Goal: Task Accomplishment & Management: Complete application form

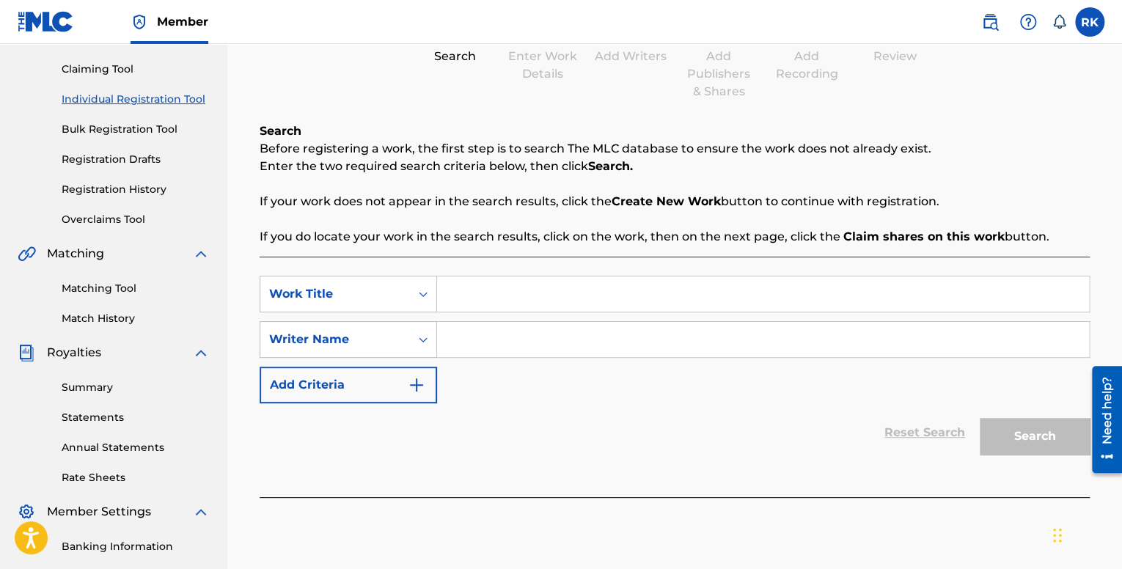
click at [123, 321] on link "Match History" at bounding box center [136, 318] width 148 height 15
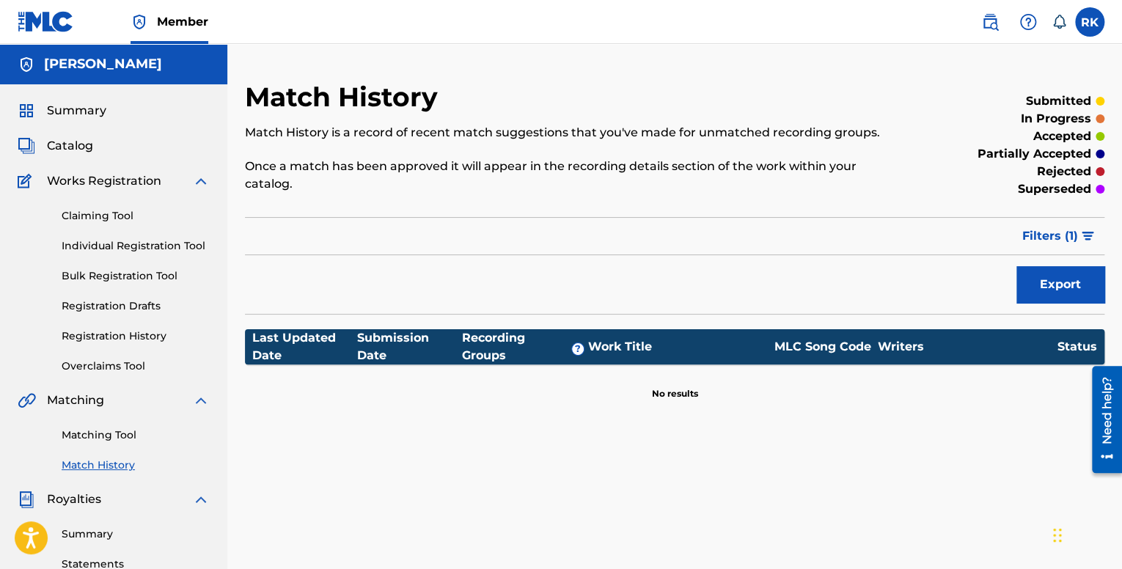
click at [118, 435] on link "Matching Tool" at bounding box center [136, 435] width 148 height 15
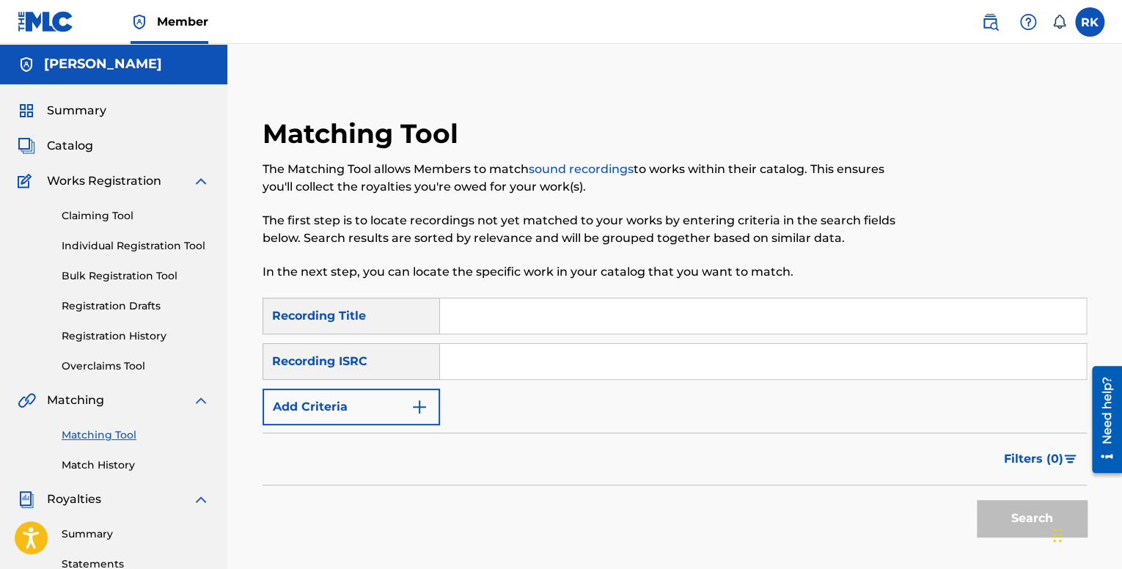
click at [494, 365] on input "Search Form" at bounding box center [763, 361] width 646 height 35
click at [507, 357] on input "Search Form" at bounding box center [763, 361] width 646 height 35
paste input "QM42K2093812"
type input "QM42K2093812"
click at [496, 313] on input "Search Form" at bounding box center [763, 316] width 646 height 35
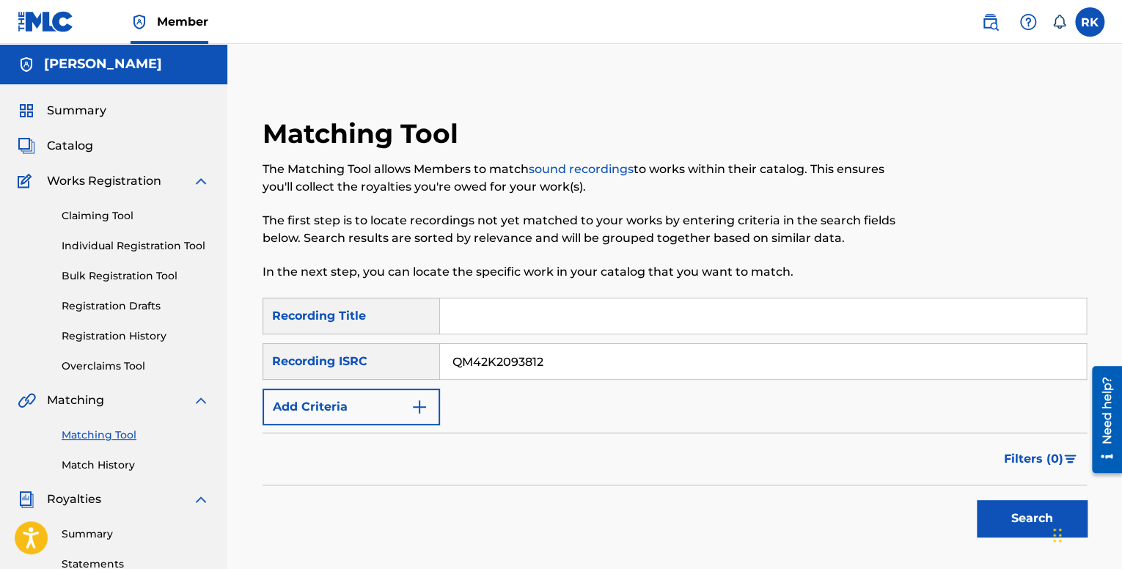
type input "No Options"
click at [1037, 517] on button "Search" at bounding box center [1032, 518] width 110 height 37
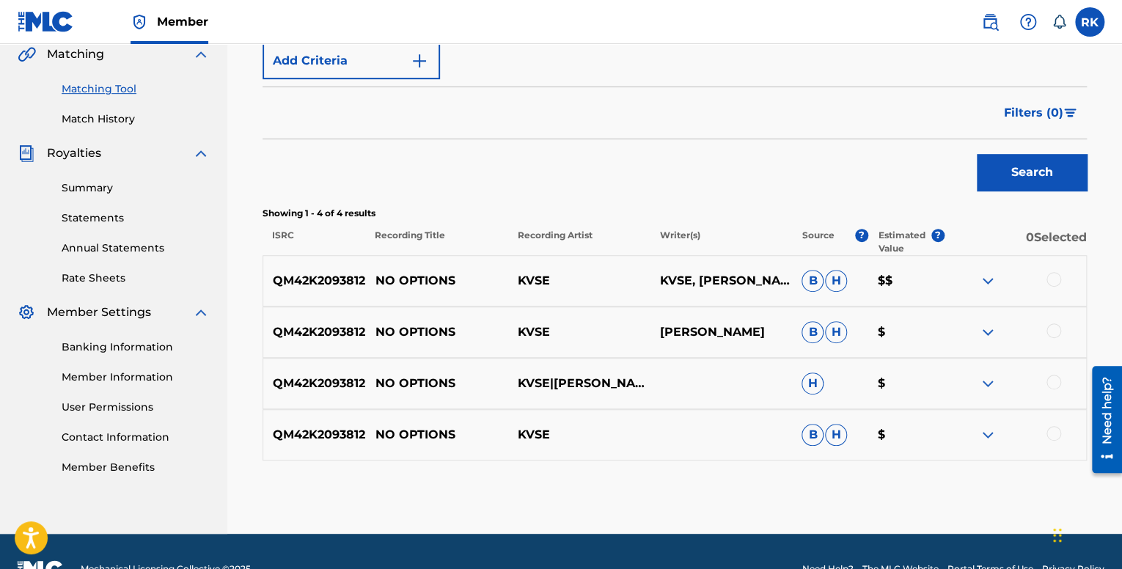
scroll to position [381, 0]
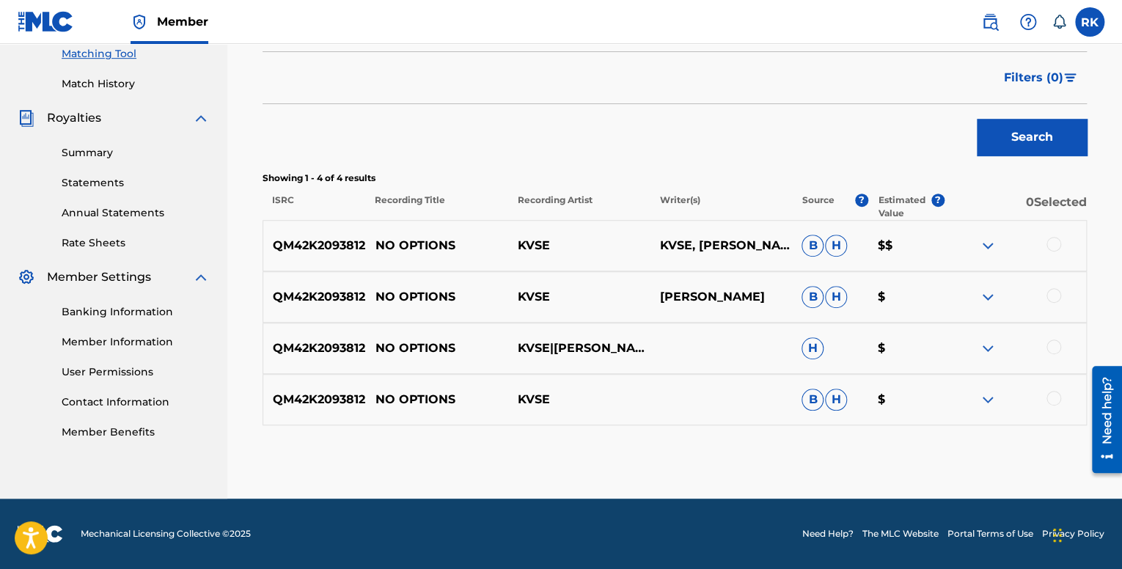
click at [987, 247] on img at bounding box center [988, 246] width 18 height 18
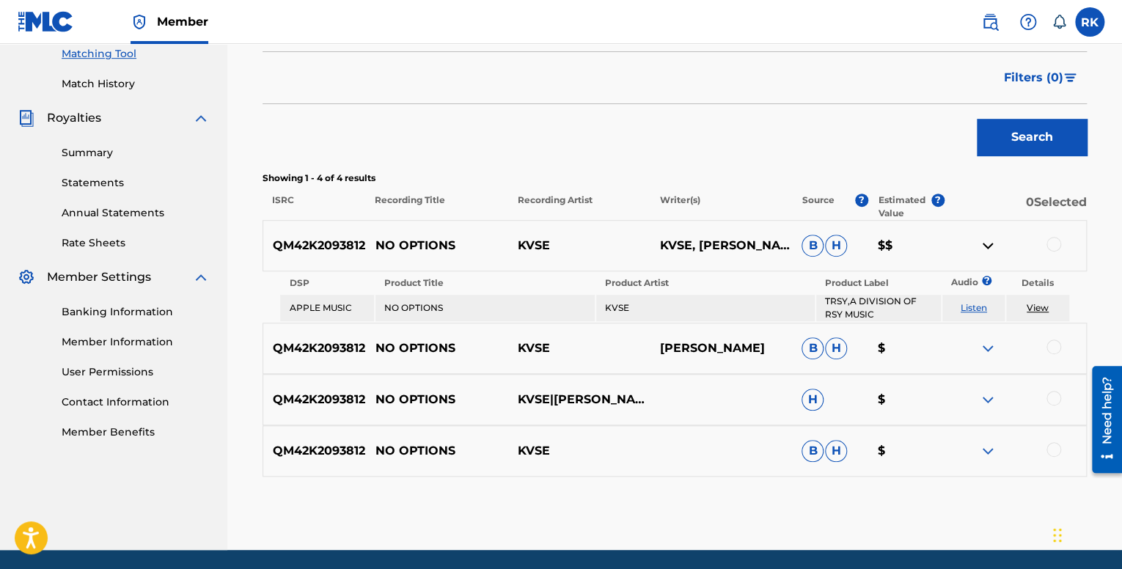
click at [986, 241] on img at bounding box center [988, 246] width 18 height 18
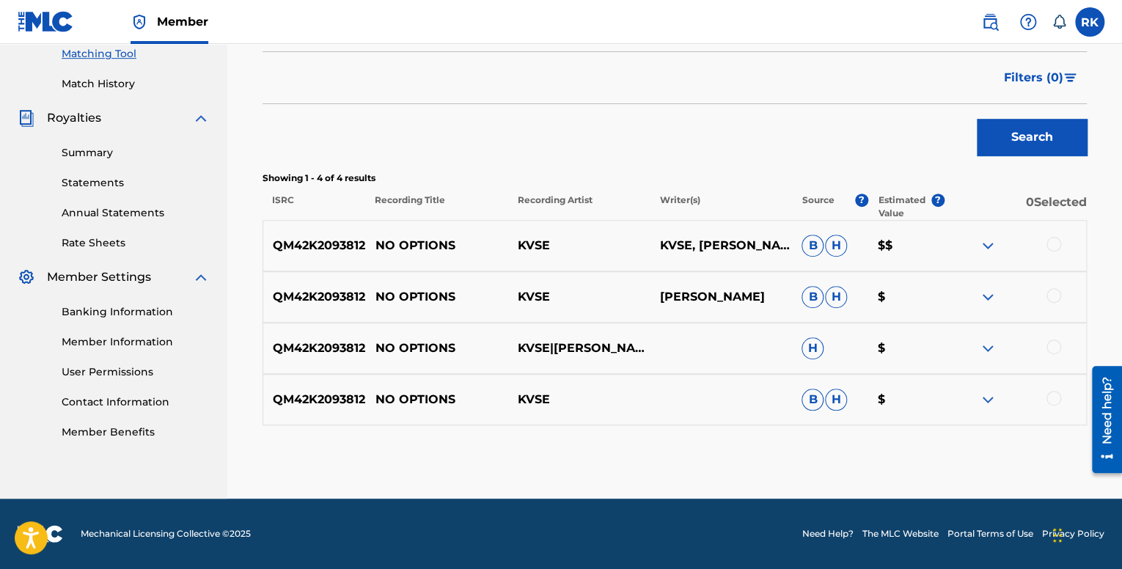
click at [986, 241] on img at bounding box center [988, 246] width 18 height 18
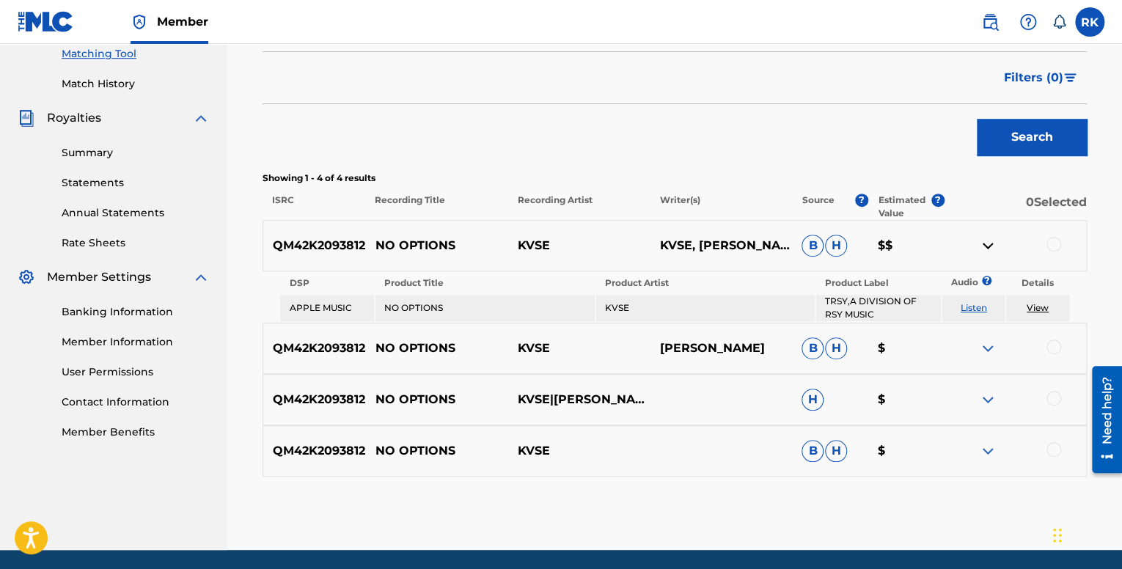
click at [986, 241] on img at bounding box center [988, 246] width 18 height 18
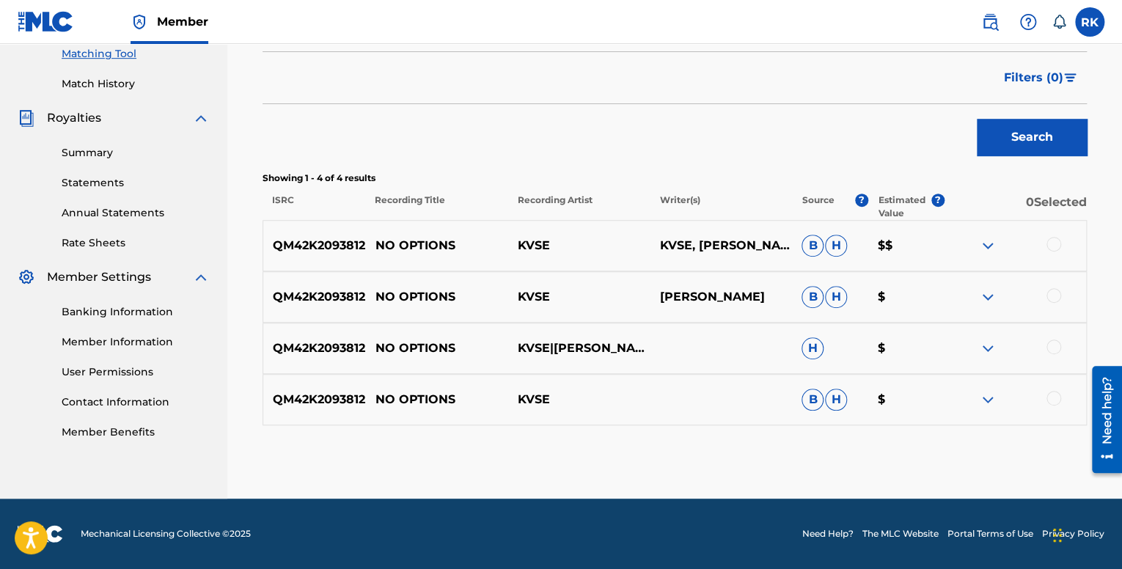
click at [1057, 247] on div at bounding box center [1054, 244] width 15 height 15
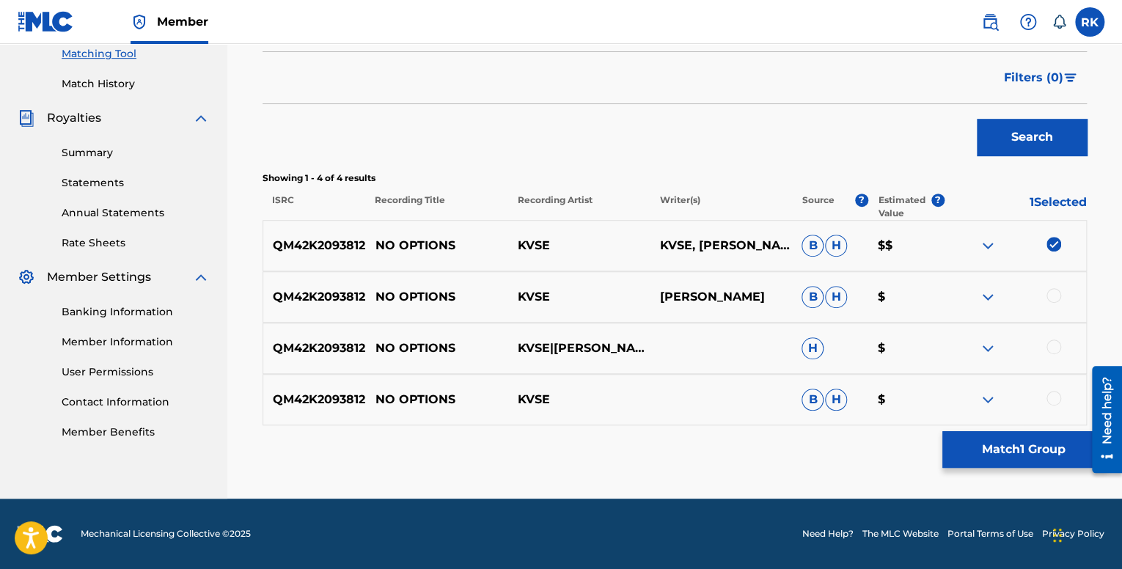
click at [1057, 298] on div at bounding box center [1054, 295] width 15 height 15
click at [1053, 350] on div at bounding box center [1054, 347] width 15 height 15
click at [1056, 399] on div at bounding box center [1054, 398] width 15 height 15
click at [1038, 450] on button "Match 4 Groups" at bounding box center [1024, 449] width 162 height 37
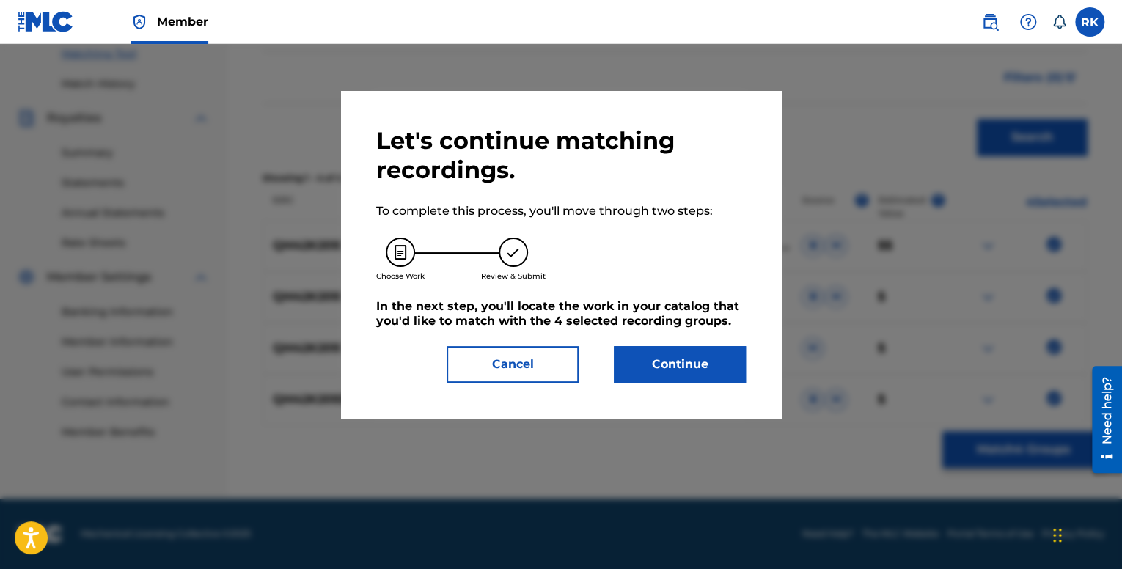
click at [663, 367] on button "Continue" at bounding box center [680, 364] width 132 height 37
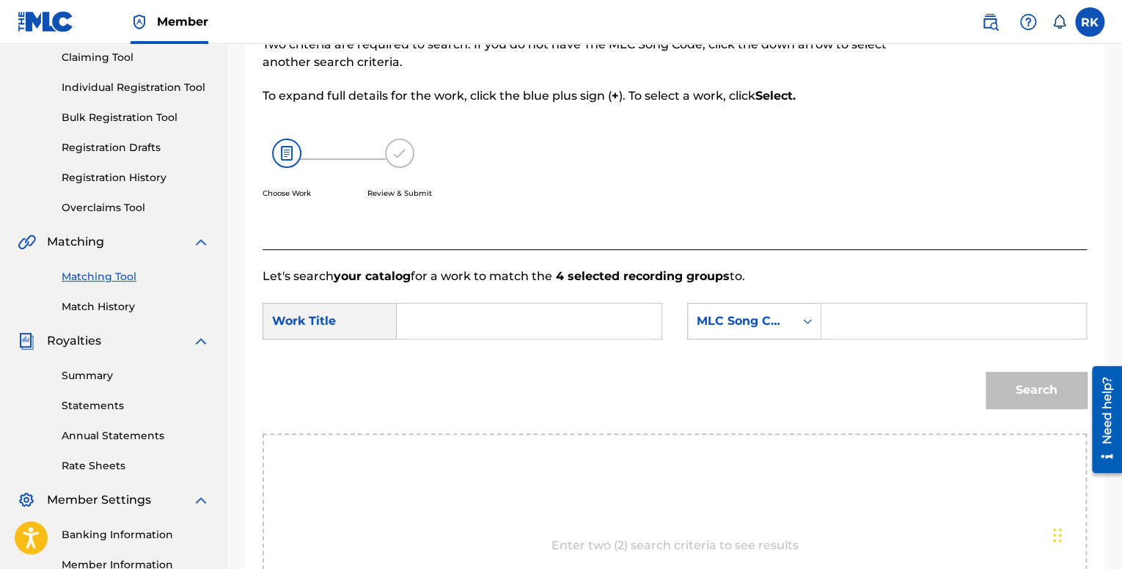
scroll to position [161, 0]
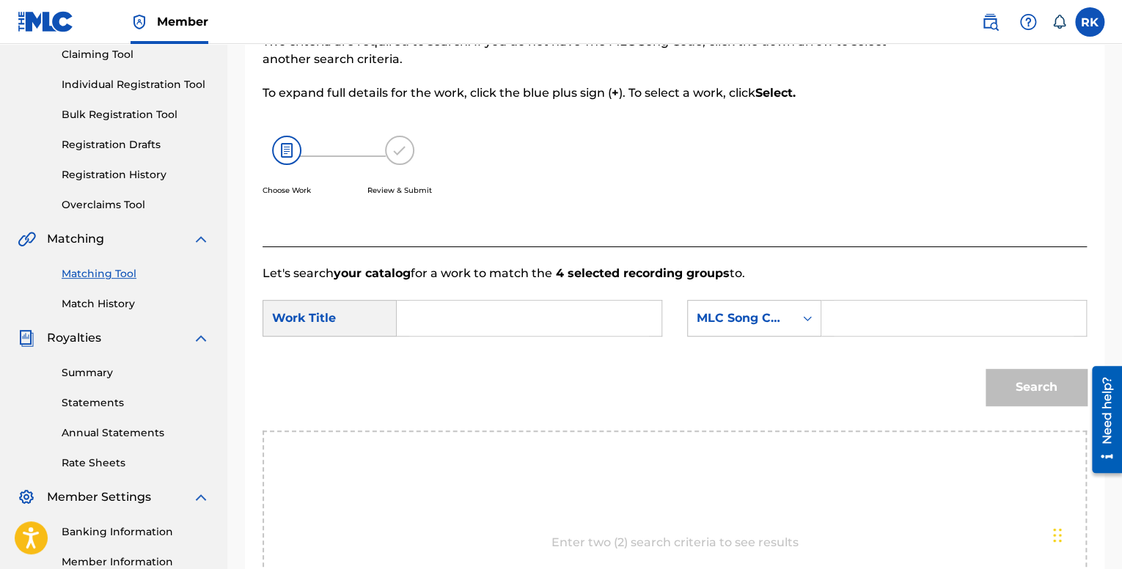
click at [530, 323] on input "Search Form" at bounding box center [529, 318] width 240 height 35
type input "No Options"
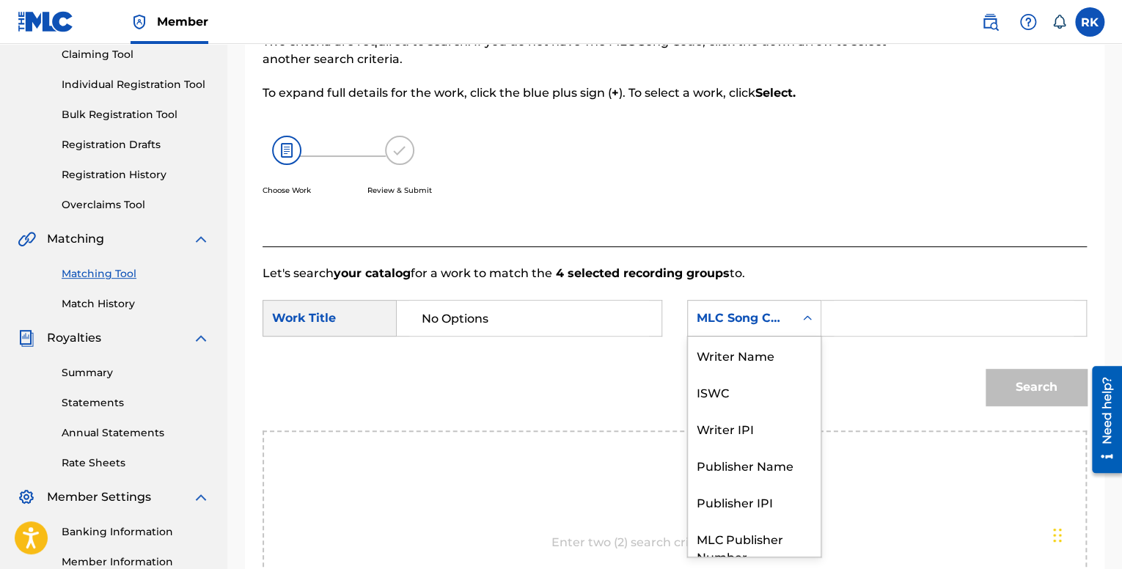
click at [783, 321] on div "MLC Song Code" at bounding box center [741, 319] width 89 height 18
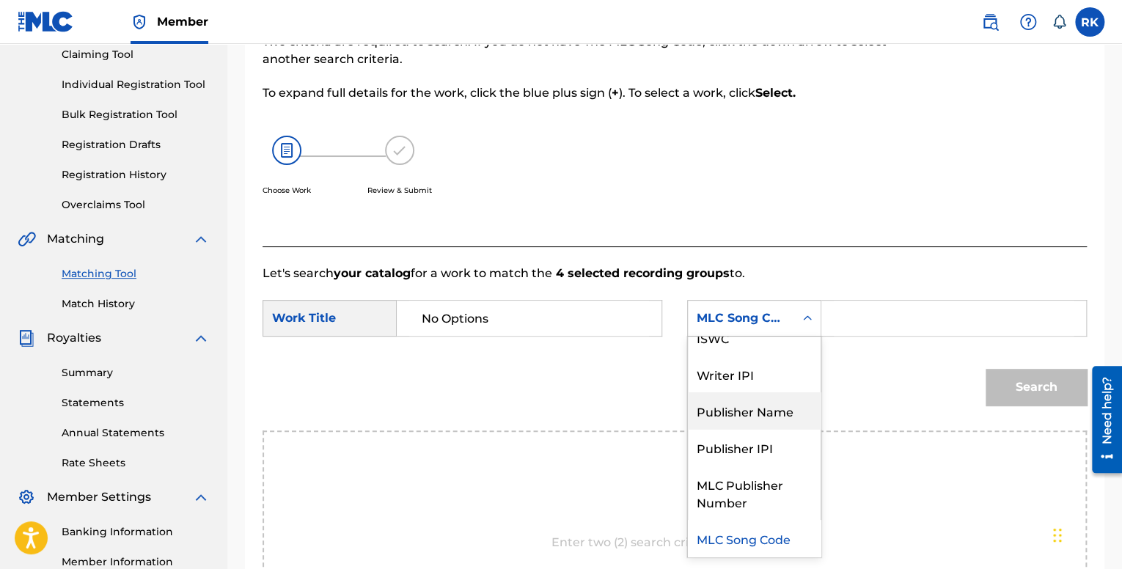
scroll to position [0, 0]
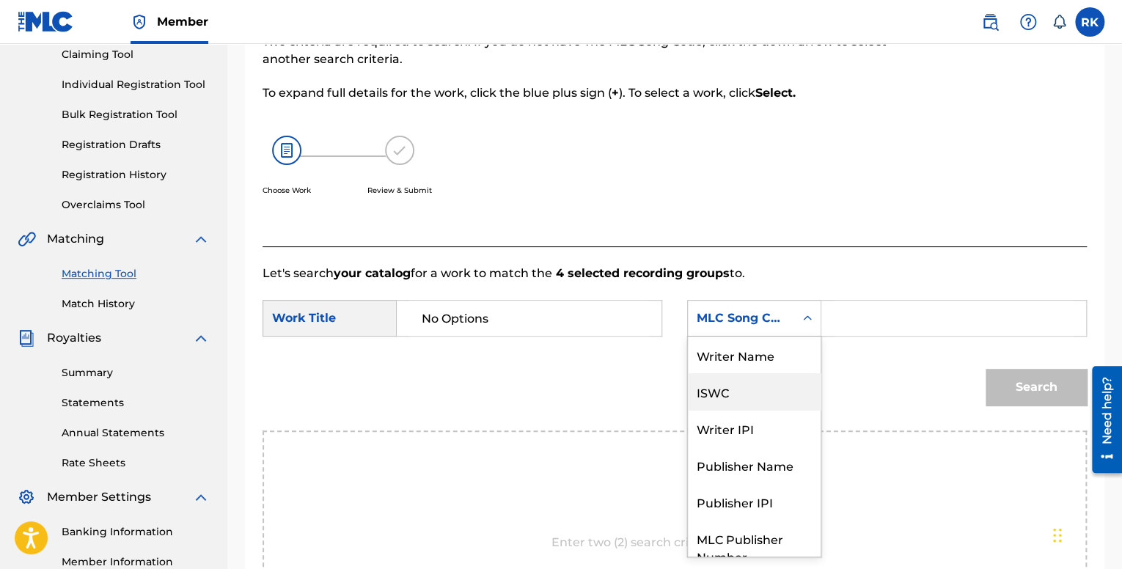
click at [748, 394] on div "ISWC" at bounding box center [754, 391] width 133 height 37
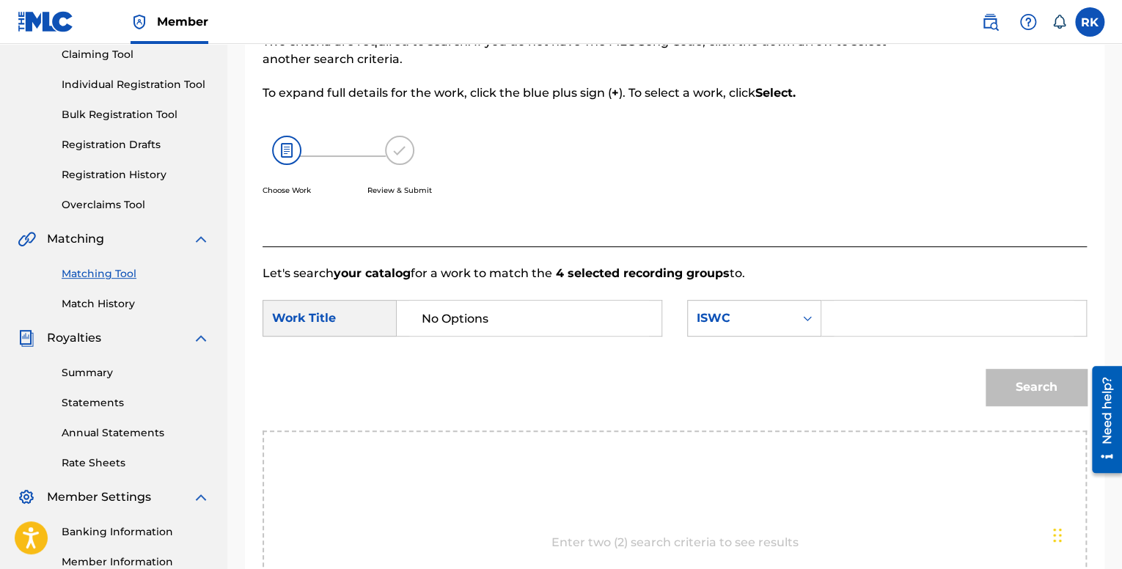
click at [917, 330] on input "Search Form" at bounding box center [954, 318] width 240 height 35
paste input "T-306.535.805-2"
type input "T-306.535.805-2"
click at [1017, 389] on button "Search" at bounding box center [1036, 387] width 101 height 37
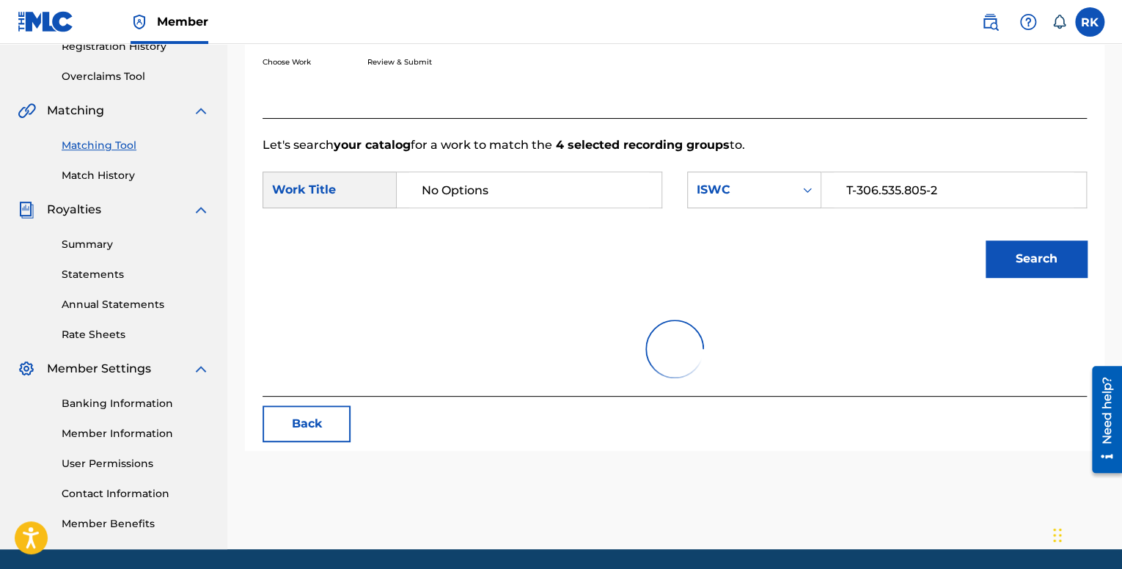
scroll to position [340, 0]
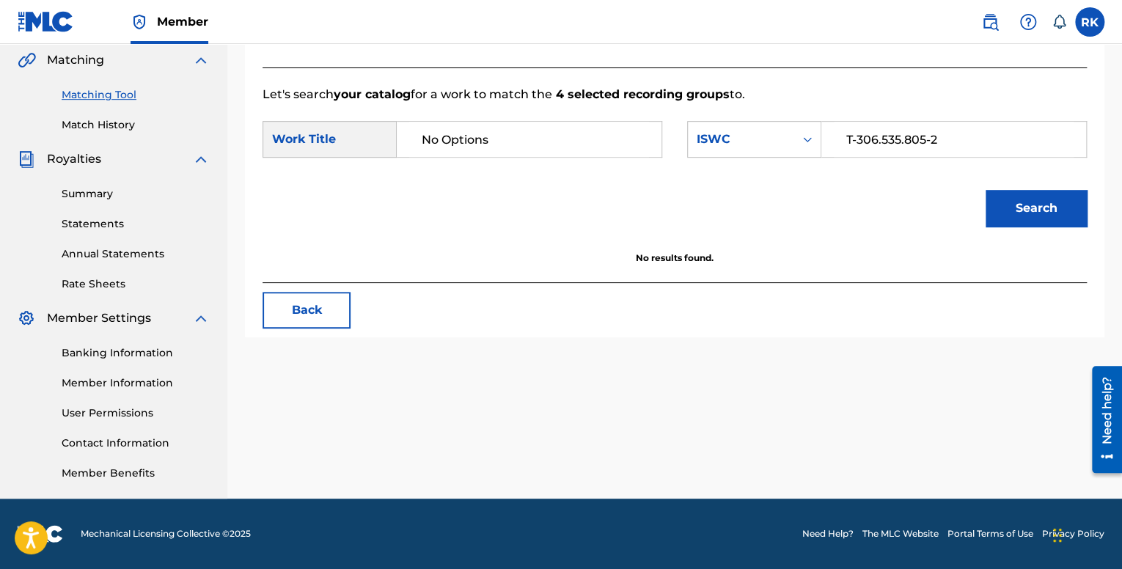
click at [135, 379] on link "Member Information" at bounding box center [136, 383] width 148 height 15
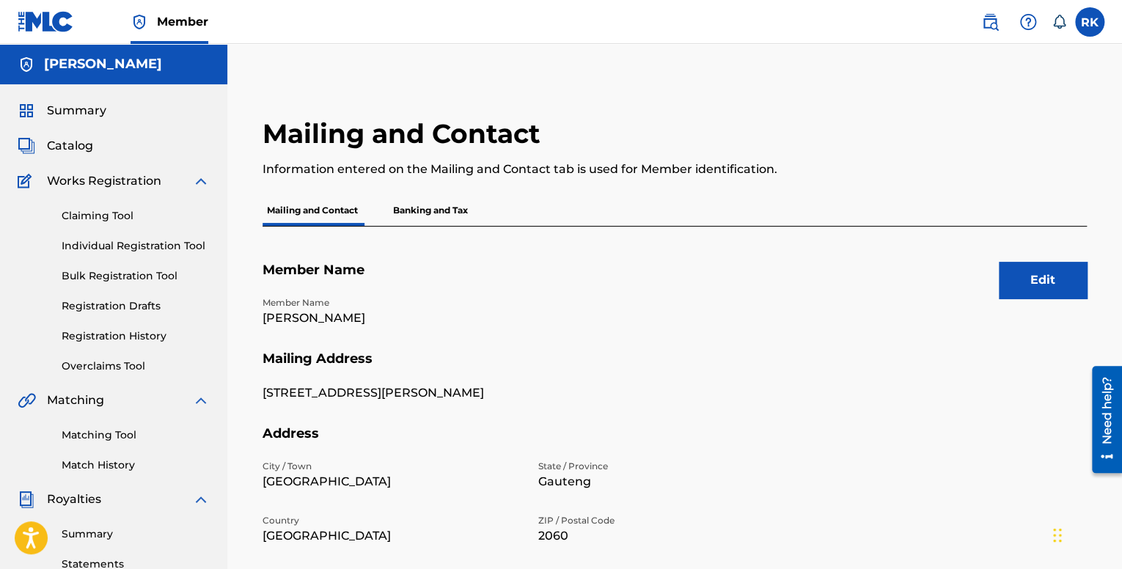
click at [125, 306] on link "Registration Drafts" at bounding box center [136, 306] width 148 height 15
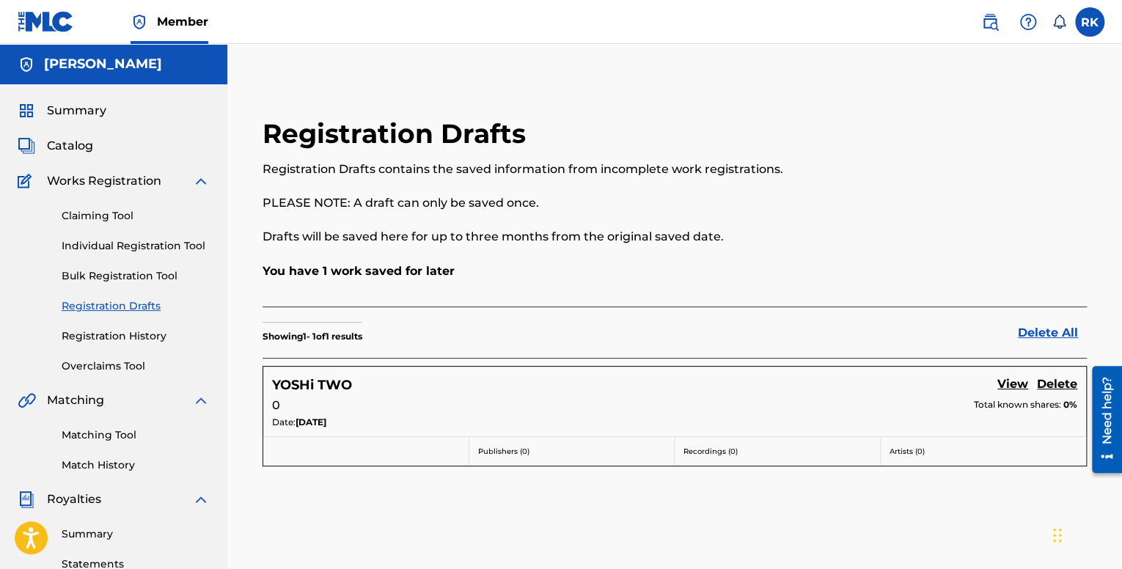
click at [126, 330] on link "Registration History" at bounding box center [136, 336] width 148 height 15
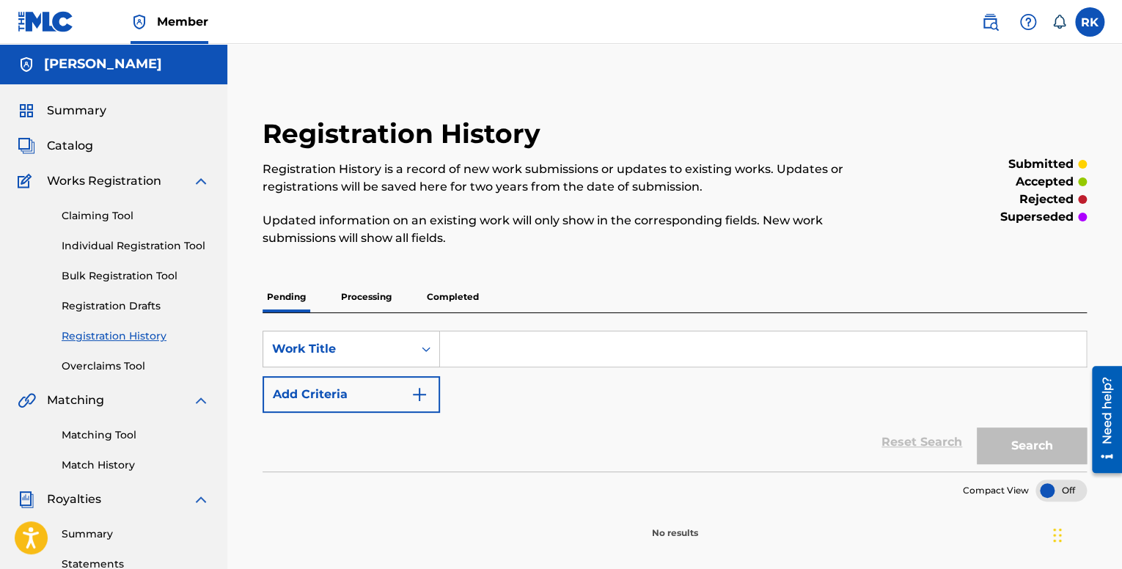
click at [346, 297] on p "Processing" at bounding box center [366, 297] width 59 height 31
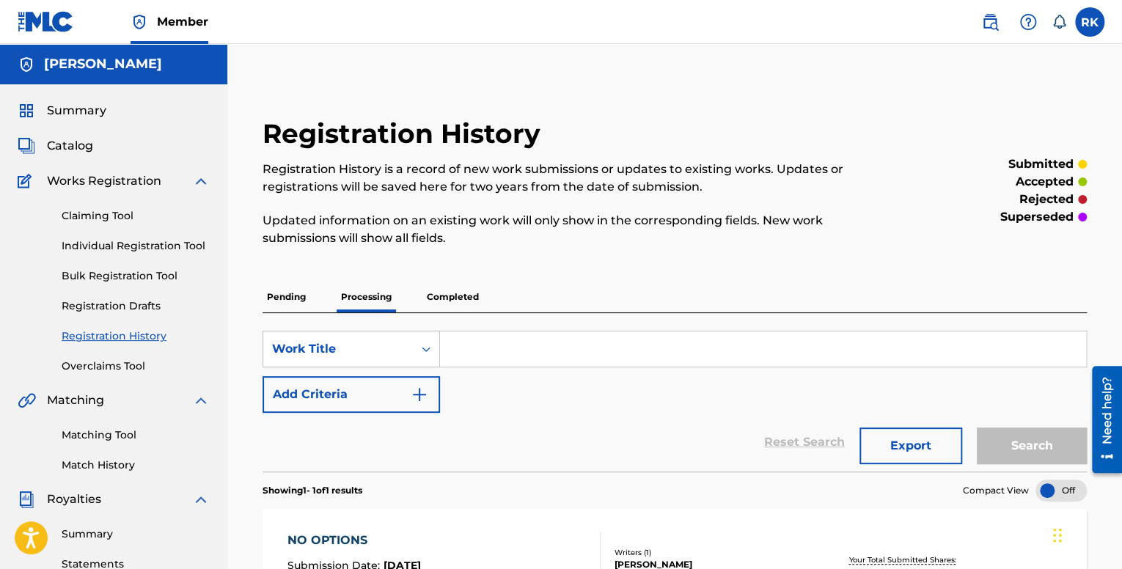
click at [129, 272] on link "Bulk Registration Tool" at bounding box center [136, 275] width 148 height 15
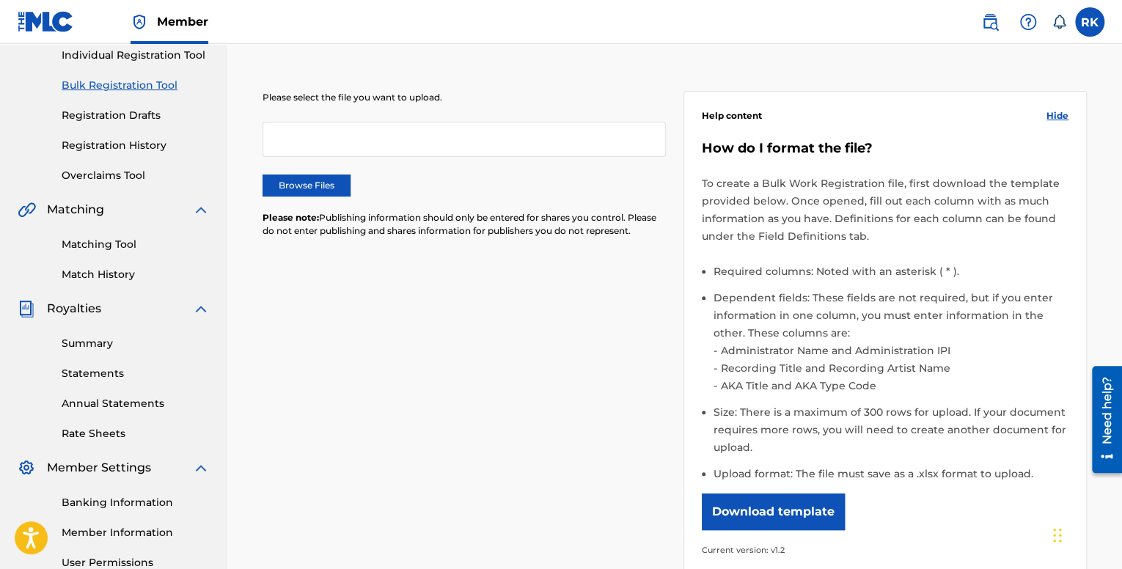
scroll to position [73, 0]
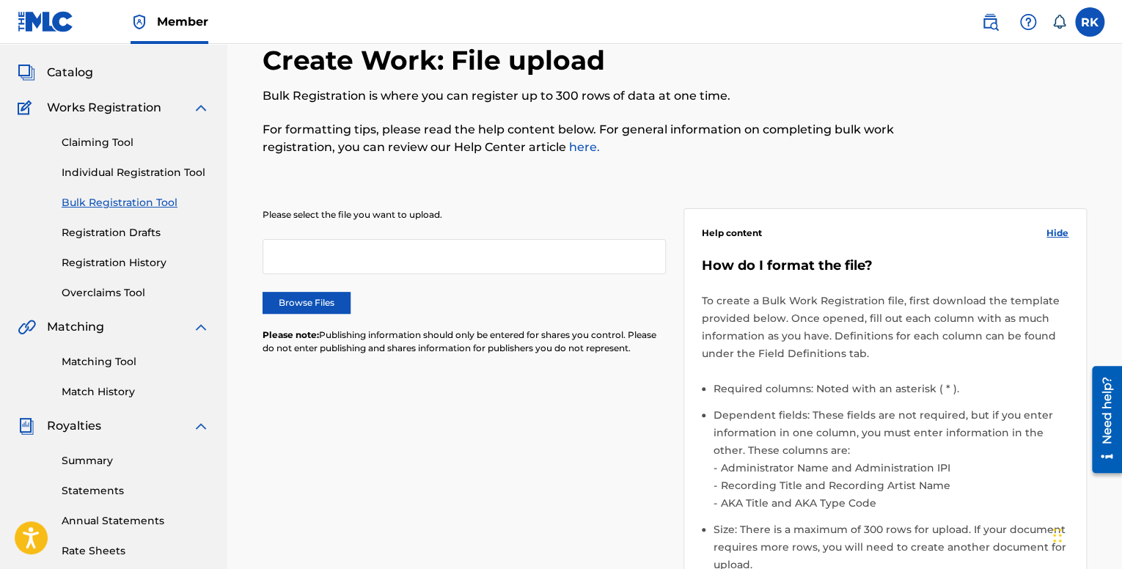
click at [109, 169] on link "Individual Registration Tool" at bounding box center [136, 172] width 148 height 15
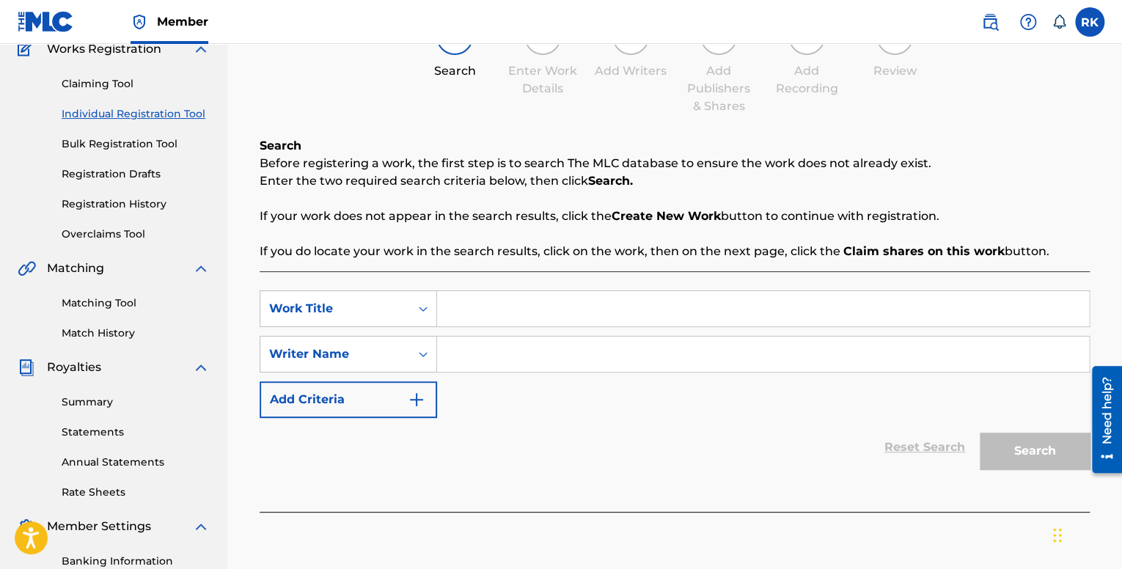
scroll to position [147, 0]
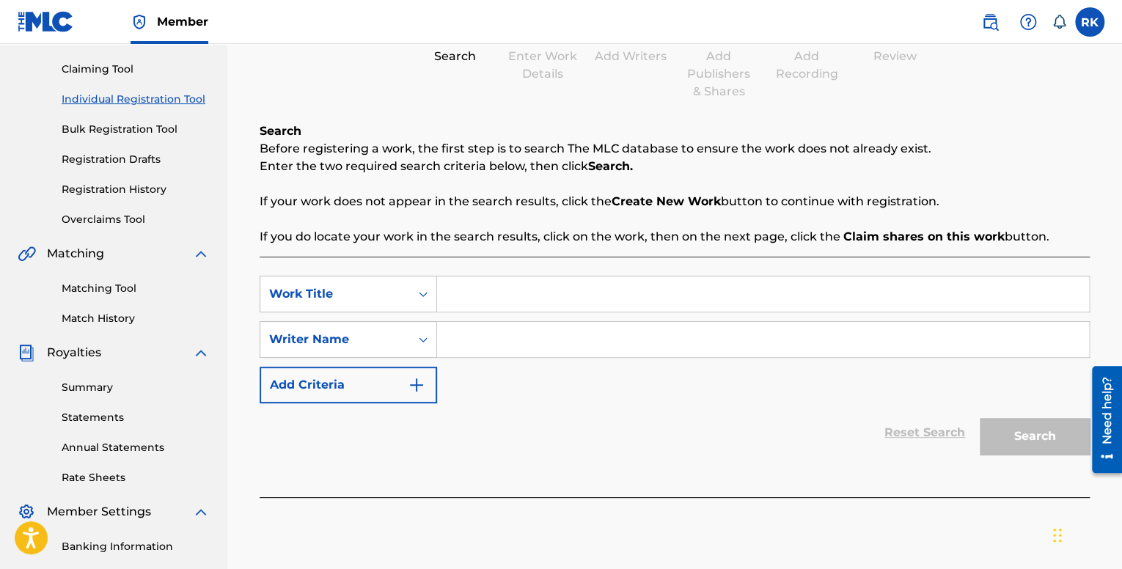
click at [458, 304] on input "Search Form" at bounding box center [763, 294] width 652 height 35
drag, startPoint x: 555, startPoint y: 285, endPoint x: 420, endPoint y: 277, distance: 134.5
click at [420, 277] on div "SearchWithCriteriaa11e547a-f810-4ec0-b20a-26b2e910950a Work Title YOSHi TWO" at bounding box center [675, 294] width 830 height 37
type input "ALONE"
click at [479, 350] on input "Search Form" at bounding box center [763, 339] width 652 height 35
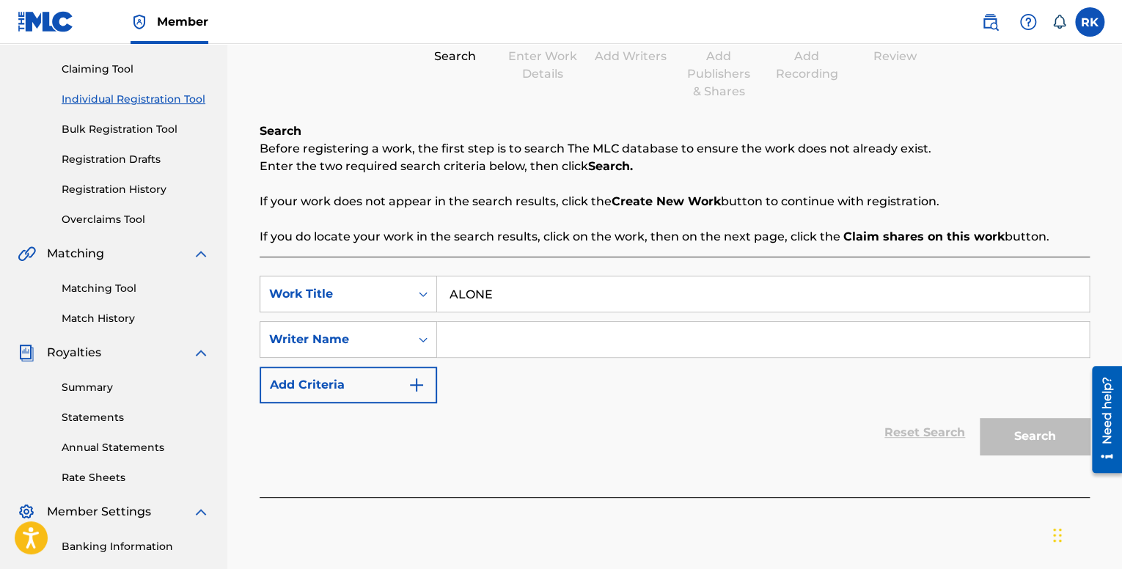
type input "[PERSON_NAME]"
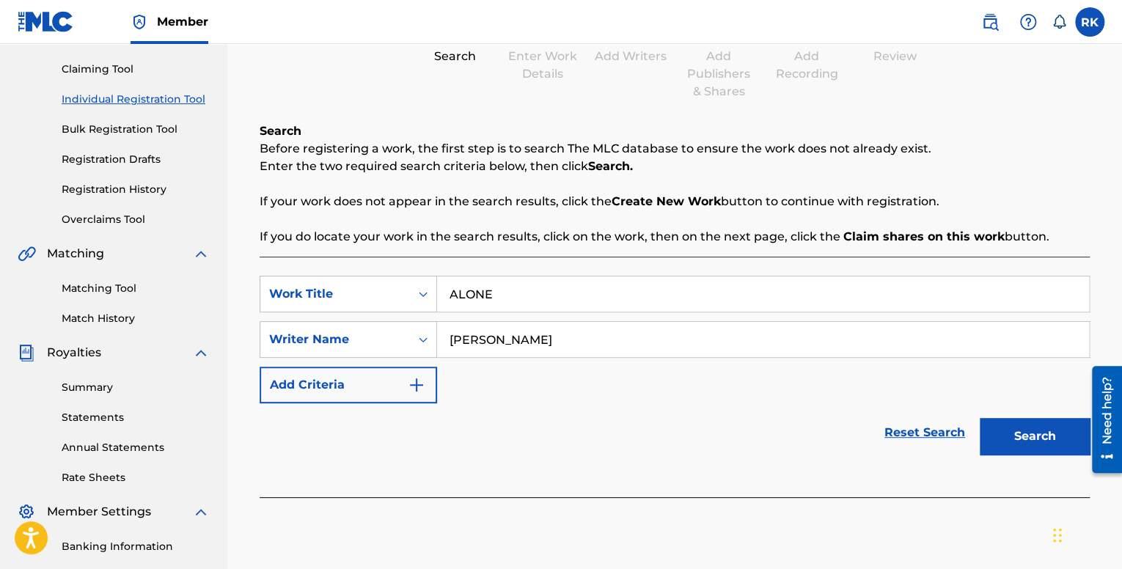
click at [361, 380] on button "Add Criteria" at bounding box center [349, 385] width 178 height 37
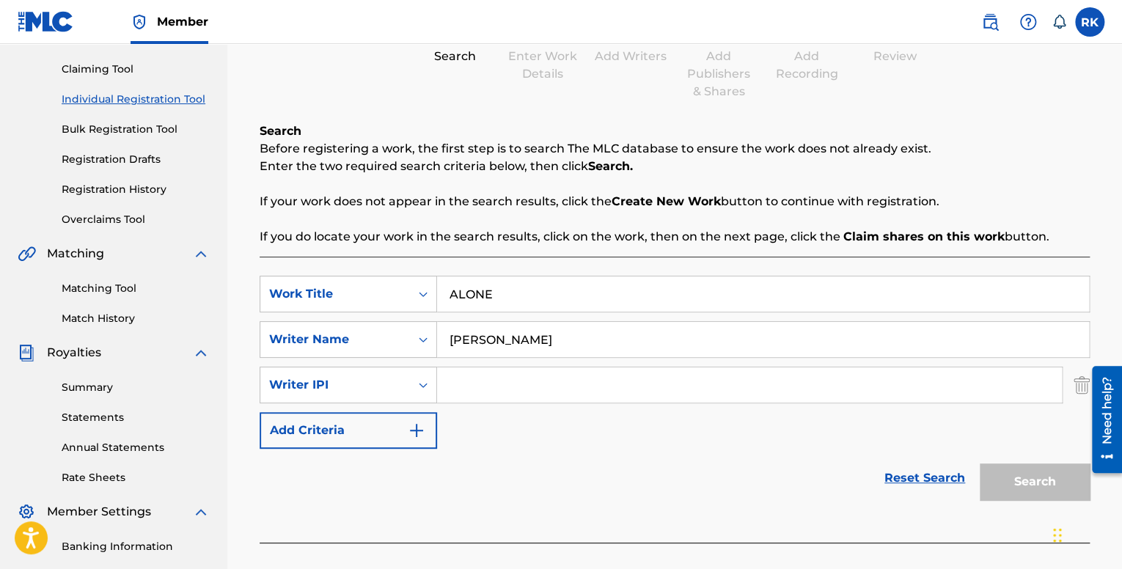
click at [497, 372] on input "Search Form" at bounding box center [749, 385] width 625 height 35
type input "01037038192"
click at [399, 436] on button "Add Criteria" at bounding box center [349, 430] width 178 height 37
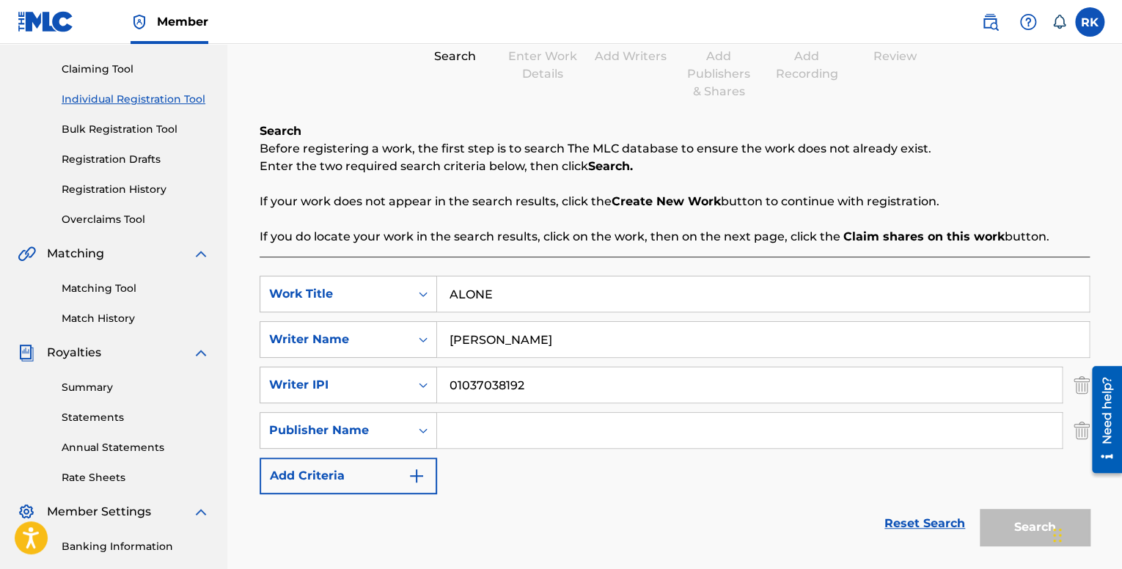
click at [464, 435] on input "Search Form" at bounding box center [749, 430] width 625 height 35
type input "BMI"
click at [329, 462] on button "Add Criteria" at bounding box center [349, 476] width 178 height 37
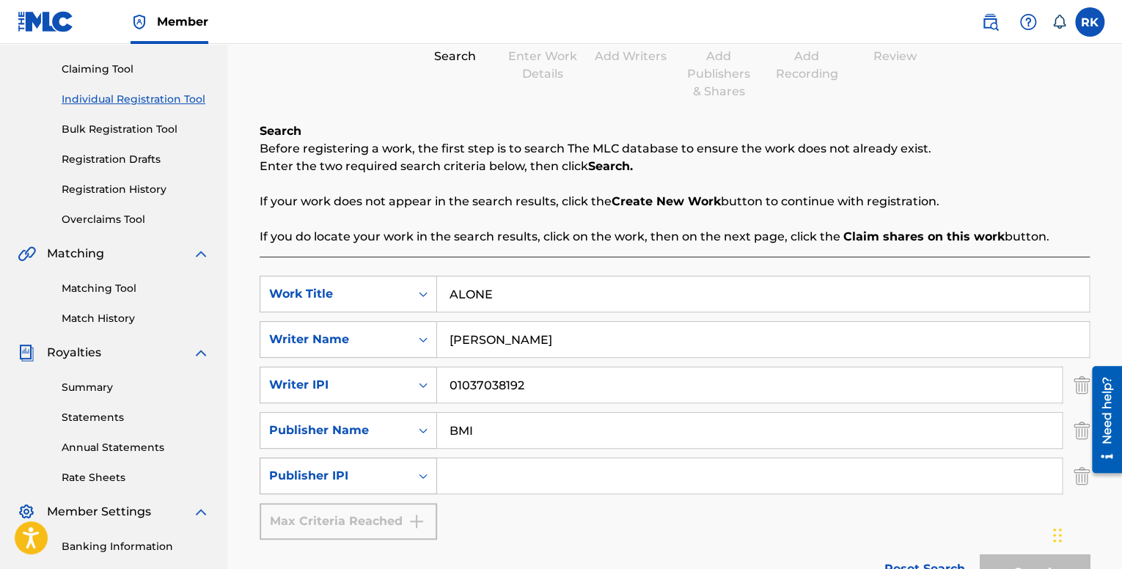
click at [402, 476] on div "Publisher IPI" at bounding box center [335, 476] width 150 height 28
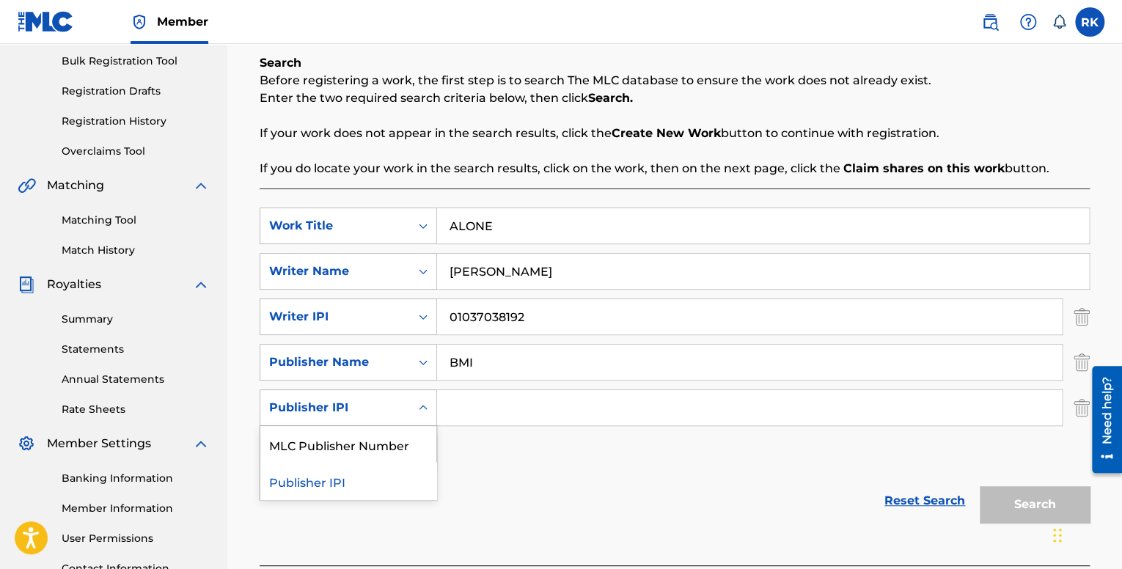
scroll to position [220, 0]
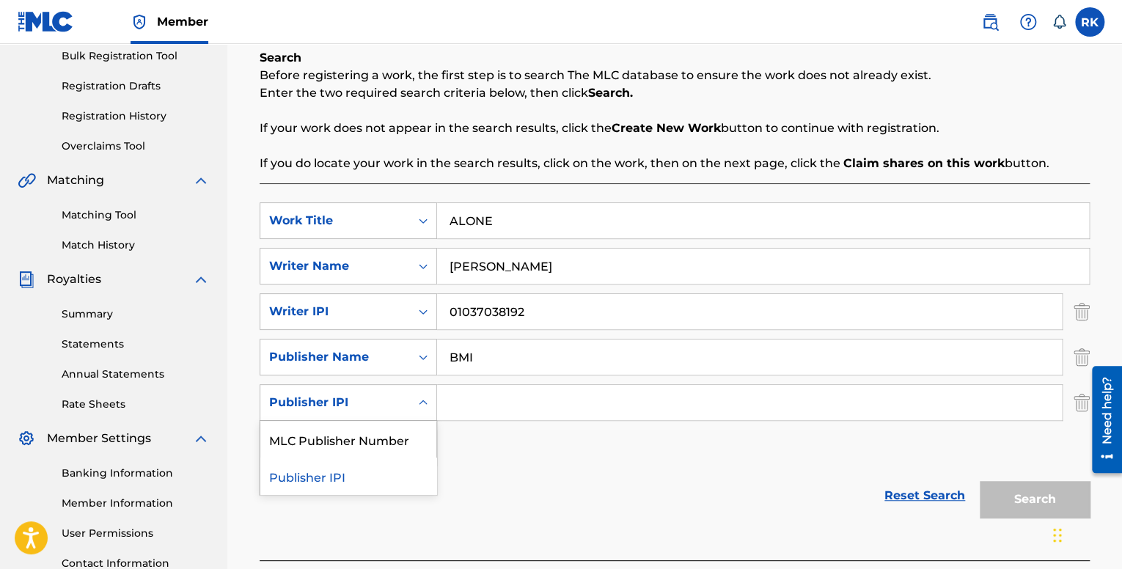
click at [472, 401] on input "Search Form" at bounding box center [749, 402] width 625 height 35
click at [379, 412] on div "Publisher IPI" at bounding box center [335, 403] width 150 height 28
drag, startPoint x: 584, startPoint y: 310, endPoint x: 464, endPoint y: 301, distance: 120.7
click at [464, 301] on input "01037038192" at bounding box center [749, 311] width 625 height 35
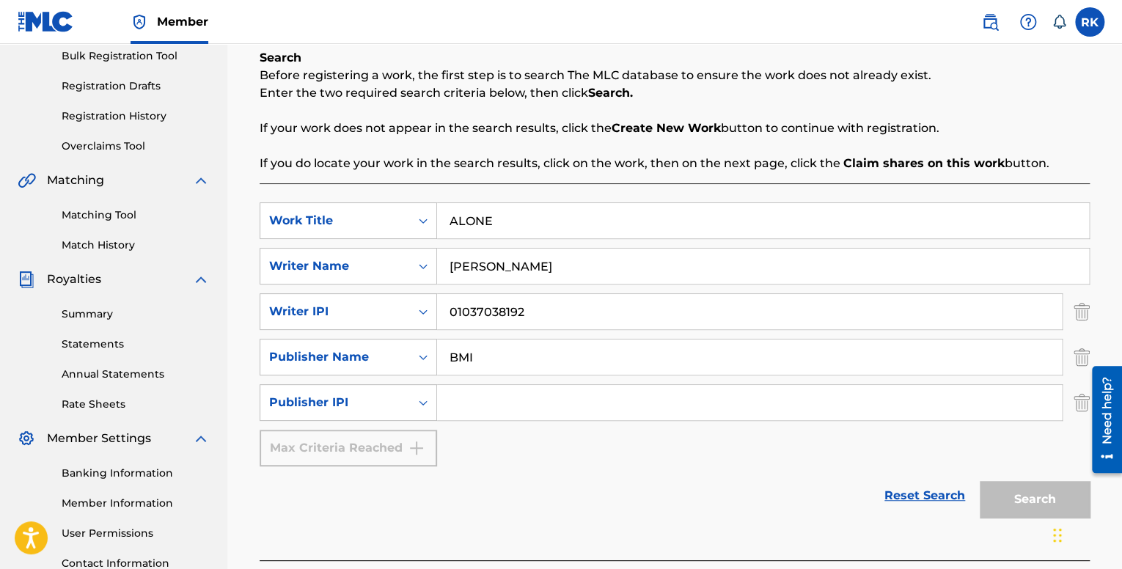
click at [510, 407] on input "Search Form" at bounding box center [749, 402] width 625 height 35
paste input "01037038192"
type input "01037038192"
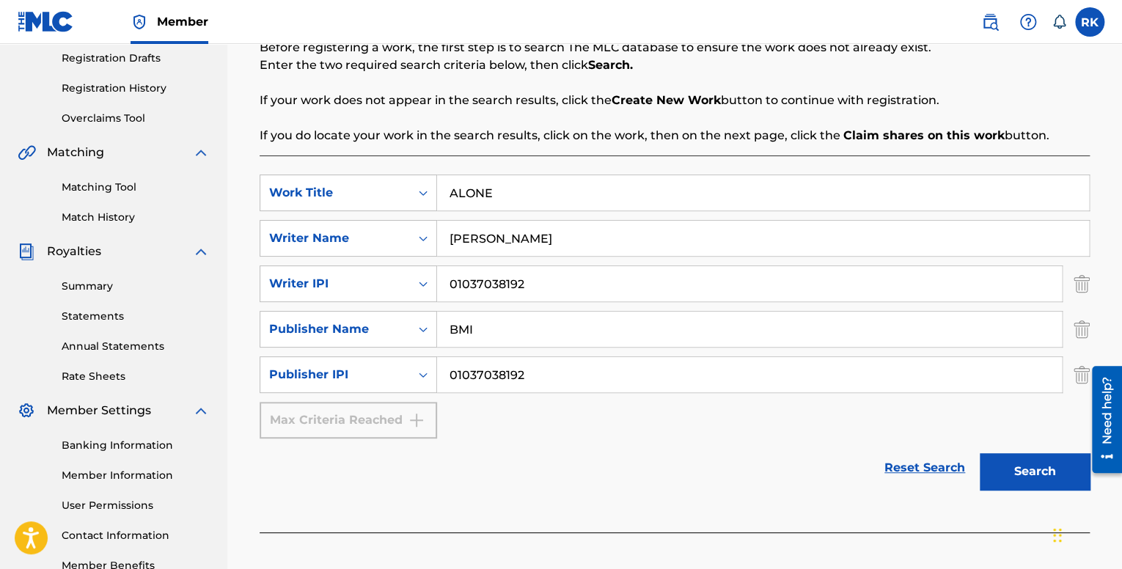
scroll to position [293, 0]
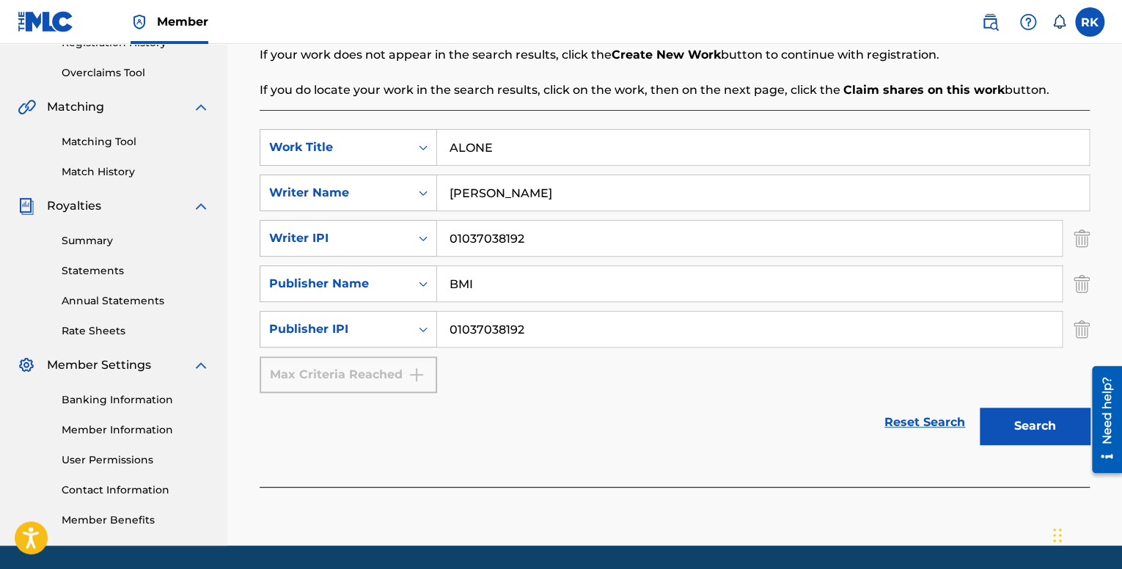
click at [1023, 423] on button "Search" at bounding box center [1035, 426] width 110 height 37
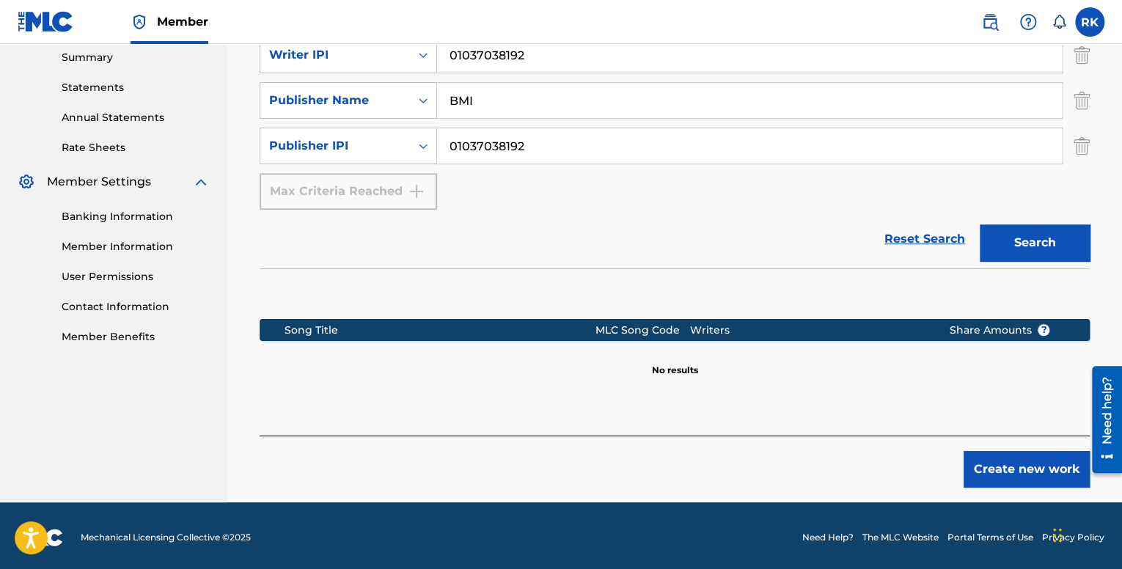
scroll to position [480, 0]
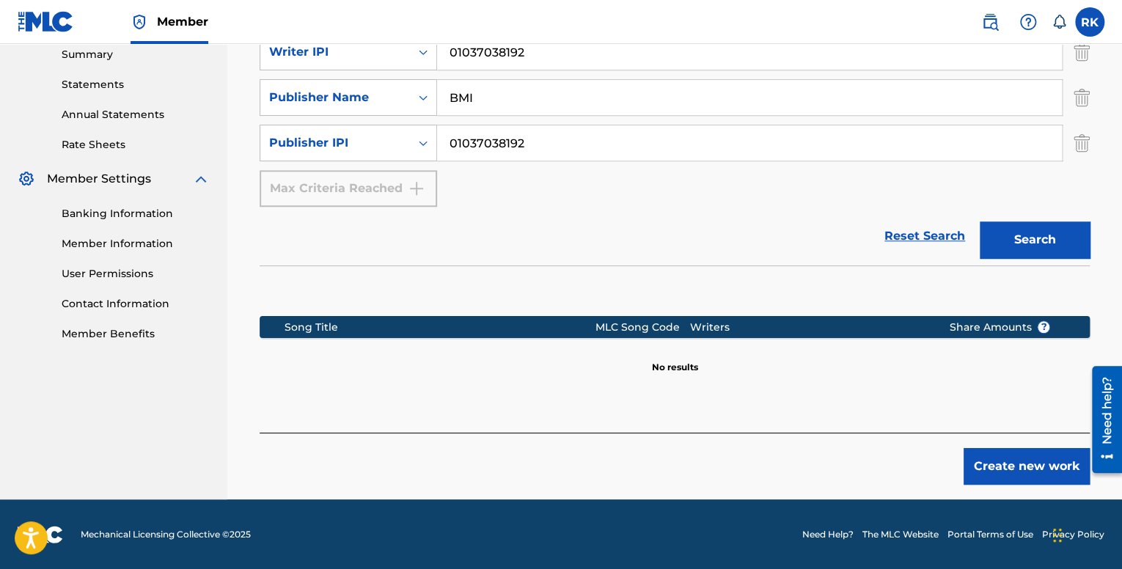
click at [989, 458] on button "Create new work" at bounding box center [1027, 466] width 126 height 37
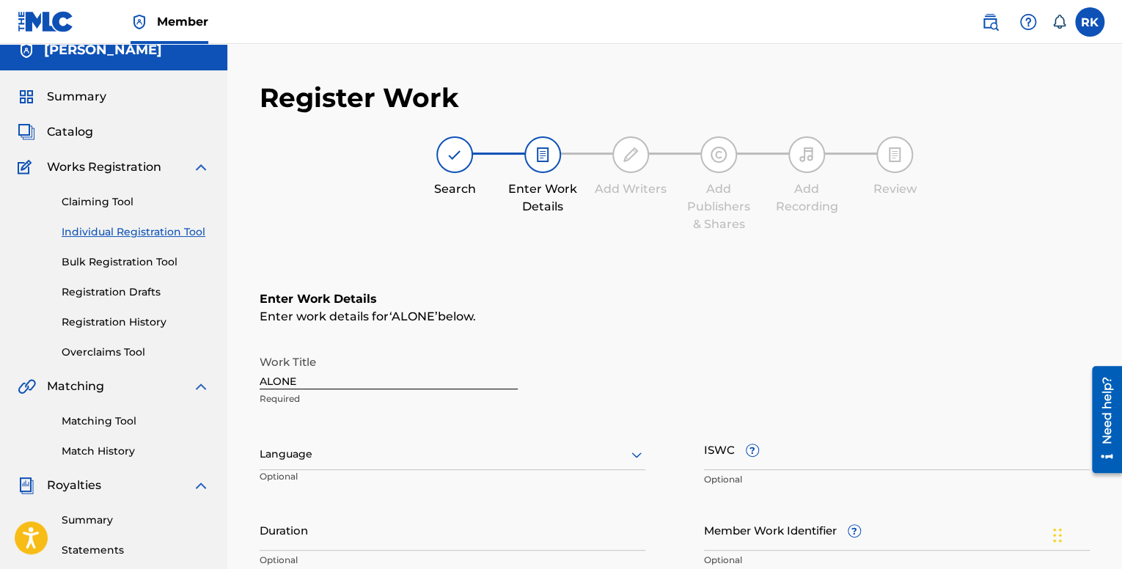
scroll to position [0, 0]
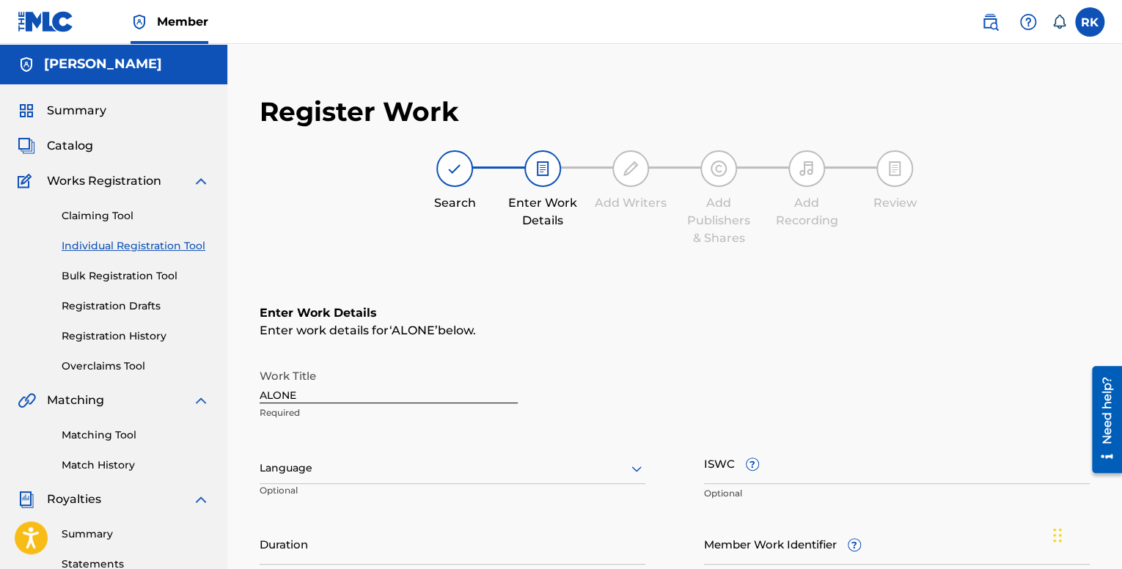
click at [392, 244] on div "Search Enter Work Details Add Writers Add Publishers & Shares Add Recording Rev…" at bounding box center [675, 198] width 830 height 97
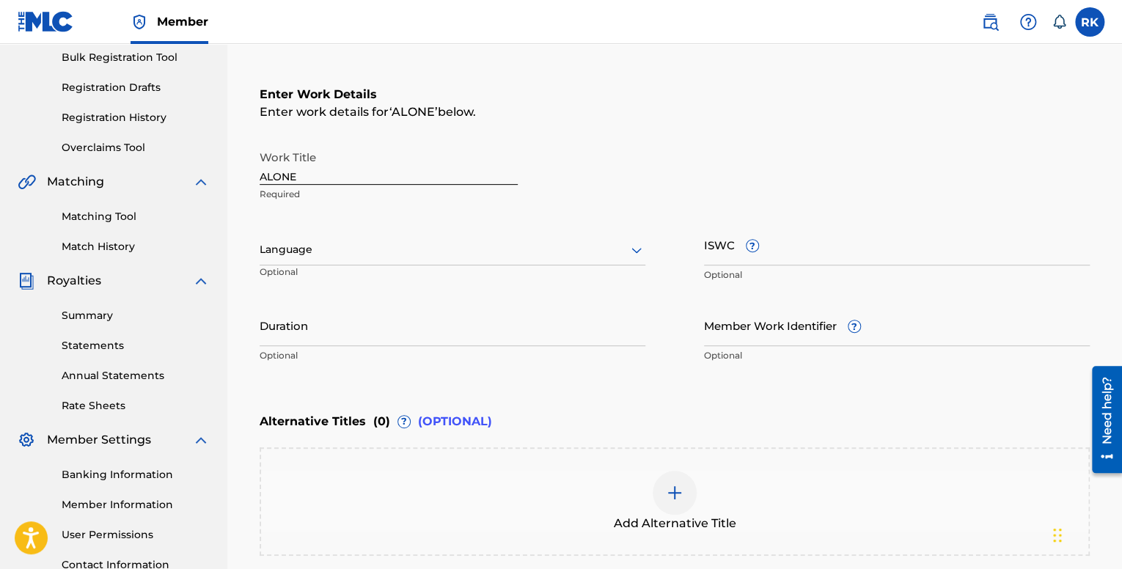
scroll to position [220, 0]
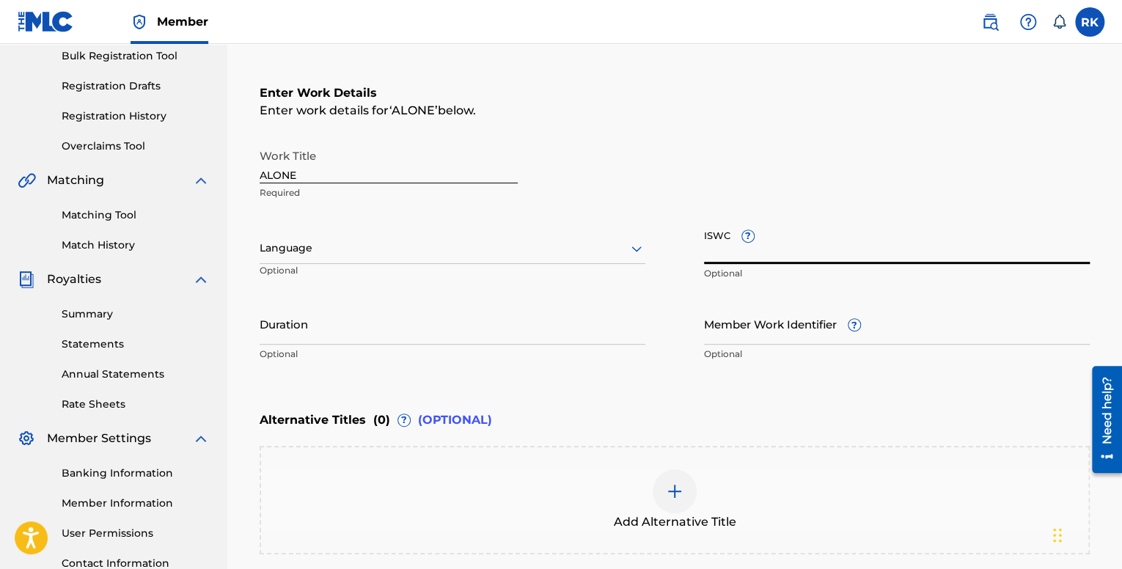
click at [781, 253] on input "ISWC ?" at bounding box center [897, 243] width 386 height 42
click at [797, 252] on input "ISWC ?" at bounding box center [897, 243] width 386 height 42
paste input "T-322.760.889-7"
type input "T-322.760.889-7"
click at [387, 336] on input "Duration" at bounding box center [453, 324] width 386 height 42
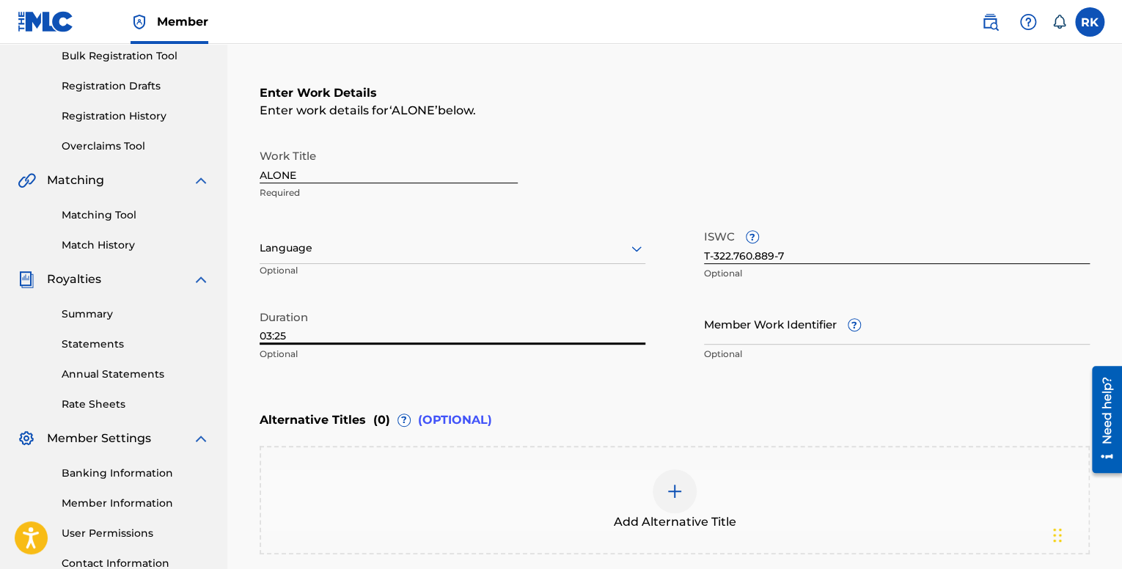
type input "03:25"
click at [439, 252] on div at bounding box center [453, 248] width 386 height 18
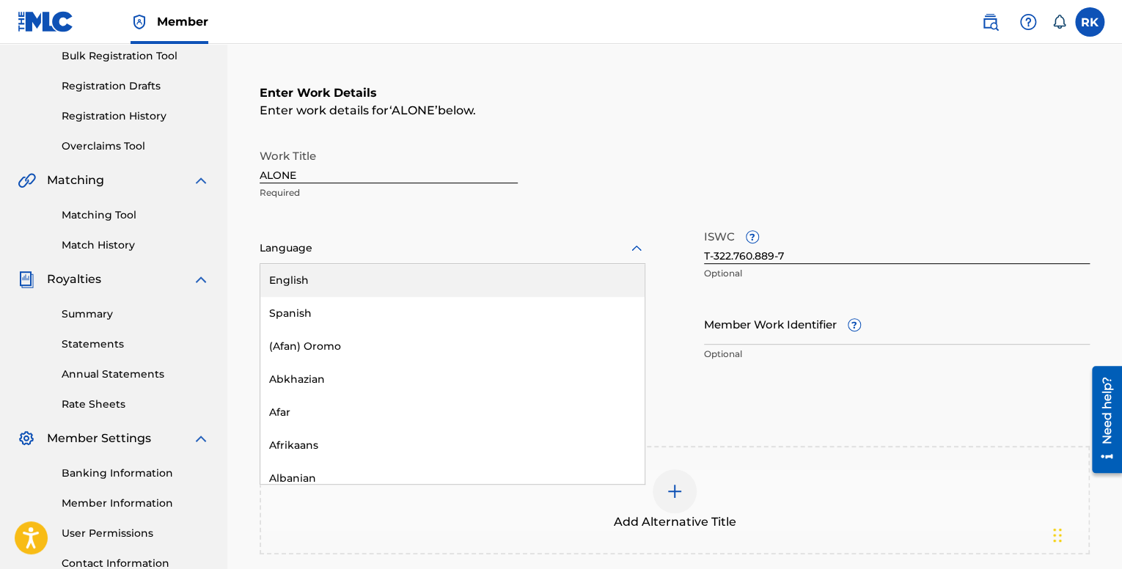
click at [373, 278] on div "English" at bounding box center [452, 280] width 384 height 33
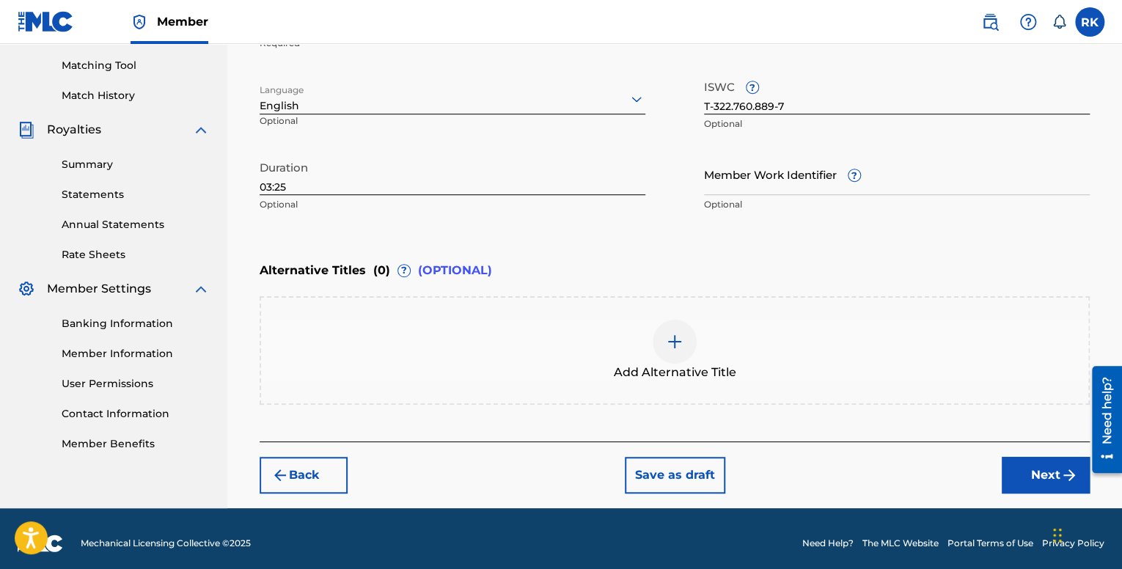
scroll to position [378, 0]
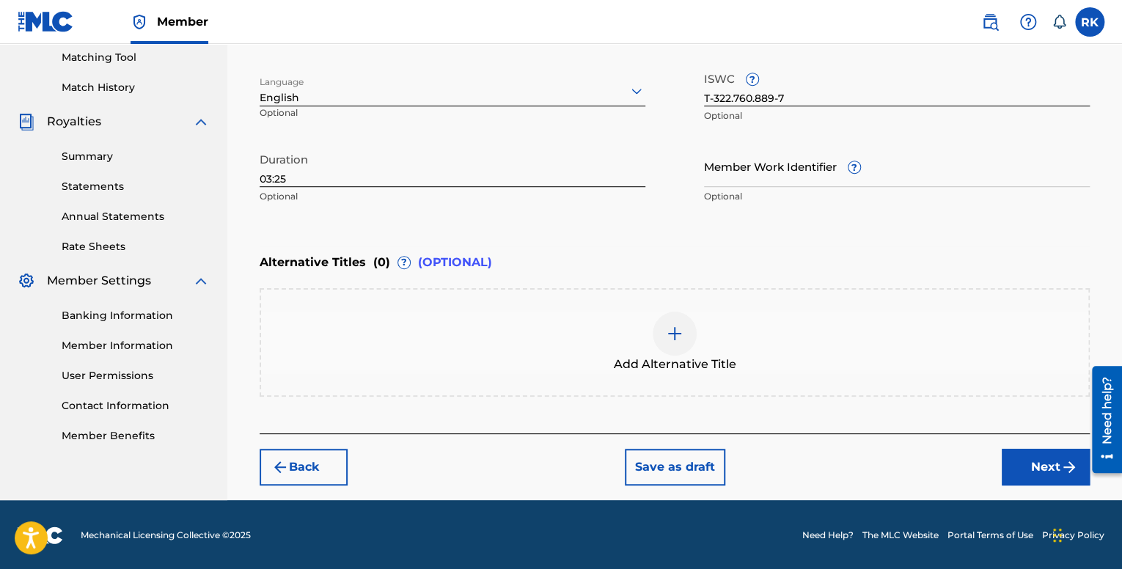
click at [1052, 461] on button "Next" at bounding box center [1046, 467] width 88 height 37
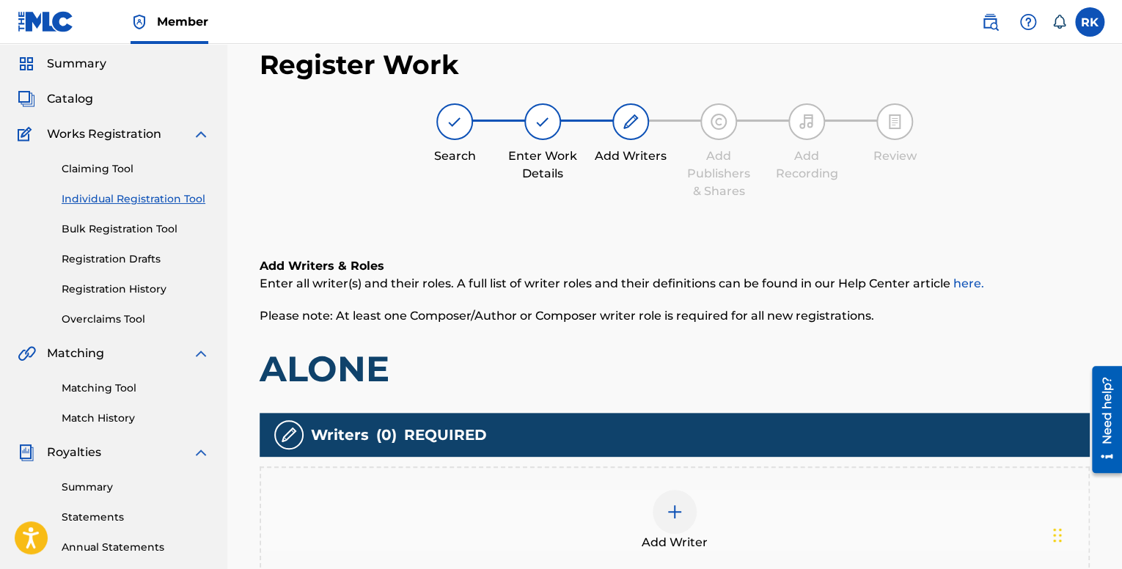
scroll to position [220, 0]
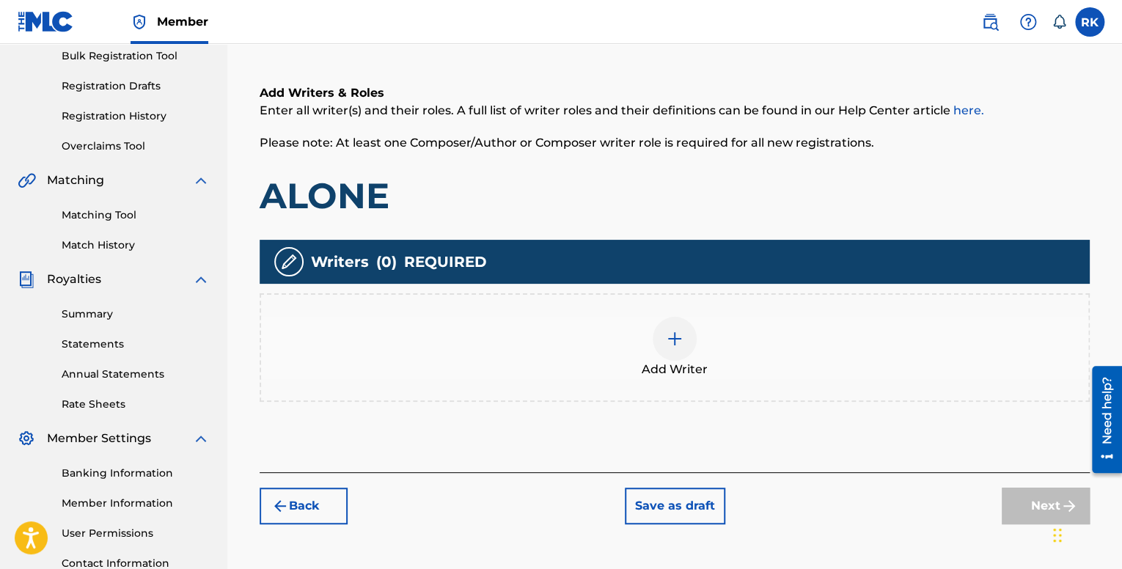
click at [676, 336] on img at bounding box center [675, 339] width 18 height 18
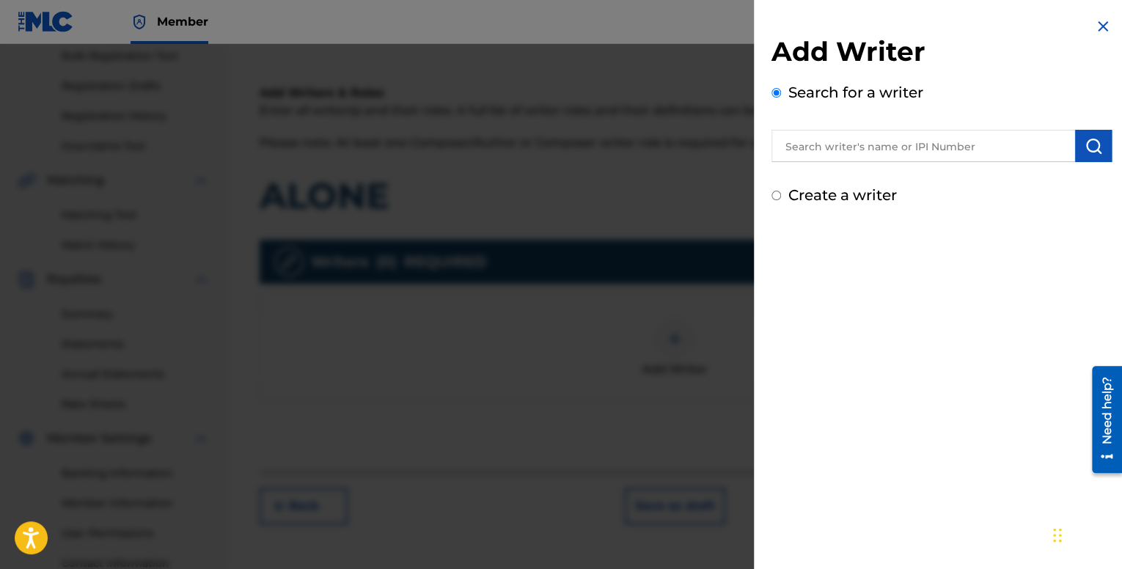
click at [825, 147] on input "text" at bounding box center [924, 146] width 304 height 32
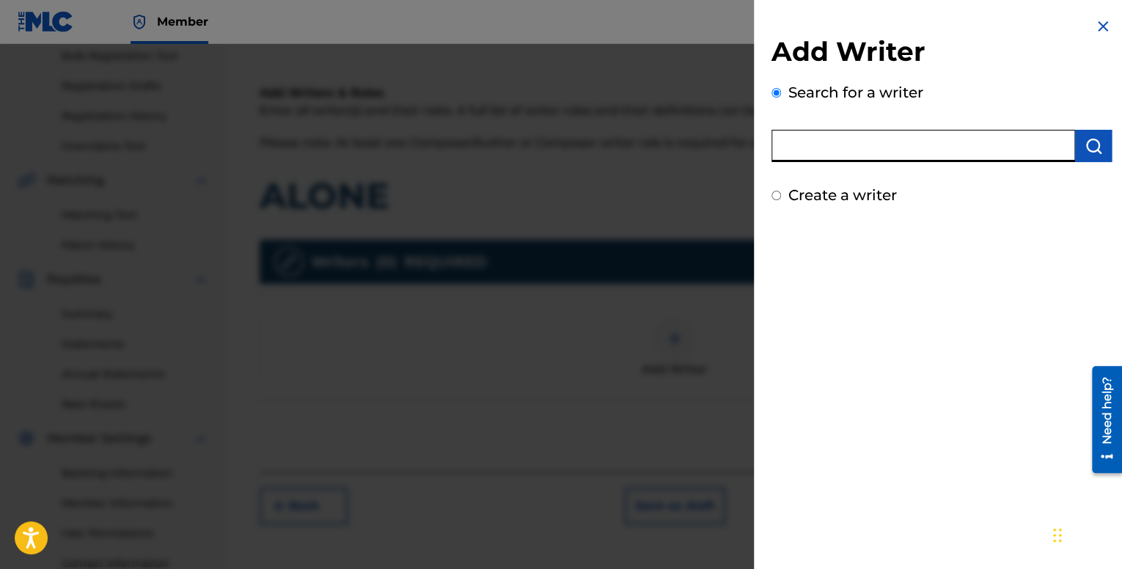
type input "[PERSON_NAME]"
click at [1075, 154] on button "submit" at bounding box center [1093, 146] width 37 height 32
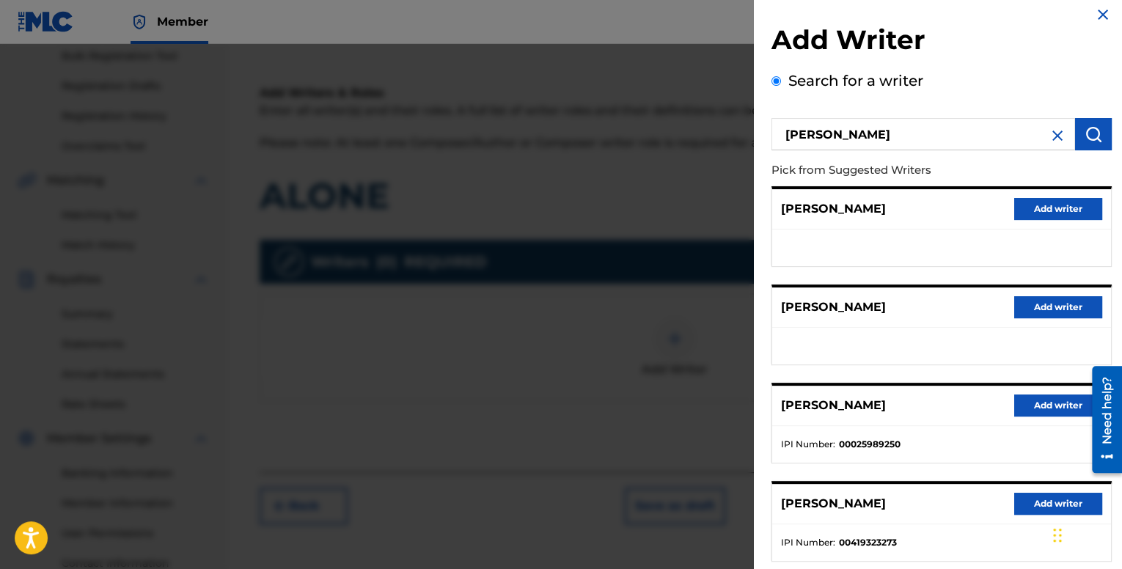
scroll to position [0, 0]
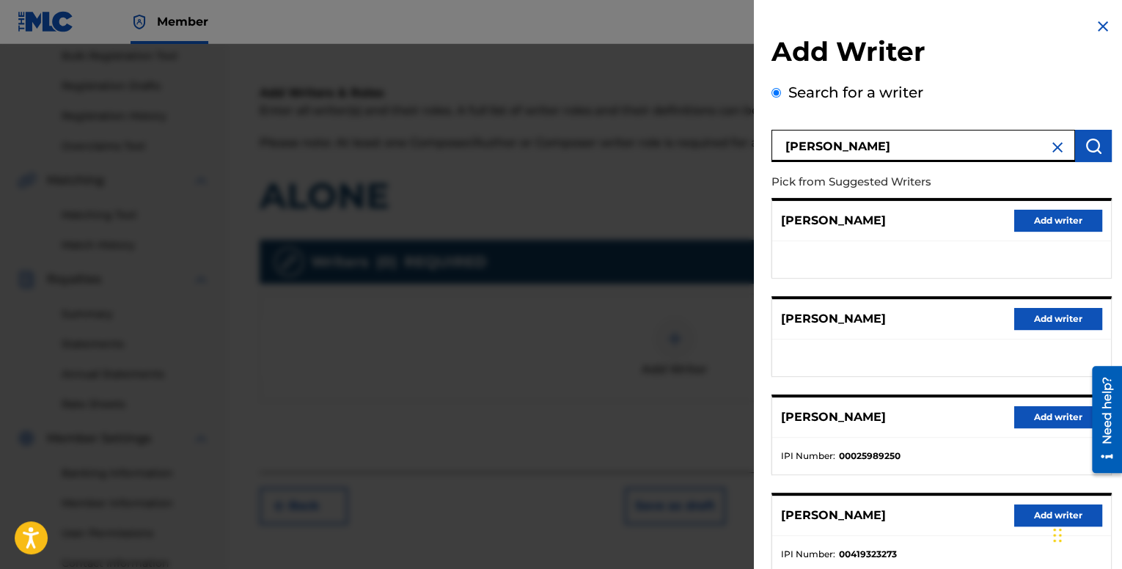
drag, startPoint x: 938, startPoint y: 153, endPoint x: 763, endPoint y: 142, distance: 175.7
click at [766, 142] on div "Add Writer Search for a writer [PERSON_NAME] Pick from Suggested Writers [PERSO…" at bounding box center [942, 382] width 376 height 764
click at [848, 136] on input "text" at bounding box center [924, 146] width 304 height 32
paste input "01037038192"
type input "01037038192"
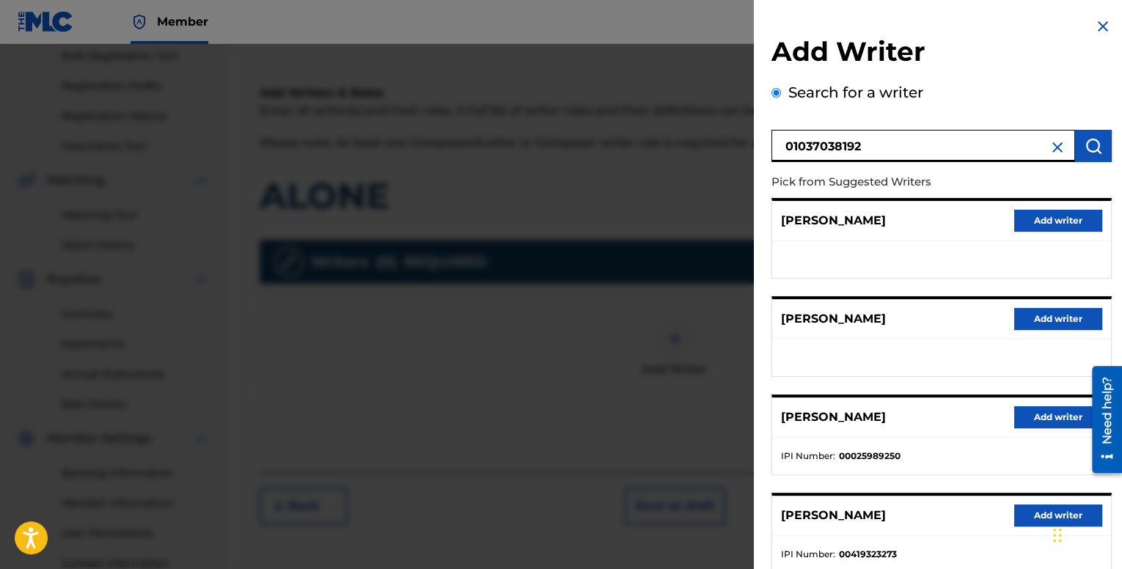
click at [1108, 151] on div "Add Writer Search for a writer 01037038192 Pick from Suggested Writers [PERSON_…" at bounding box center [942, 382] width 376 height 764
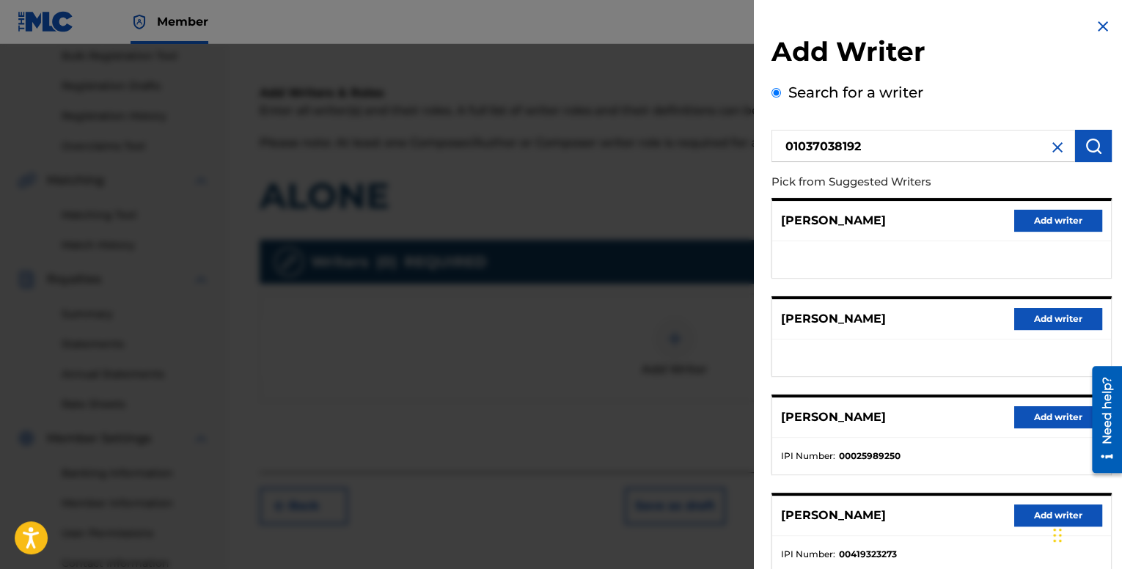
click at [1086, 149] on img "submit" at bounding box center [1094, 146] width 18 height 18
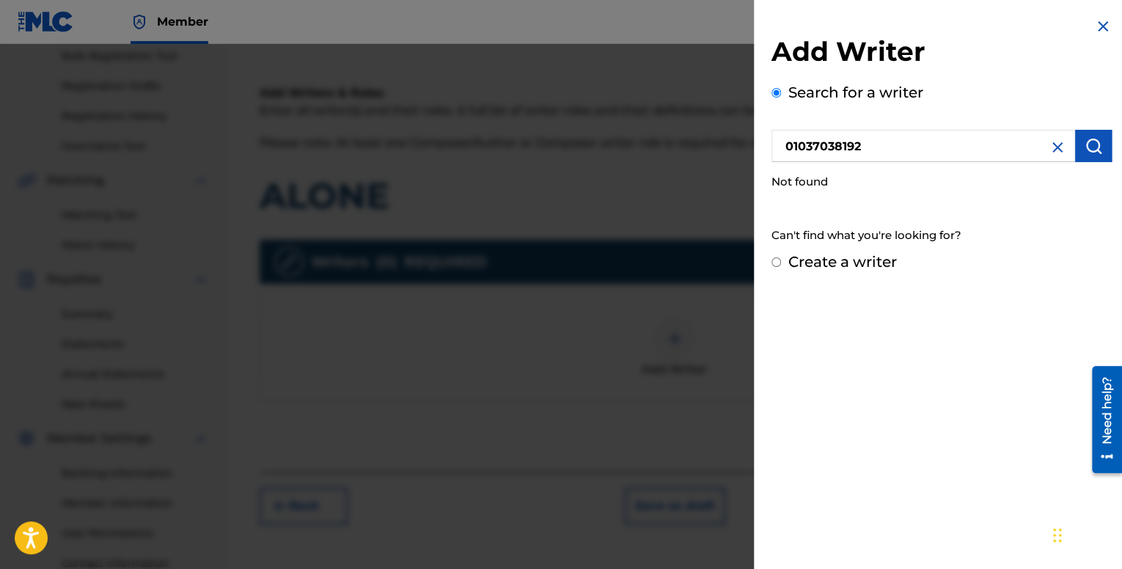
click at [782, 260] on div "Create a writer" at bounding box center [942, 262] width 340 height 22
click at [772, 261] on input "Create a writer" at bounding box center [777, 262] width 10 height 10
radio input "false"
radio input "true"
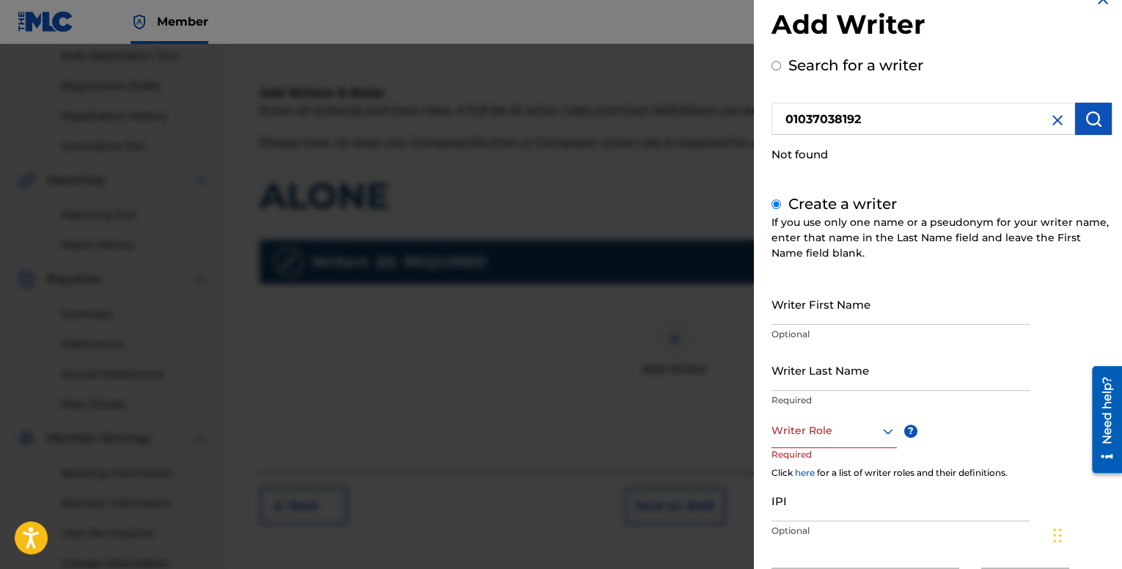
scroll to position [73, 0]
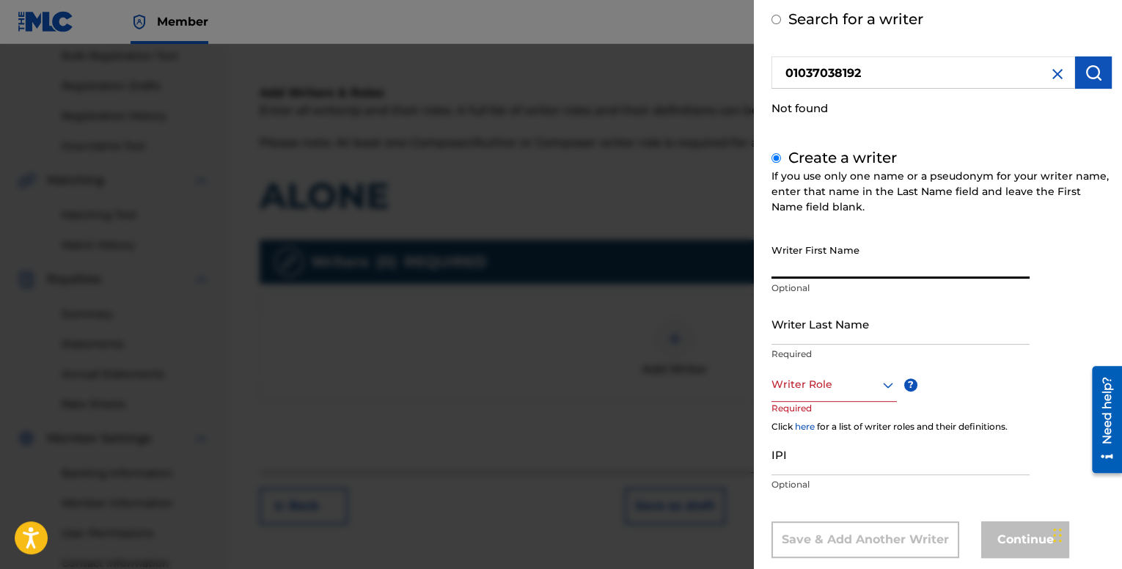
click at [857, 249] on input "Writer First Name" at bounding box center [901, 258] width 258 height 42
type input "[PERSON_NAME]"
type input "Kaskombe"
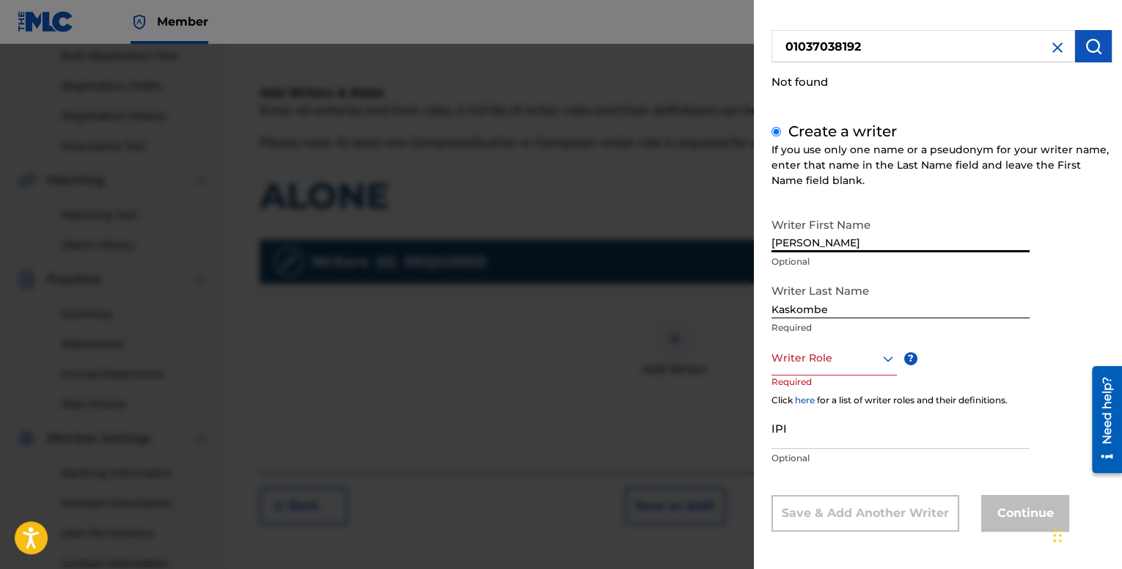
scroll to position [101, 0]
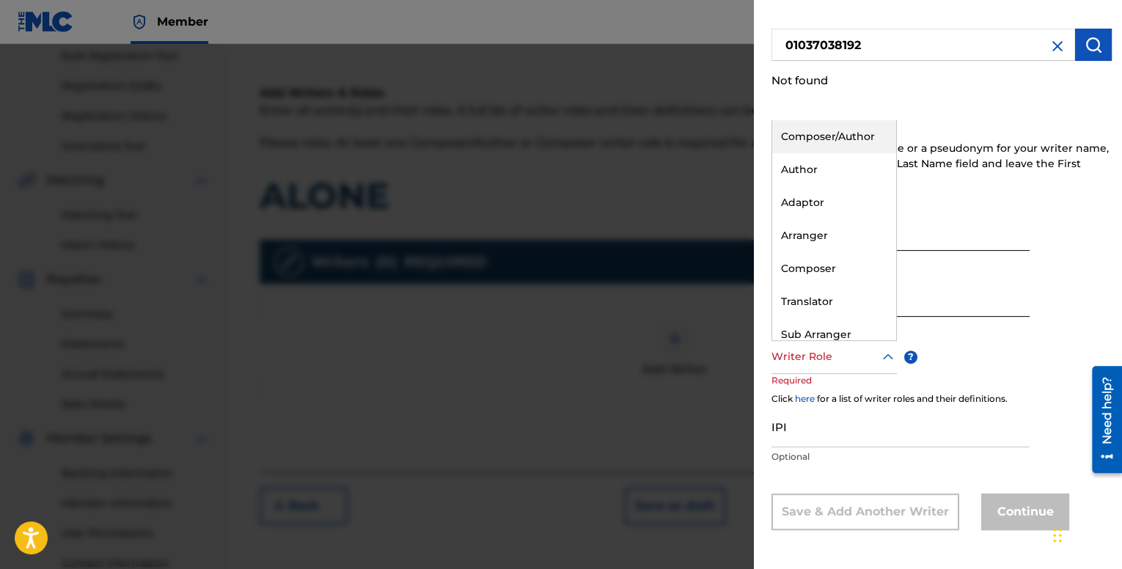
click at [857, 351] on div at bounding box center [834, 357] width 125 height 18
click at [827, 137] on div "Composer/Author" at bounding box center [834, 136] width 124 height 33
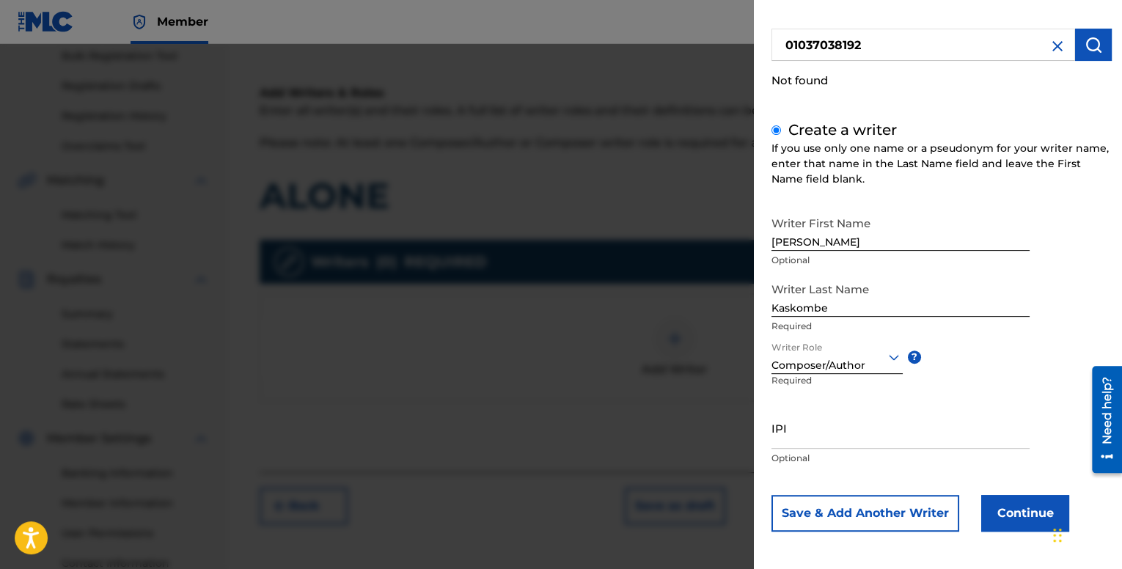
scroll to position [103, 0]
click at [836, 425] on input "IPI" at bounding box center [901, 427] width 258 height 42
click at [845, 438] on input "IPI" at bounding box center [901, 427] width 258 height 42
paste input "01037038192"
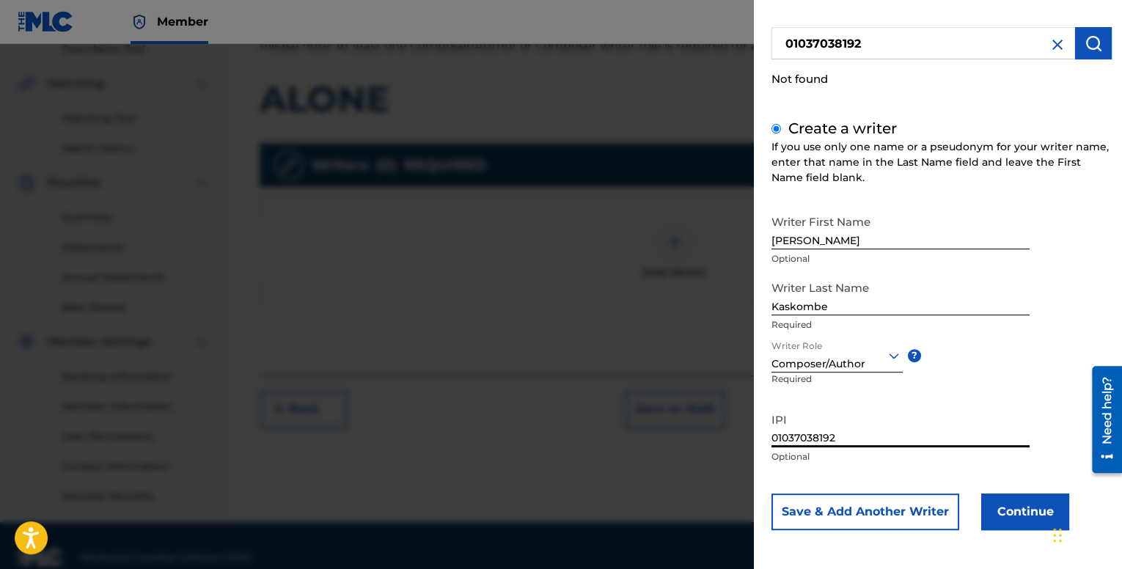
scroll to position [340, 0]
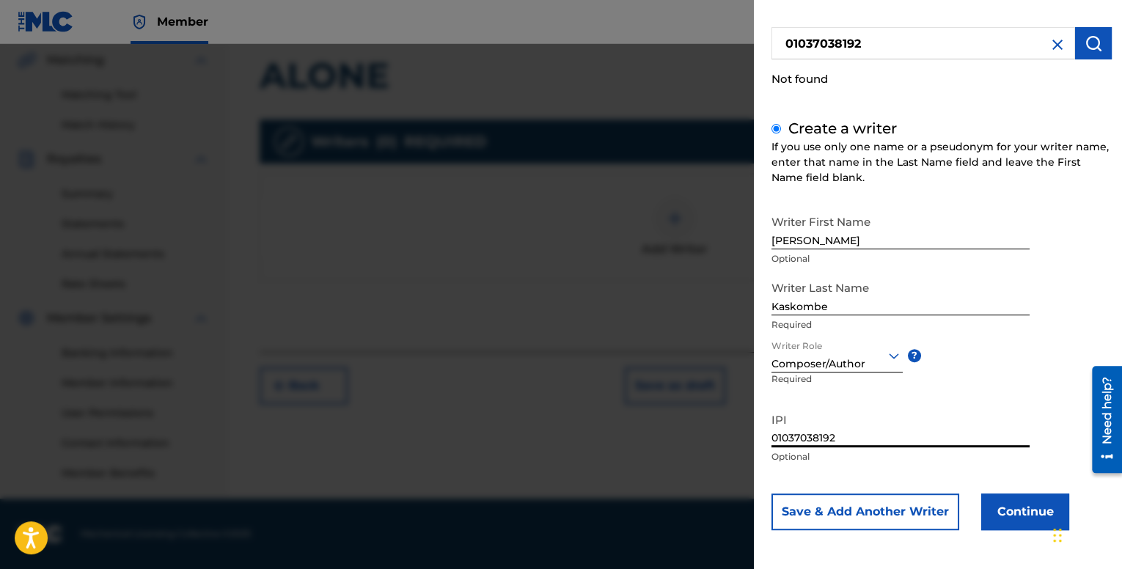
type input "01037038192"
click at [1012, 509] on button "Continue" at bounding box center [1026, 512] width 88 height 37
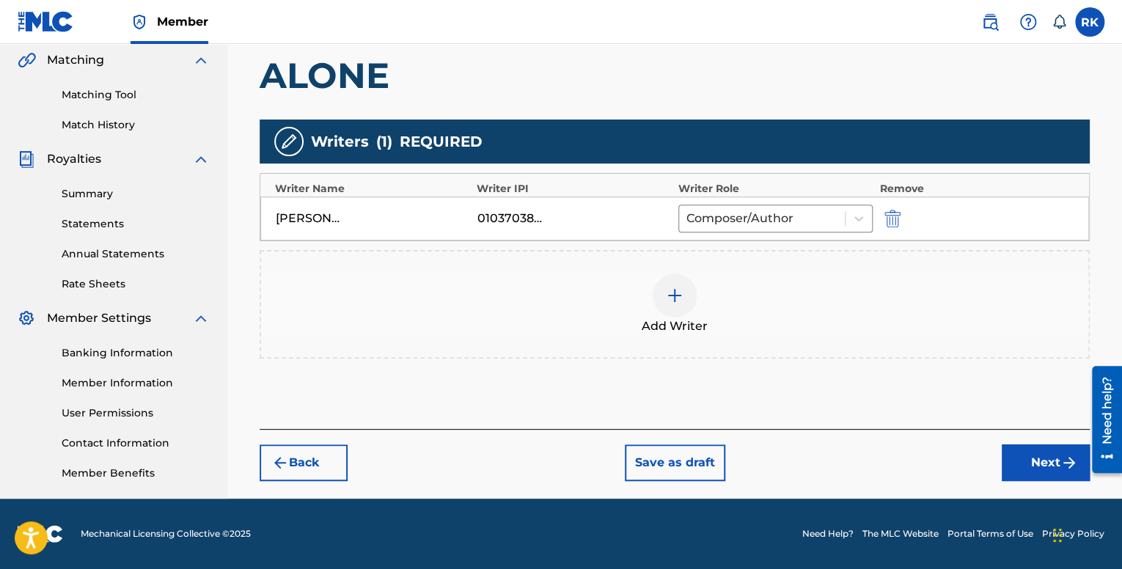
click at [1024, 463] on button "Next" at bounding box center [1046, 463] width 88 height 37
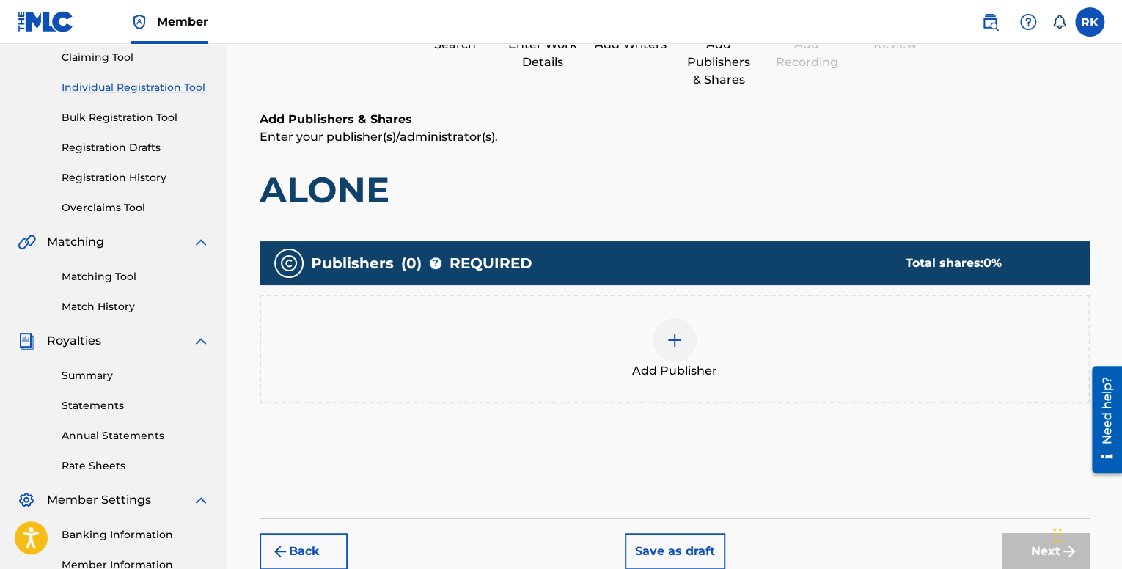
scroll to position [213, 0]
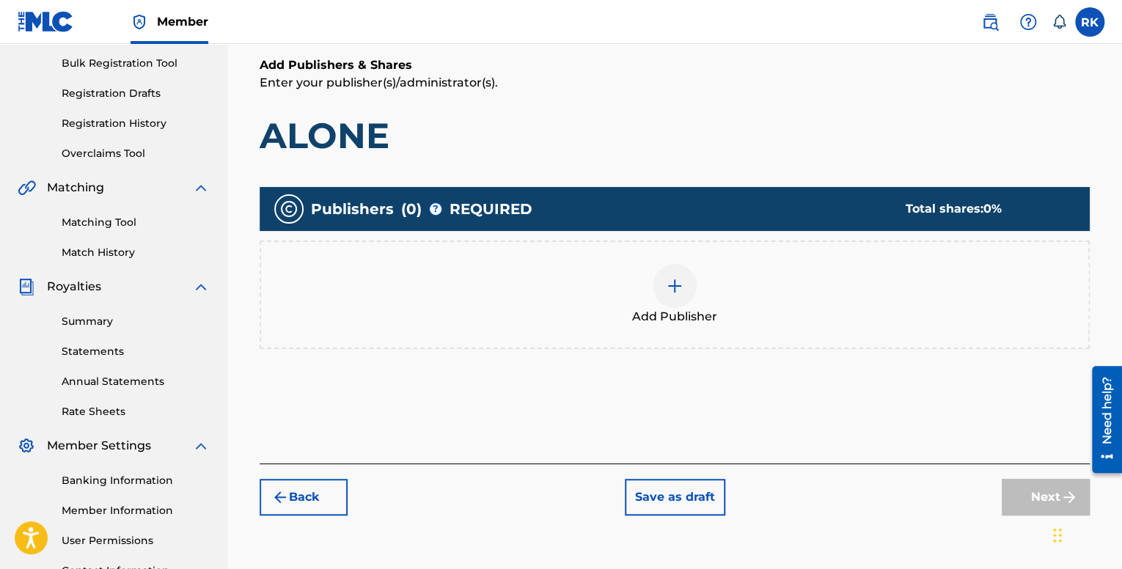
click at [679, 284] on img at bounding box center [675, 286] width 18 height 18
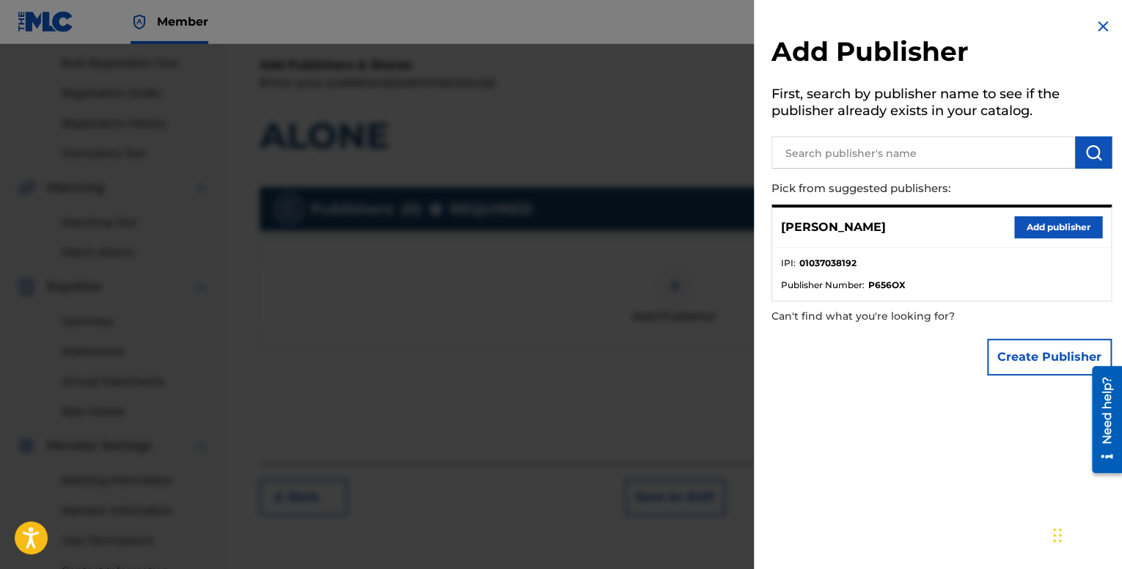
click at [1048, 227] on button "Add publisher" at bounding box center [1059, 227] width 88 height 22
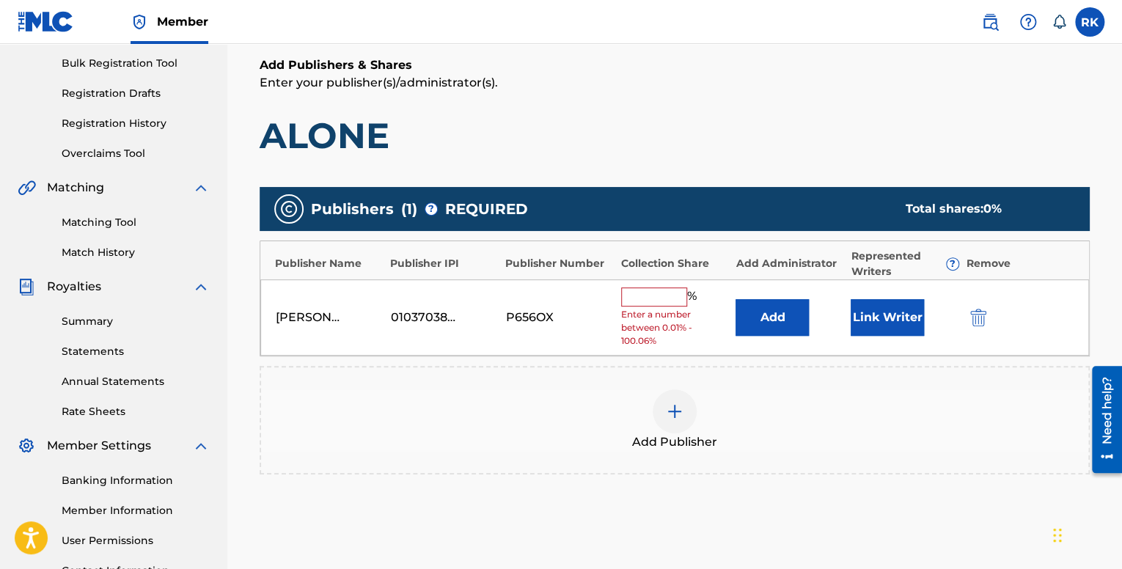
click at [647, 297] on input "text" at bounding box center [654, 297] width 66 height 19
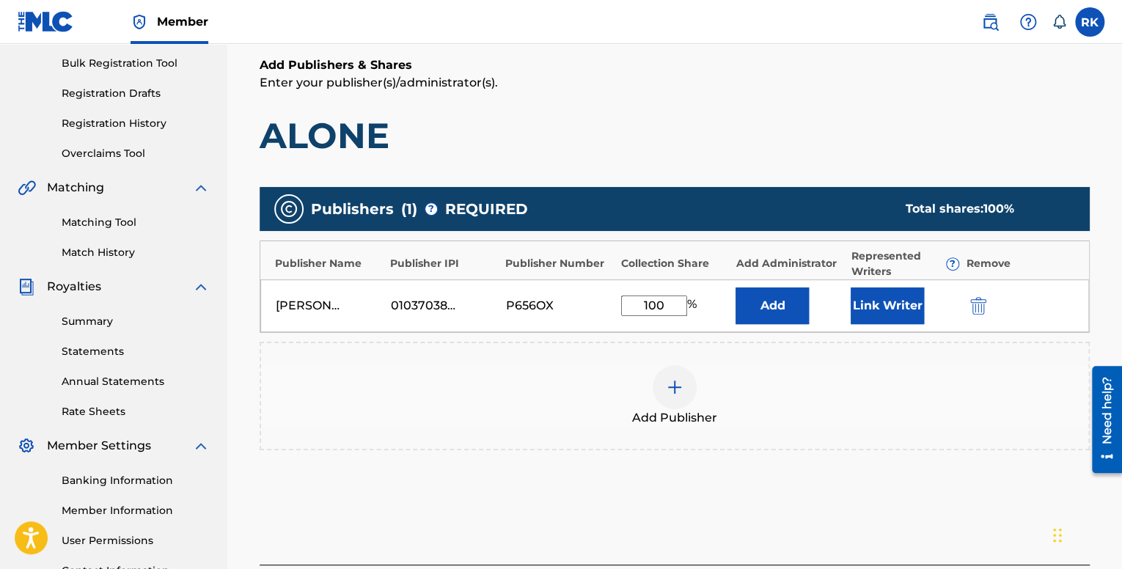
type input "100"
click at [887, 350] on div "Add Publisher" at bounding box center [675, 396] width 830 height 109
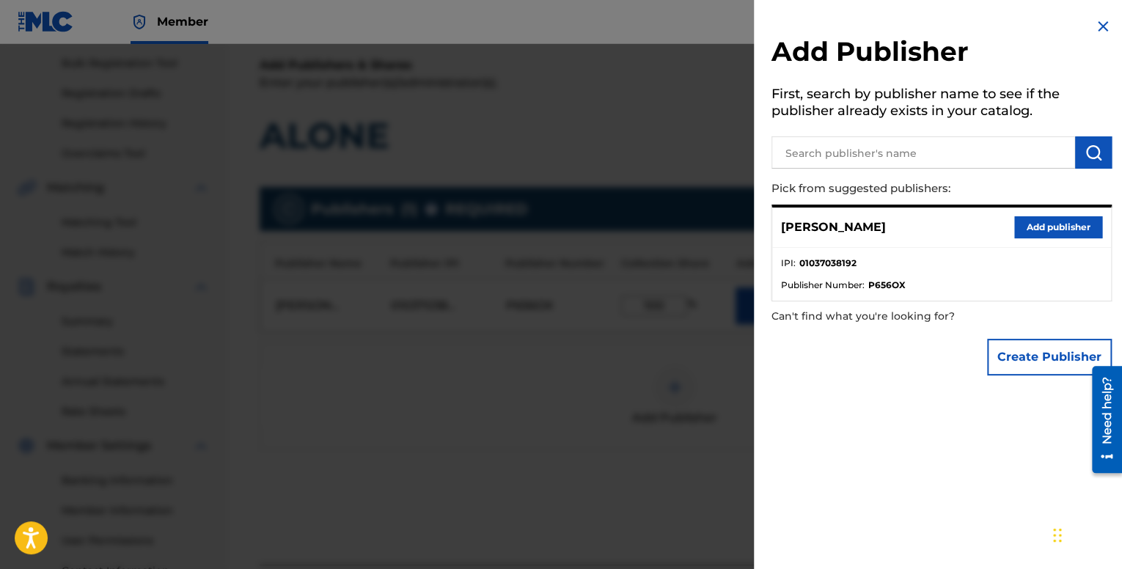
click at [678, 371] on div at bounding box center [561, 328] width 1122 height 569
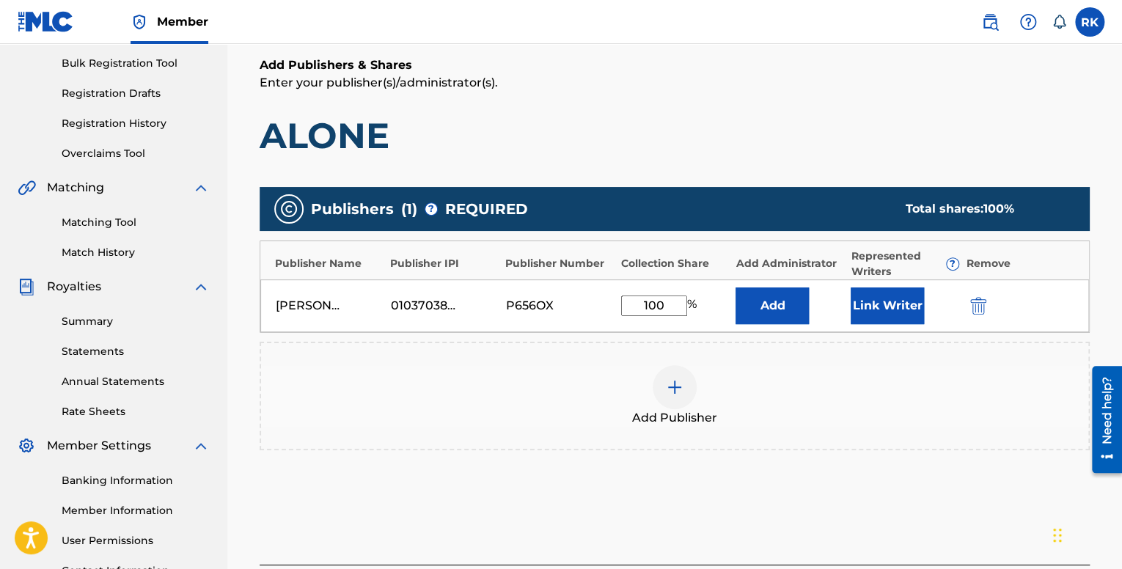
click at [883, 302] on button "Link Writer" at bounding box center [887, 306] width 73 height 37
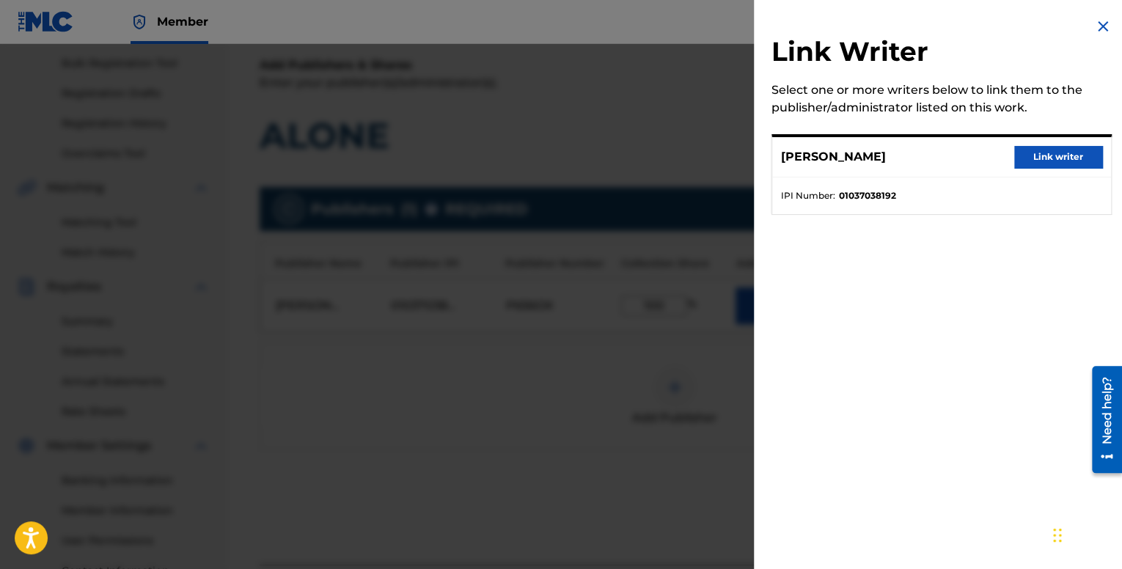
click at [1039, 153] on button "Link writer" at bounding box center [1059, 157] width 88 height 22
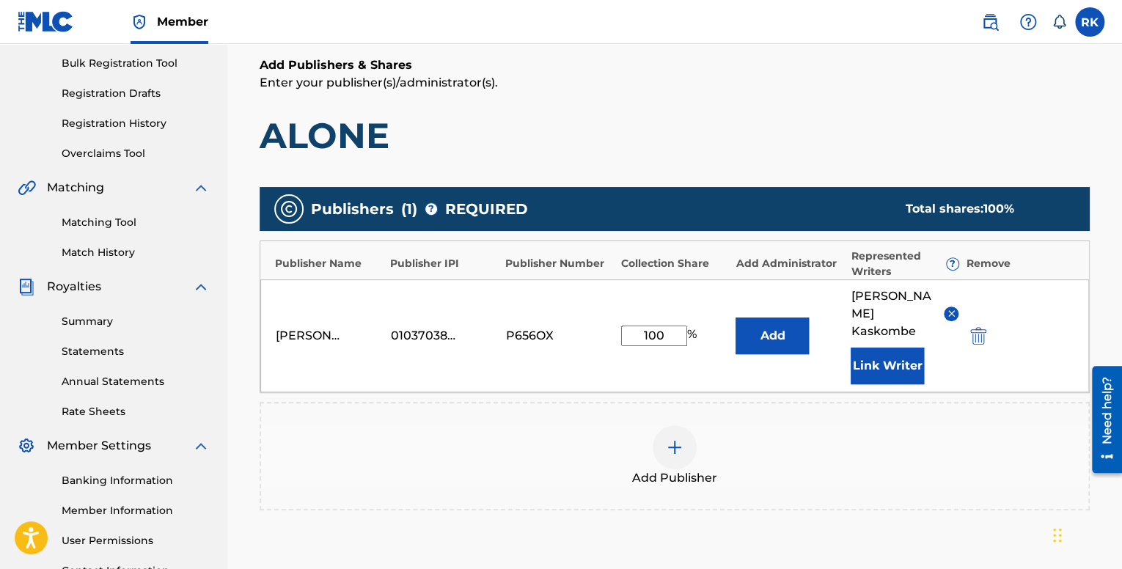
click at [781, 321] on button "Add" at bounding box center [772, 336] width 73 height 37
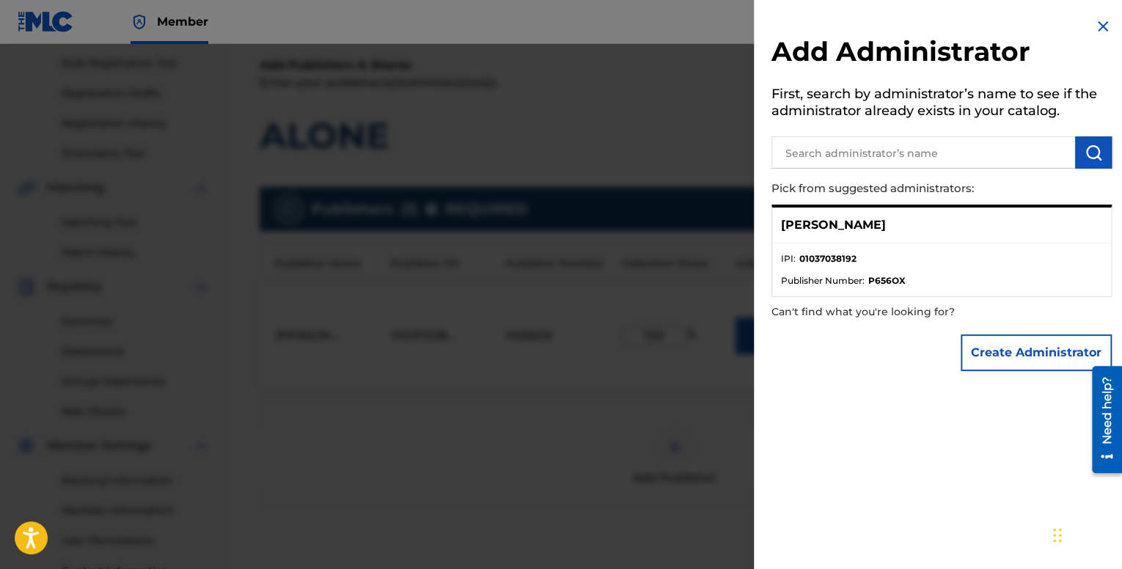
click at [907, 246] on ul "IPI : 01037038192 Publisher Number : P656OX" at bounding box center [941, 270] width 339 height 53
click at [892, 271] on li "IPI : 01037038192" at bounding box center [941, 263] width 321 height 22
click at [866, 214] on div "[PERSON_NAME]" at bounding box center [941, 226] width 339 height 36
click at [892, 158] on input "text" at bounding box center [924, 152] width 304 height 32
drag, startPoint x: 918, startPoint y: 222, endPoint x: 782, endPoint y: 227, distance: 136.5
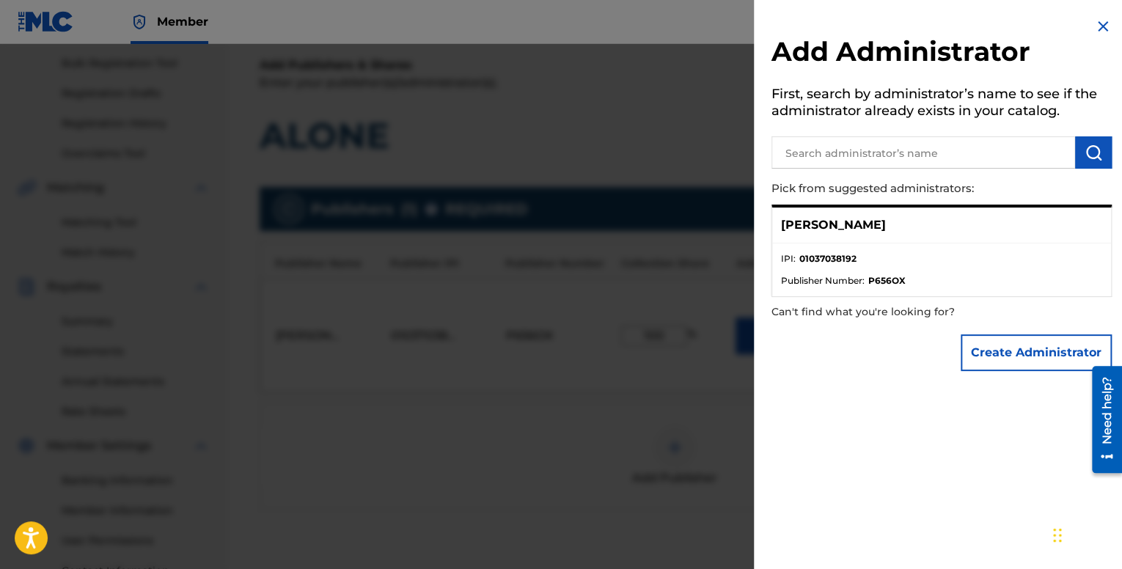
click at [782, 227] on div "[PERSON_NAME]" at bounding box center [941, 226] width 339 height 36
click at [831, 160] on input "text" at bounding box center [924, 152] width 304 height 32
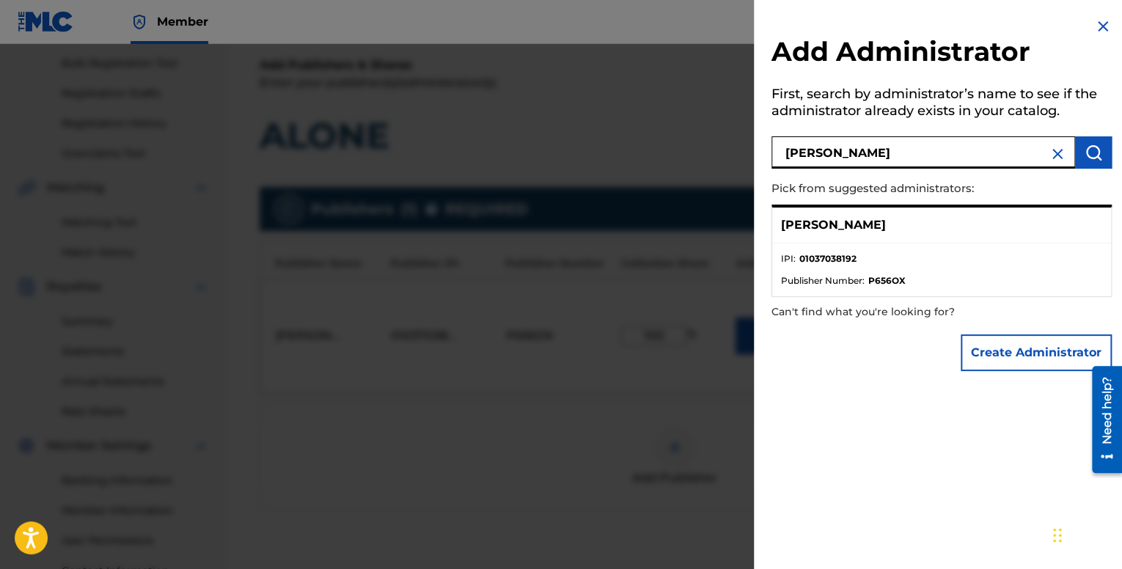
type input "[PERSON_NAME]"
click at [1092, 145] on img "submit" at bounding box center [1094, 153] width 18 height 18
click at [927, 271] on li "IPI : 01037038192" at bounding box center [941, 263] width 321 height 22
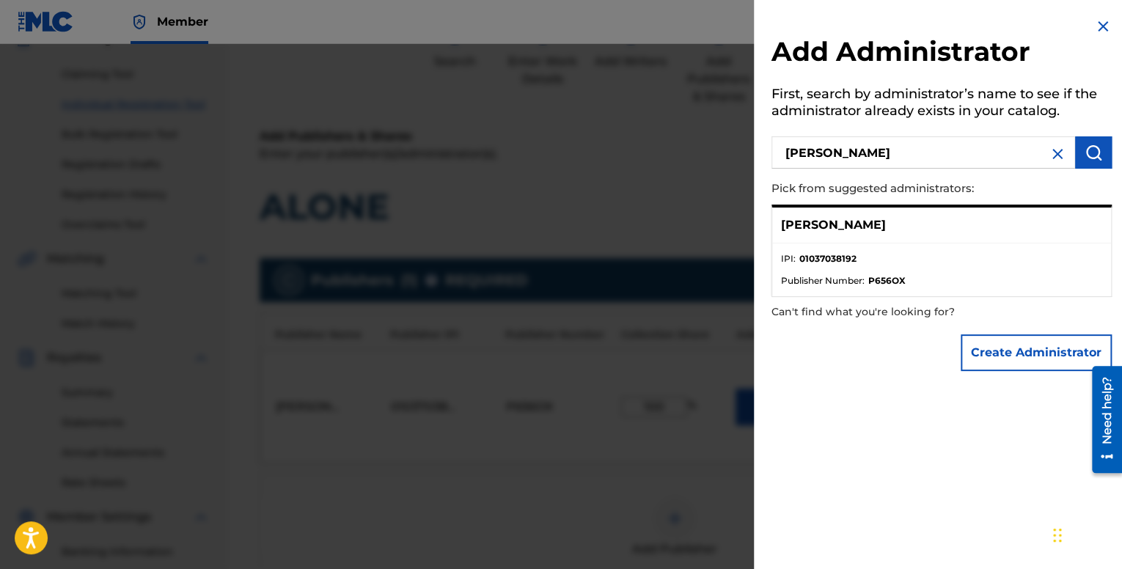
scroll to position [139, 0]
click at [867, 231] on p "[PERSON_NAME]" at bounding box center [833, 225] width 105 height 18
click at [1042, 235] on div "[PERSON_NAME]" at bounding box center [941, 226] width 339 height 36
click at [681, 406] on div at bounding box center [561, 328] width 1122 height 569
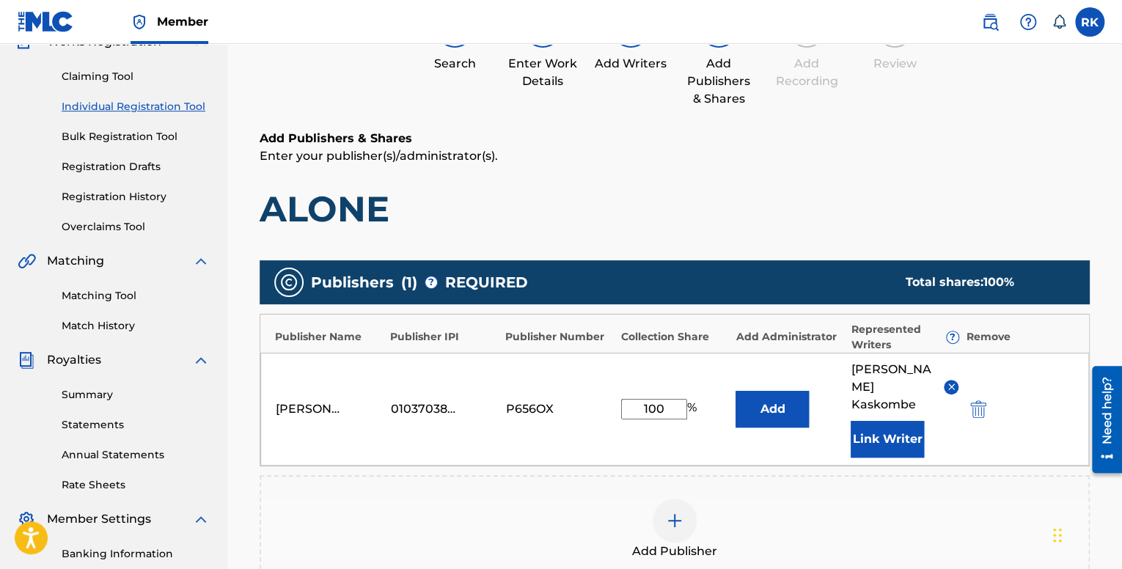
click at [789, 412] on button "Add" at bounding box center [772, 409] width 73 height 37
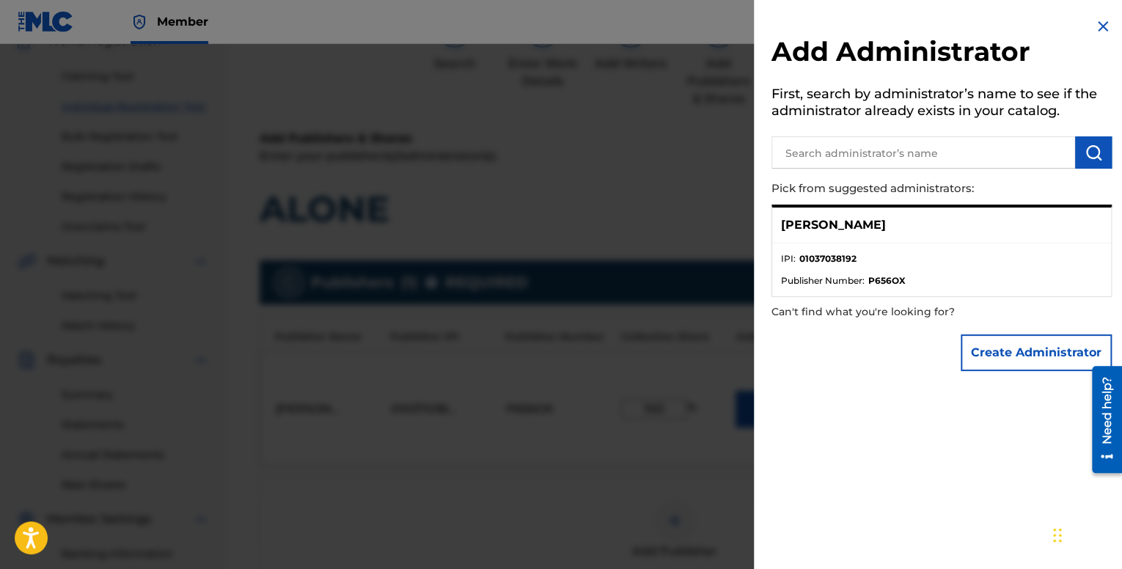
click at [1027, 348] on button "Create Administrator" at bounding box center [1036, 353] width 151 height 37
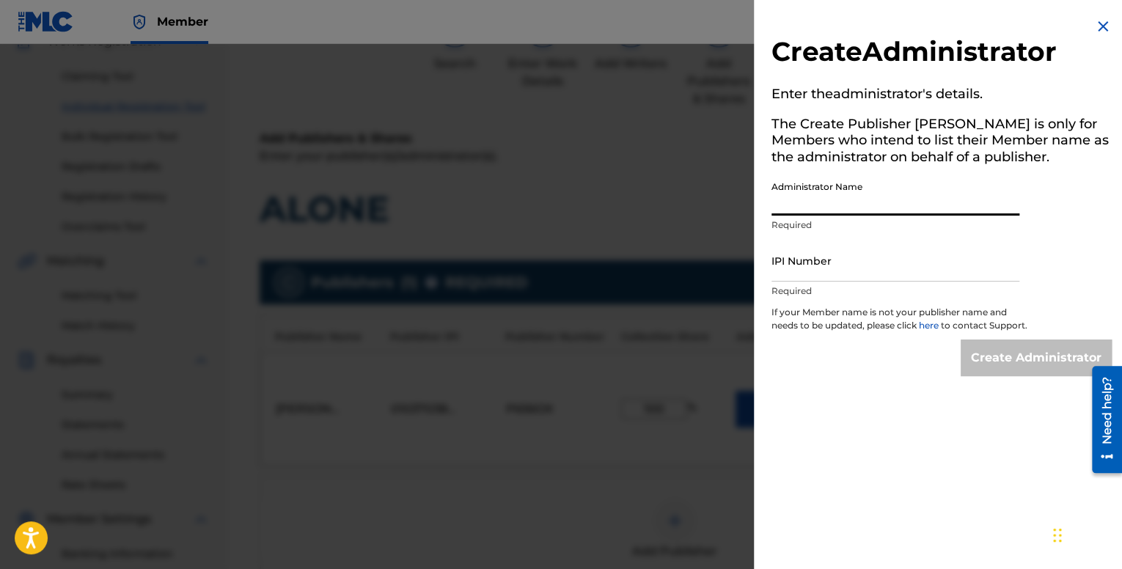
click at [845, 202] on input "Administrator Name" at bounding box center [896, 195] width 248 height 42
type input "[PERSON_NAME]"
click at [833, 255] on input "IPI Number" at bounding box center [896, 261] width 248 height 42
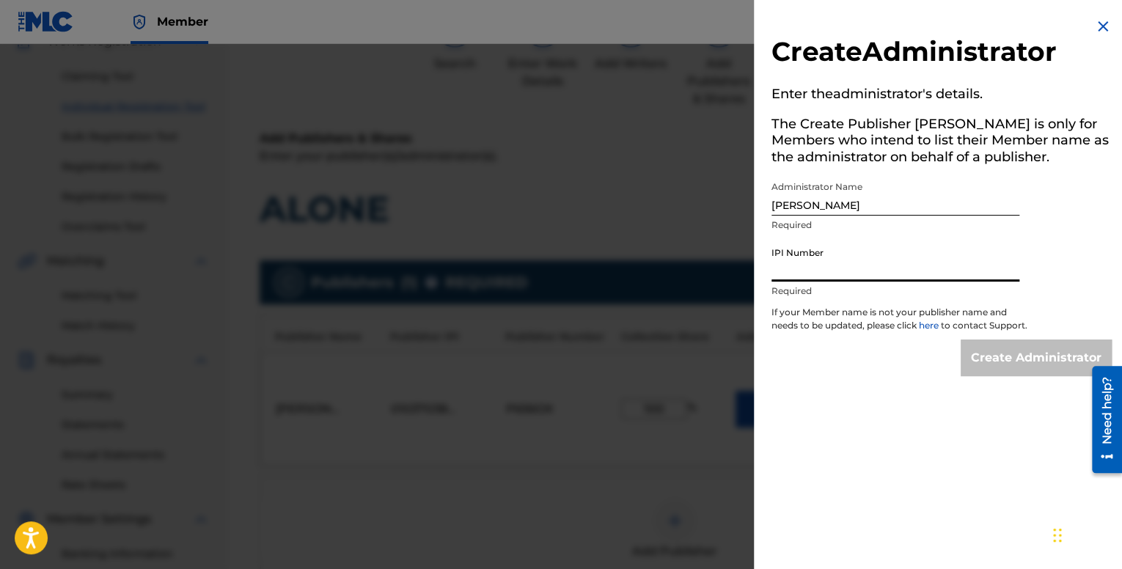
type input "01037038192"
click at [984, 365] on input "Create Administrator" at bounding box center [1036, 358] width 151 height 37
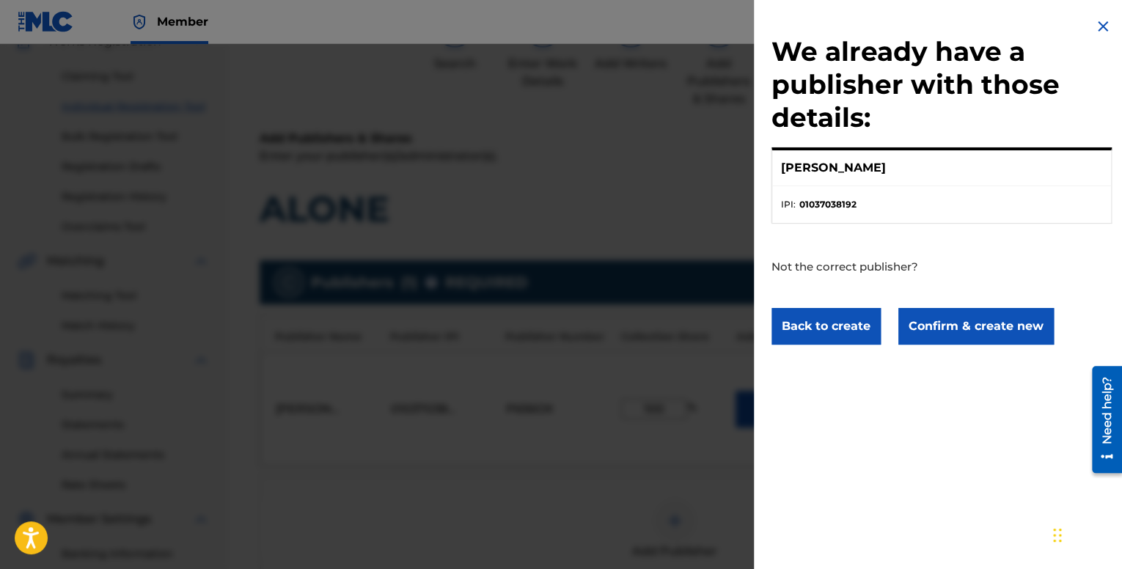
click at [673, 413] on div at bounding box center [561, 328] width 1122 height 569
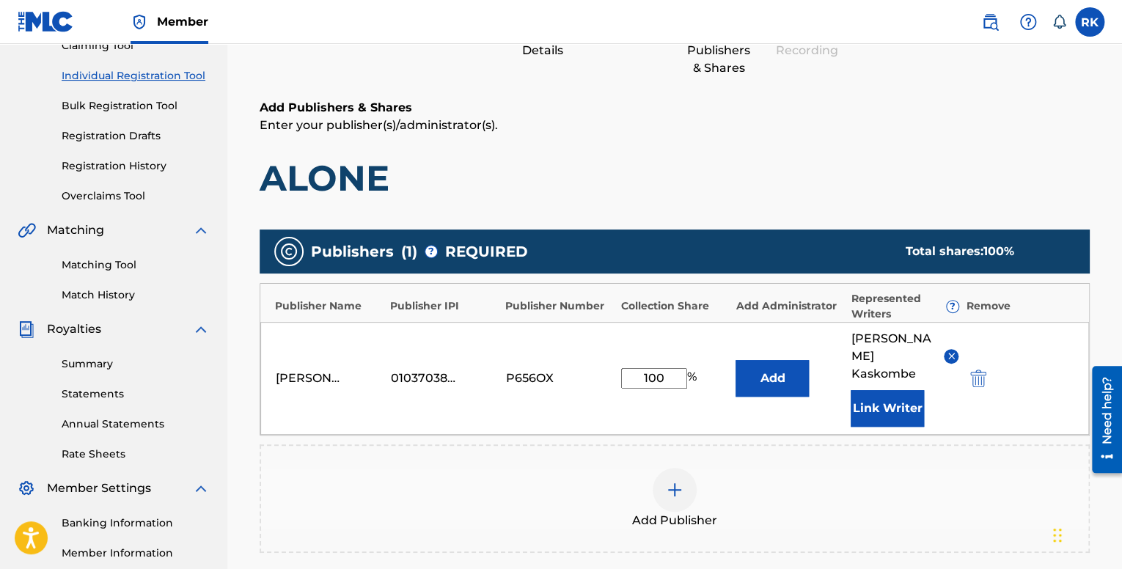
scroll to position [387, 0]
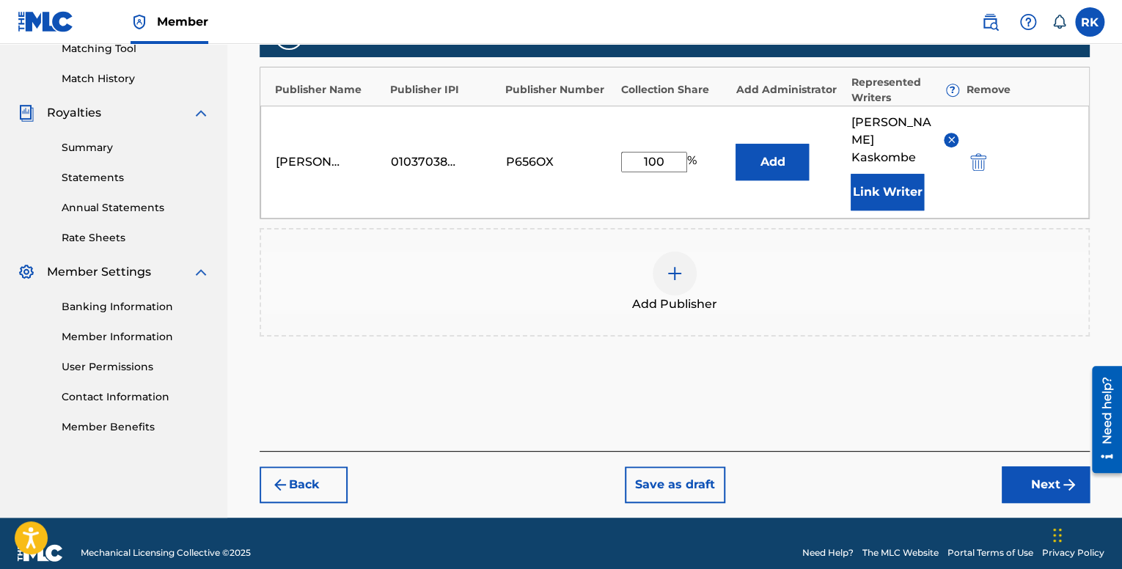
click at [1022, 467] on button "Next" at bounding box center [1046, 485] width 88 height 37
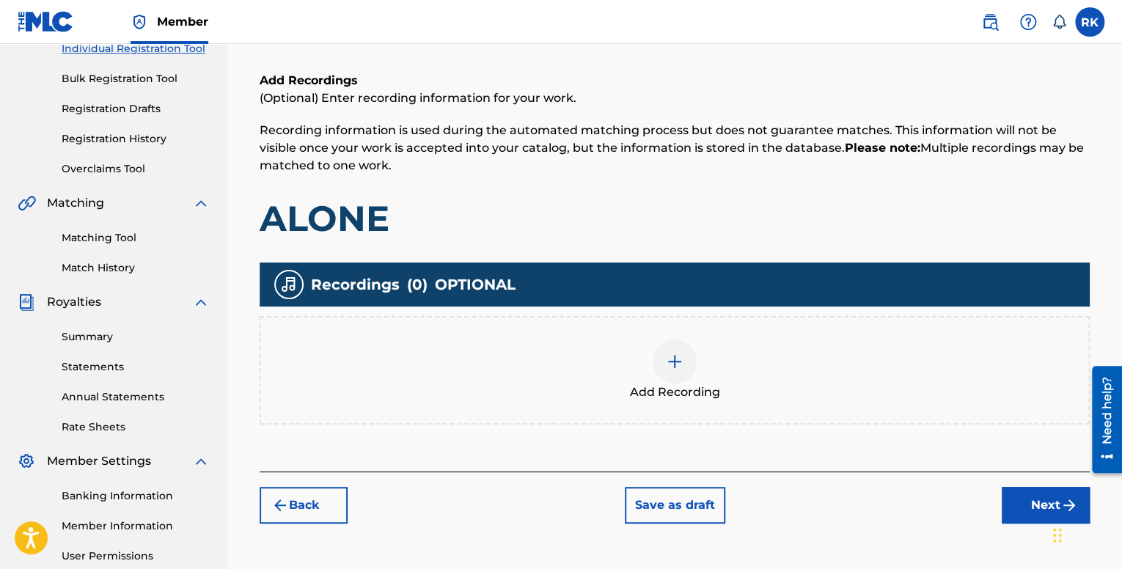
scroll to position [213, 0]
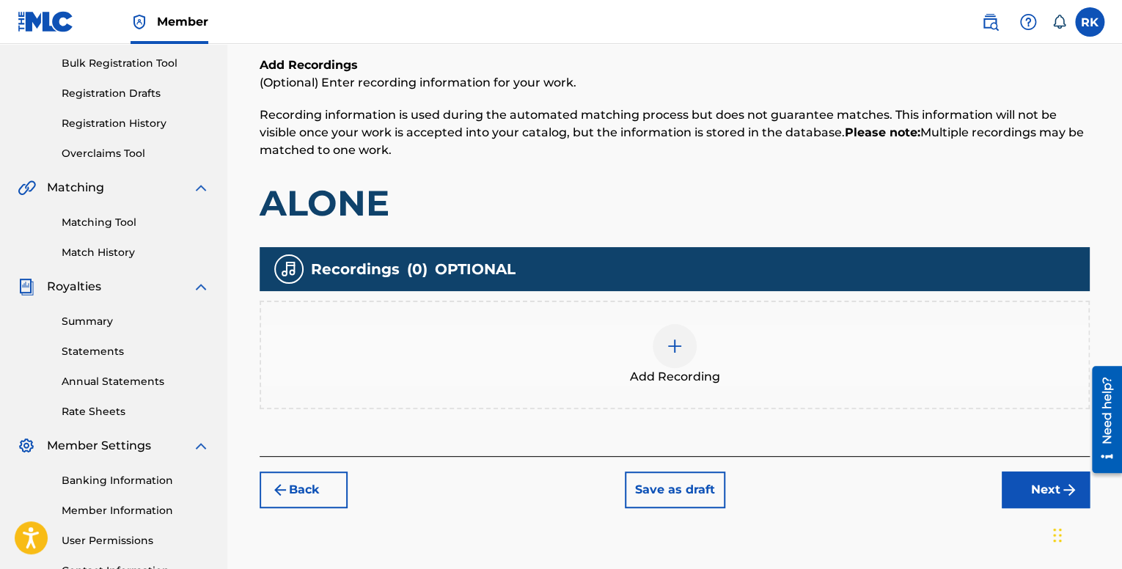
click at [679, 346] on img at bounding box center [675, 346] width 18 height 18
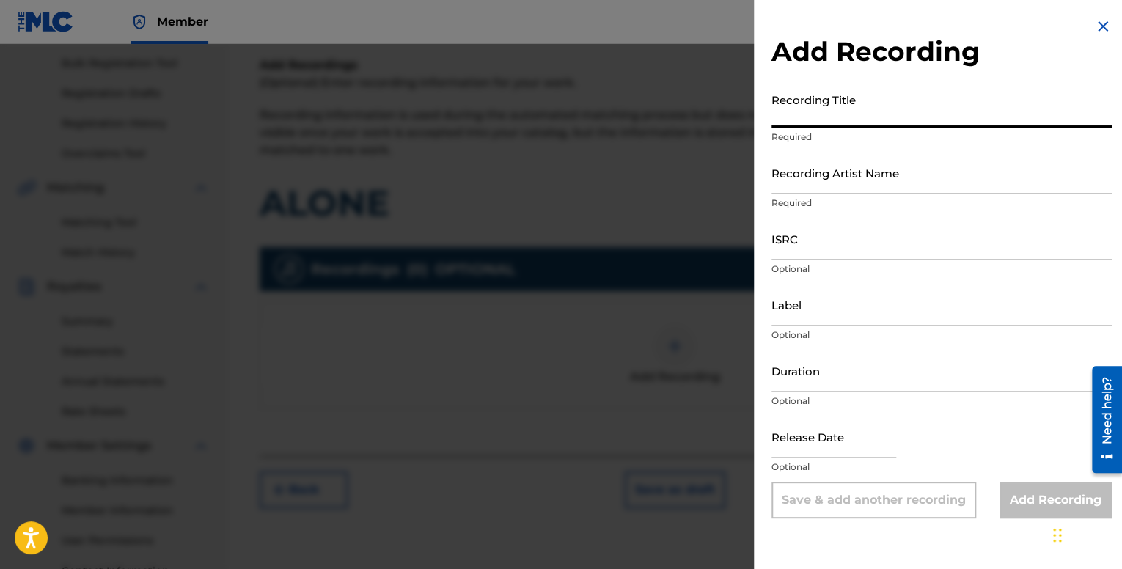
click at [836, 102] on input "Recording Title" at bounding box center [942, 107] width 340 height 42
type input "ALONE"
click at [827, 172] on input "Recording Artist Name" at bounding box center [942, 173] width 340 height 42
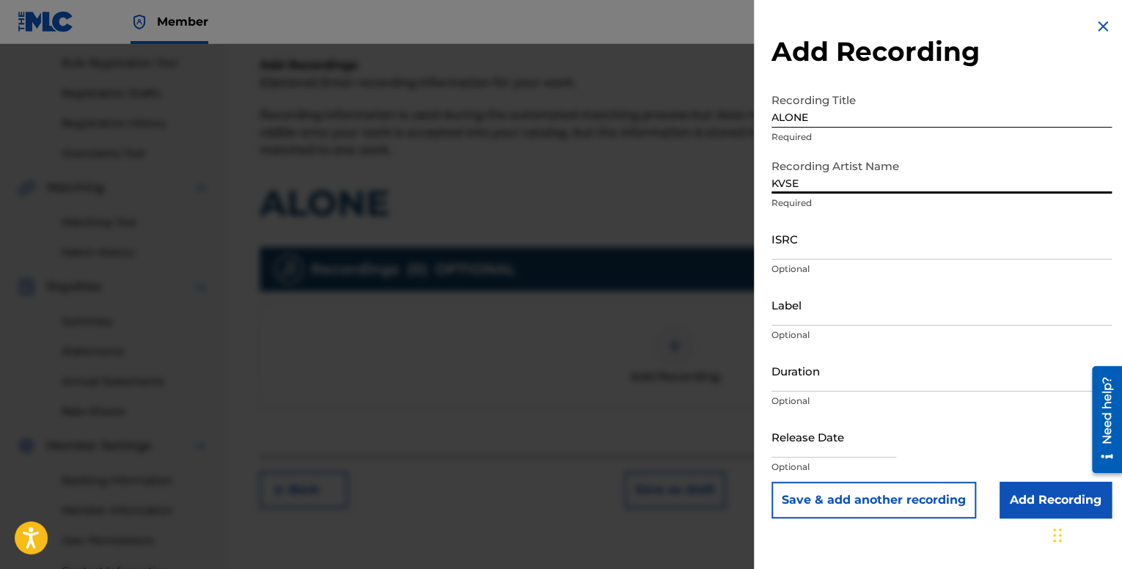
type input "KVSE"
click at [830, 242] on input "ISRC" at bounding box center [942, 239] width 340 height 42
click at [866, 244] on input "ISRC" at bounding box center [942, 239] width 340 height 42
paste input "QM42K1997418"
type input "QM42K1997418"
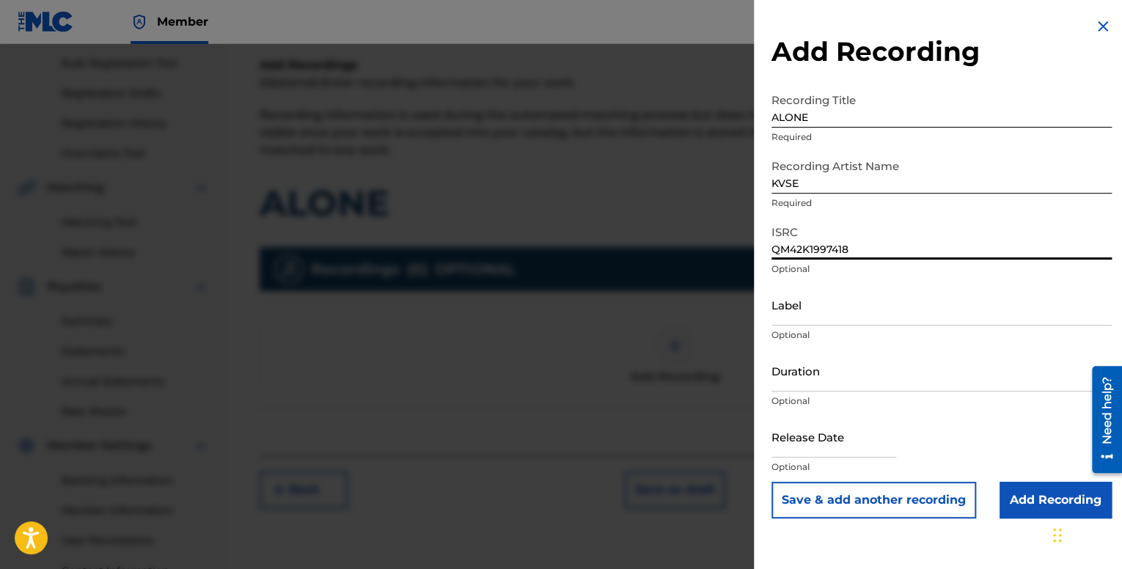
click at [822, 299] on input "Label" at bounding box center [942, 305] width 340 height 42
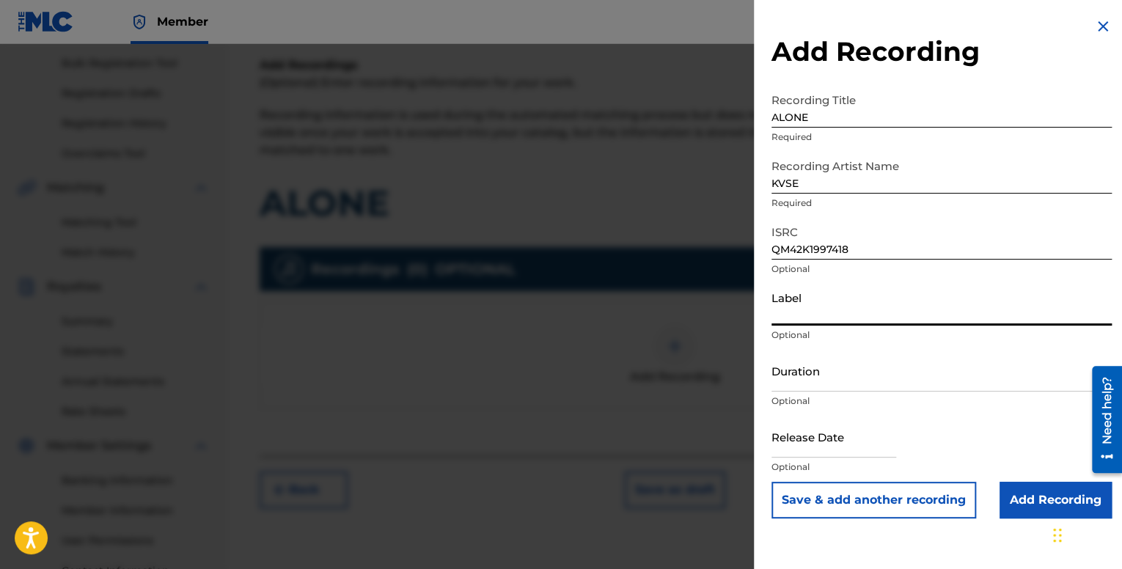
type input "ZZz"
click at [828, 372] on input "Duration" at bounding box center [942, 371] width 340 height 42
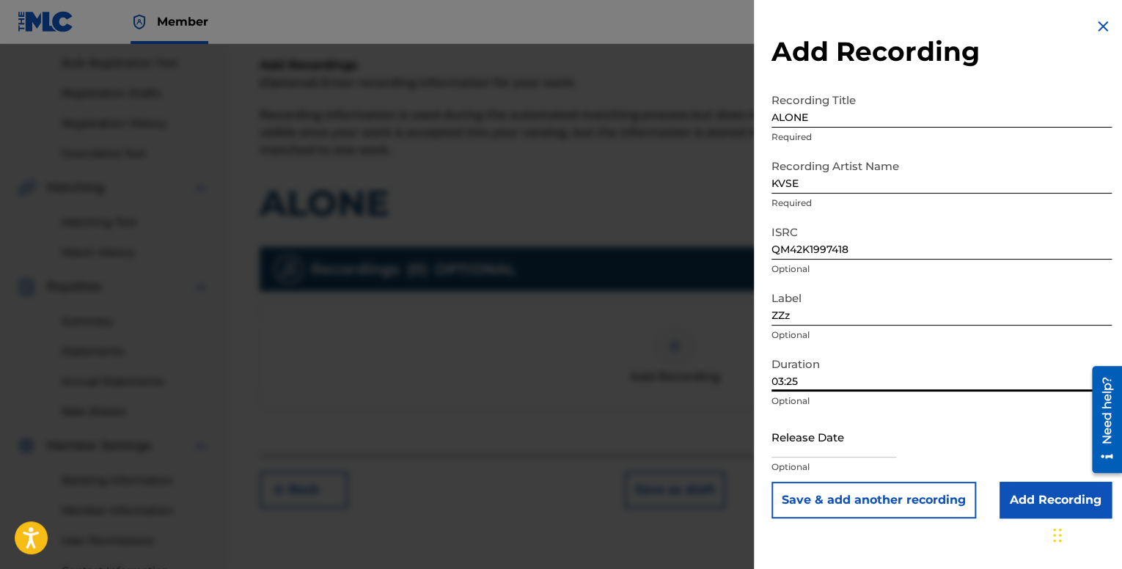
type input "03:25"
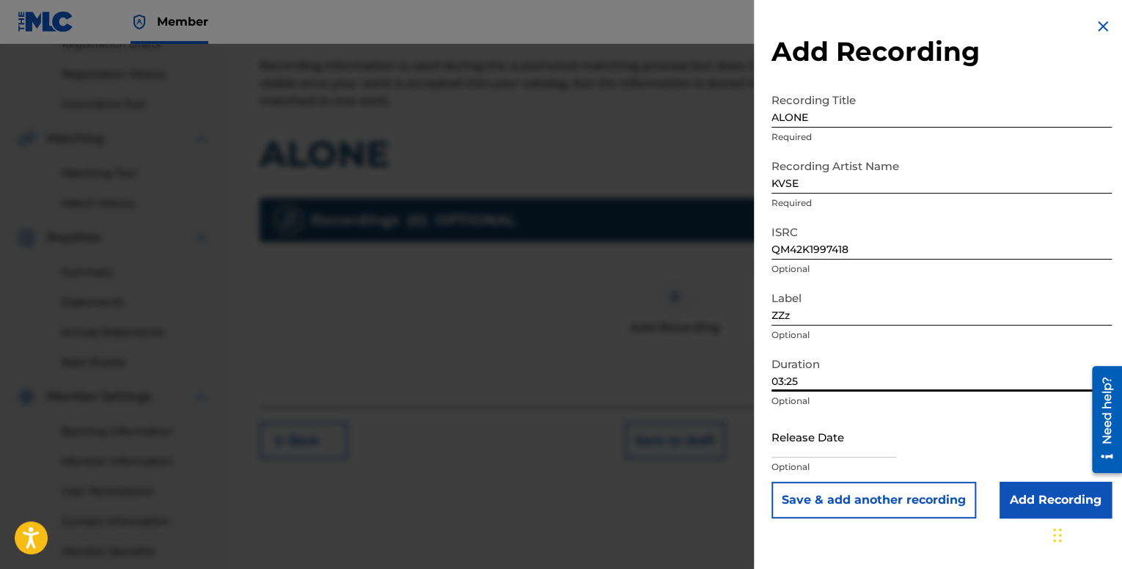
scroll to position [340, 0]
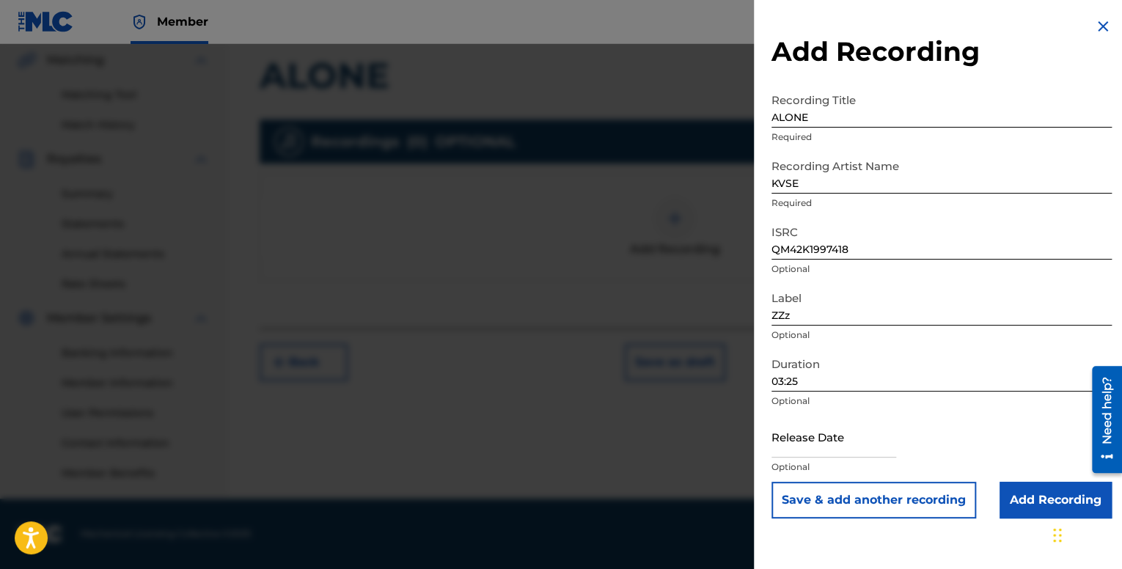
click at [855, 436] on input "text" at bounding box center [834, 437] width 125 height 42
select select "7"
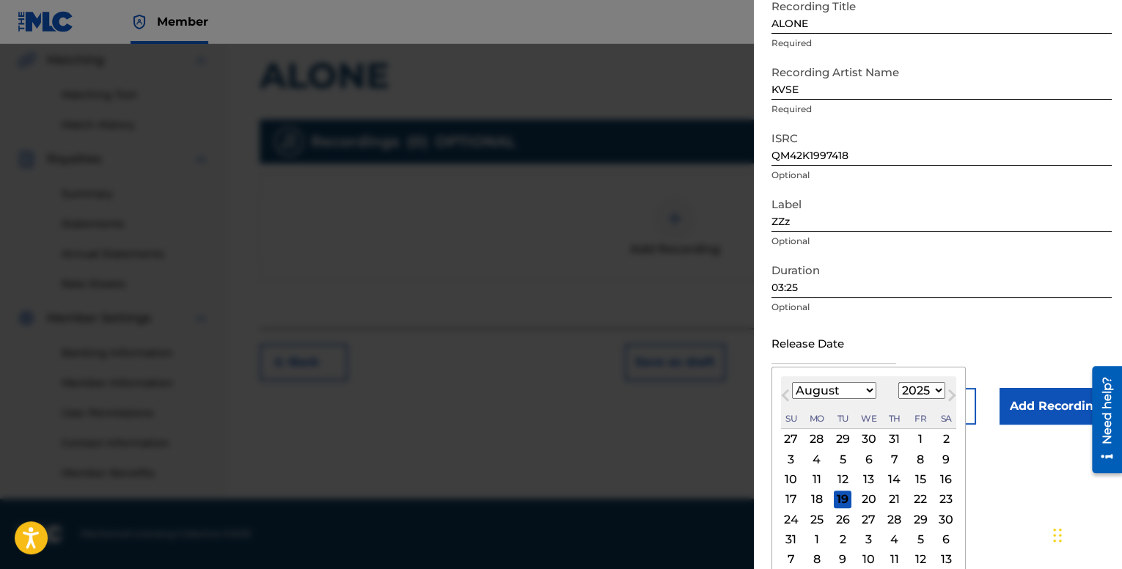
scroll to position [103, 0]
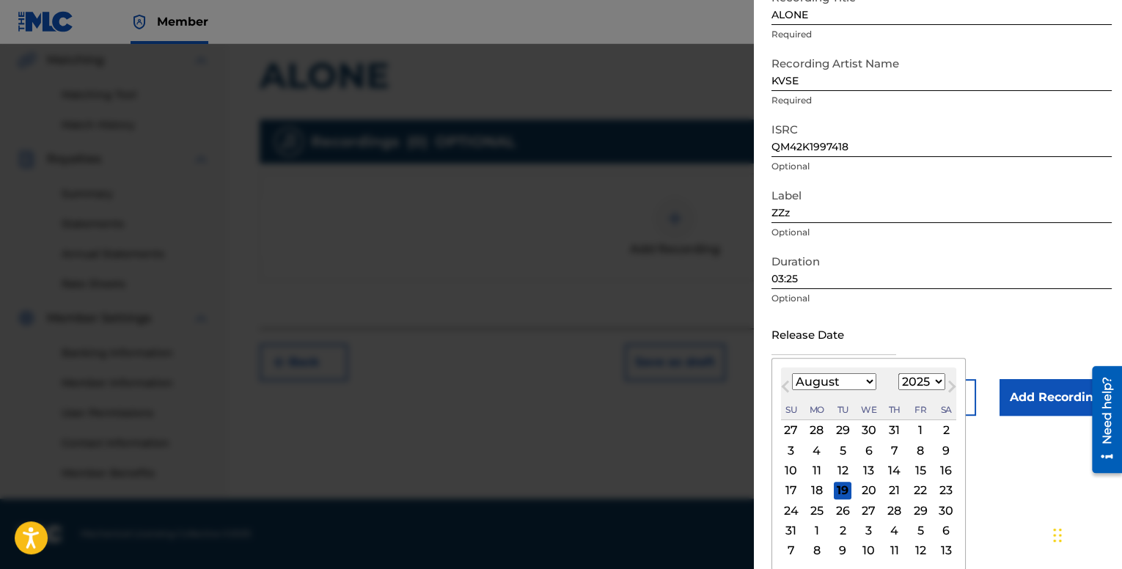
click at [926, 380] on select "1900 1901 1902 1903 1904 1905 1906 1907 1908 1909 1910 1911 1912 1913 1914 1915…" at bounding box center [922, 381] width 47 height 17
select select "2019"
click at [899, 390] on select "1900 1901 1902 1903 1904 1905 1906 1907 1908 1909 1910 1911 1912 1913 1914 1915…" at bounding box center [922, 381] width 47 height 17
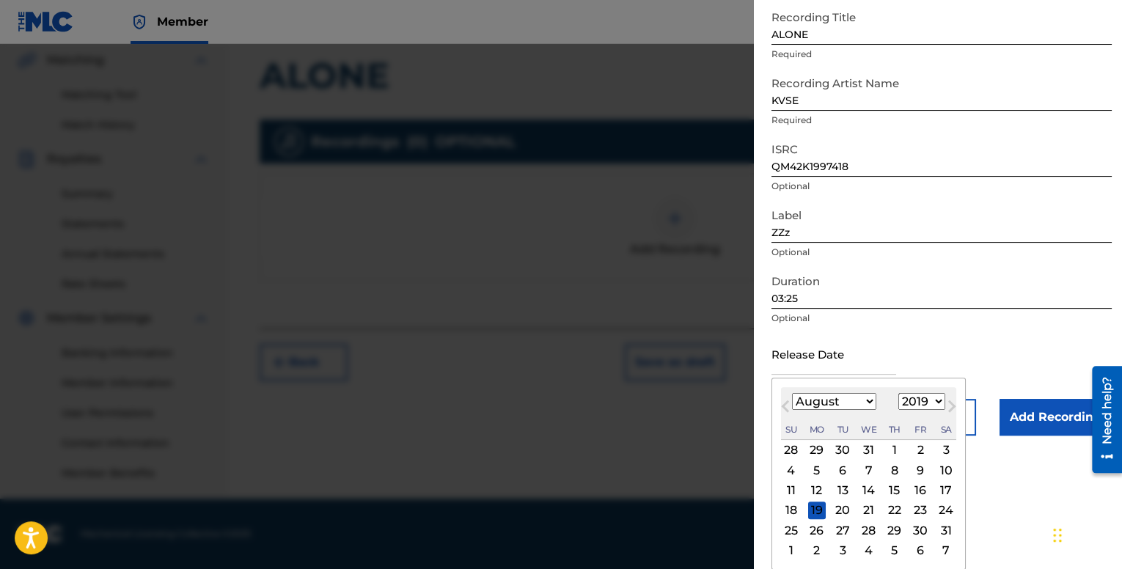
click at [850, 399] on select "January February March April May June July August September October November De…" at bounding box center [834, 401] width 84 height 17
select select "9"
click at [792, 393] on select "January February March April May June July August September October November De…" at bounding box center [834, 401] width 84 height 17
click at [797, 527] on div "27" at bounding box center [792, 531] width 18 height 18
type input "[DATE]"
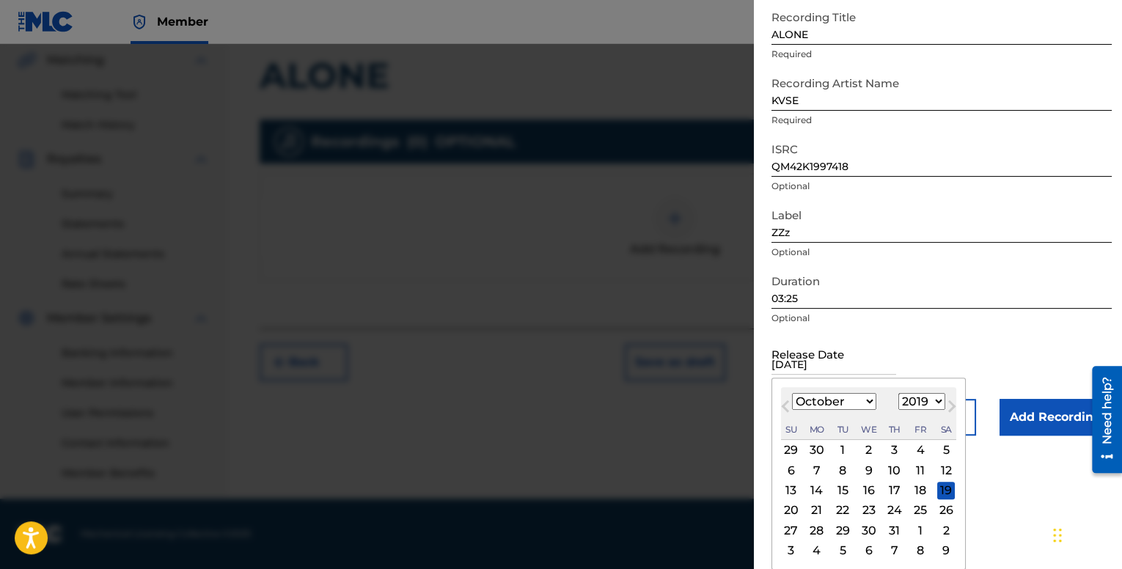
scroll to position [0, 0]
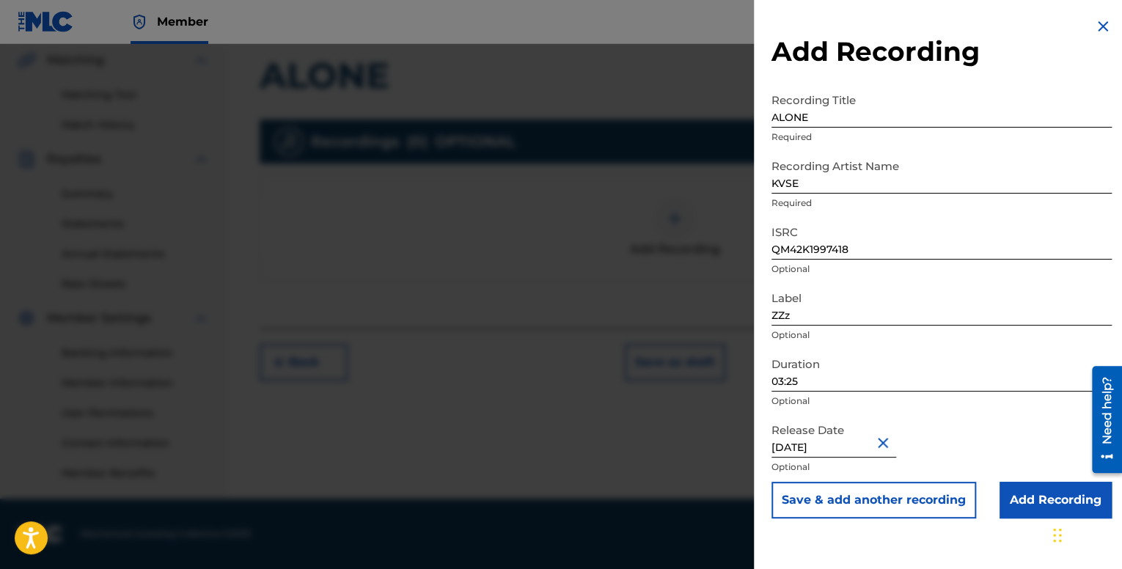
click at [1034, 500] on input "Add Recording" at bounding box center [1056, 500] width 112 height 37
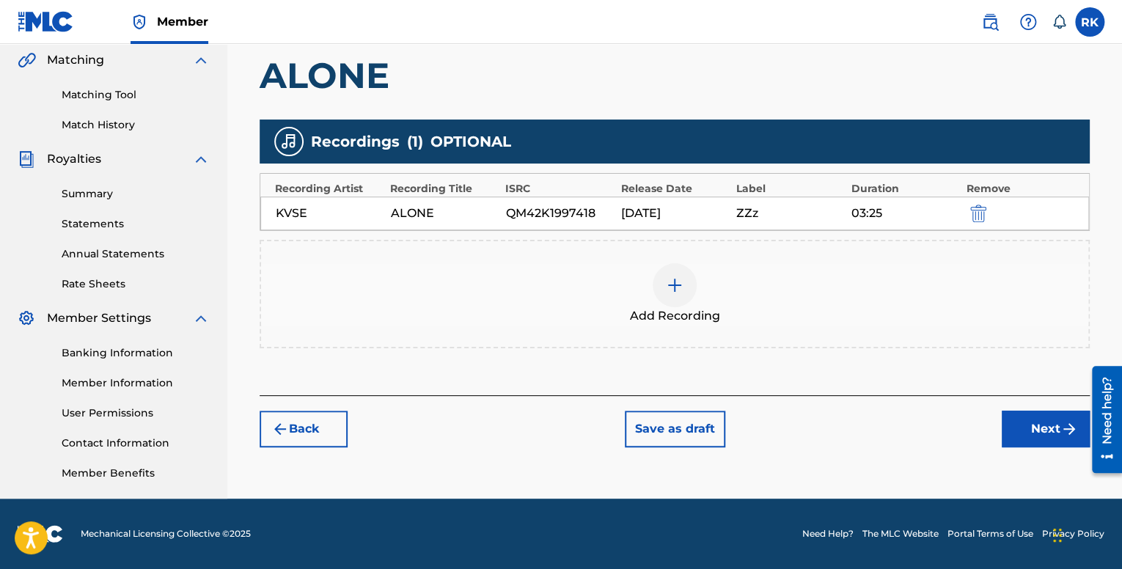
click at [1022, 426] on button "Next" at bounding box center [1046, 429] width 88 height 37
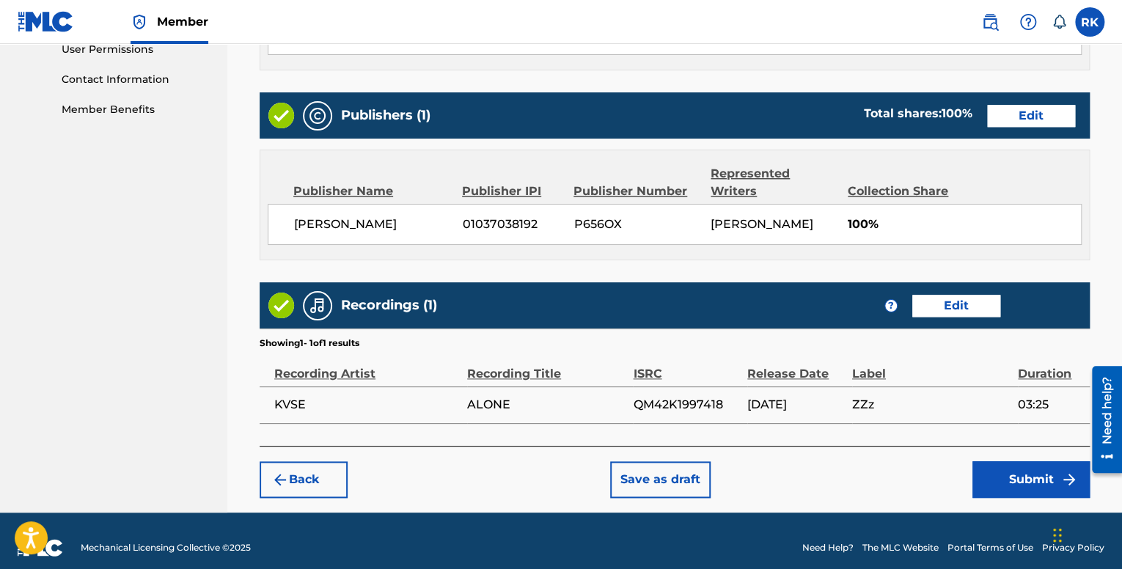
scroll to position [716, 0]
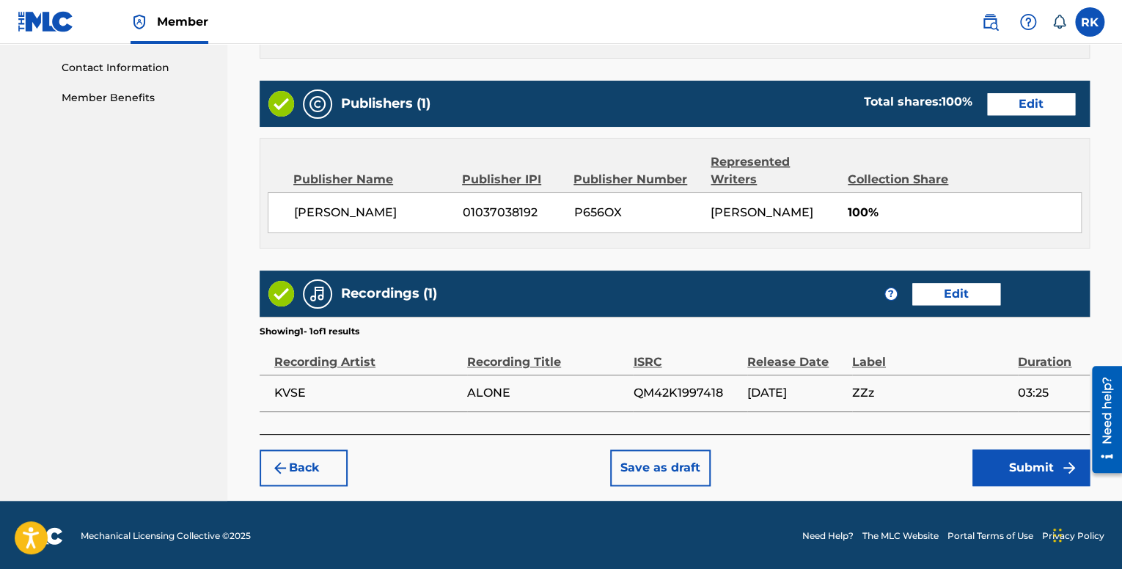
click at [1041, 470] on button "Submit" at bounding box center [1031, 468] width 117 height 37
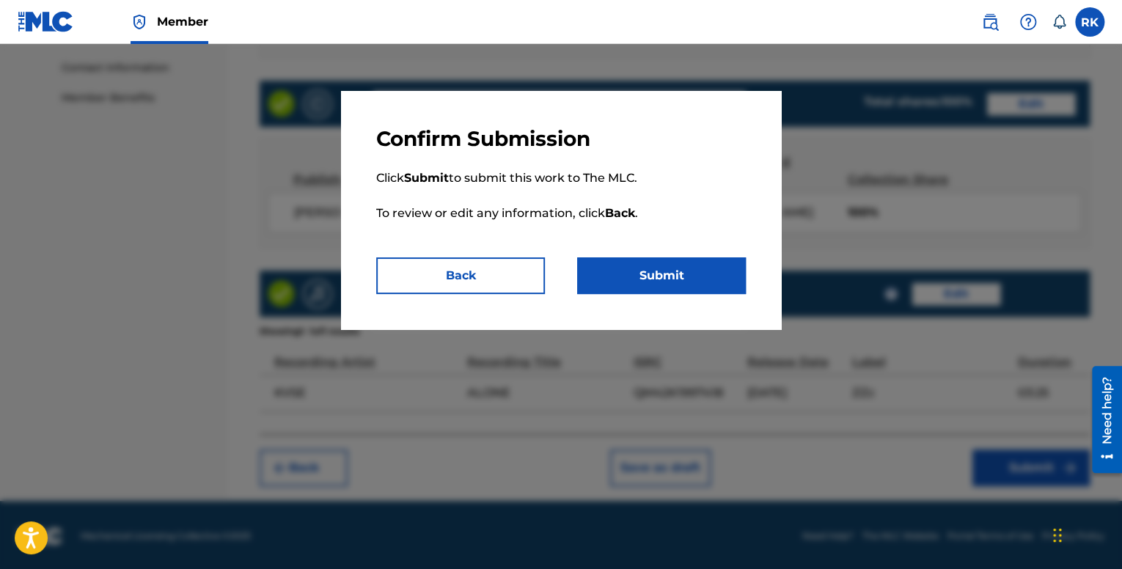
click at [678, 283] on button "Submit" at bounding box center [661, 275] width 169 height 37
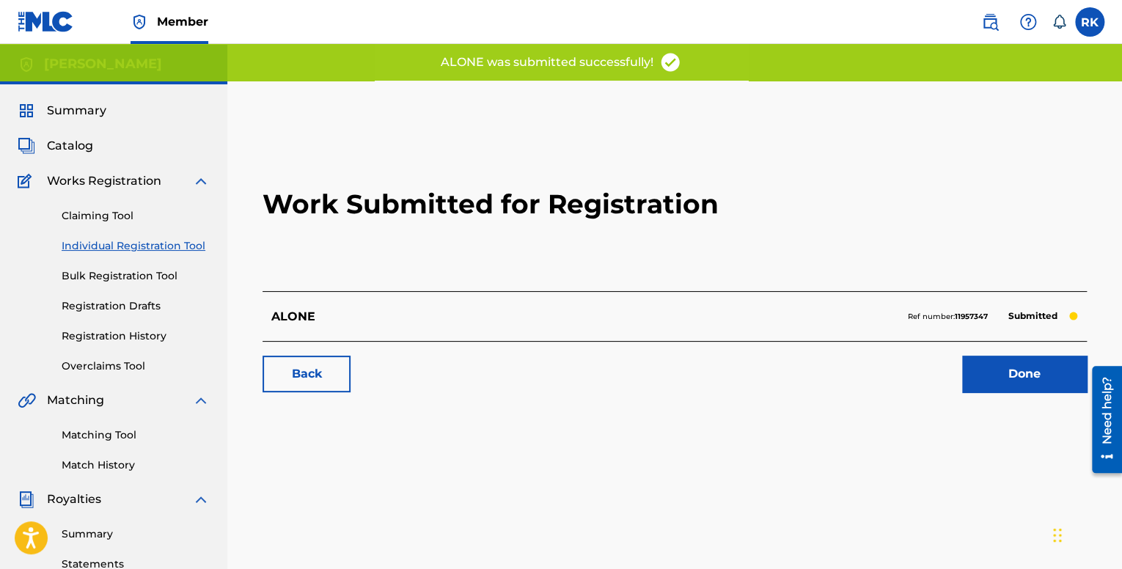
click at [1015, 388] on link "Done" at bounding box center [1024, 374] width 125 height 37
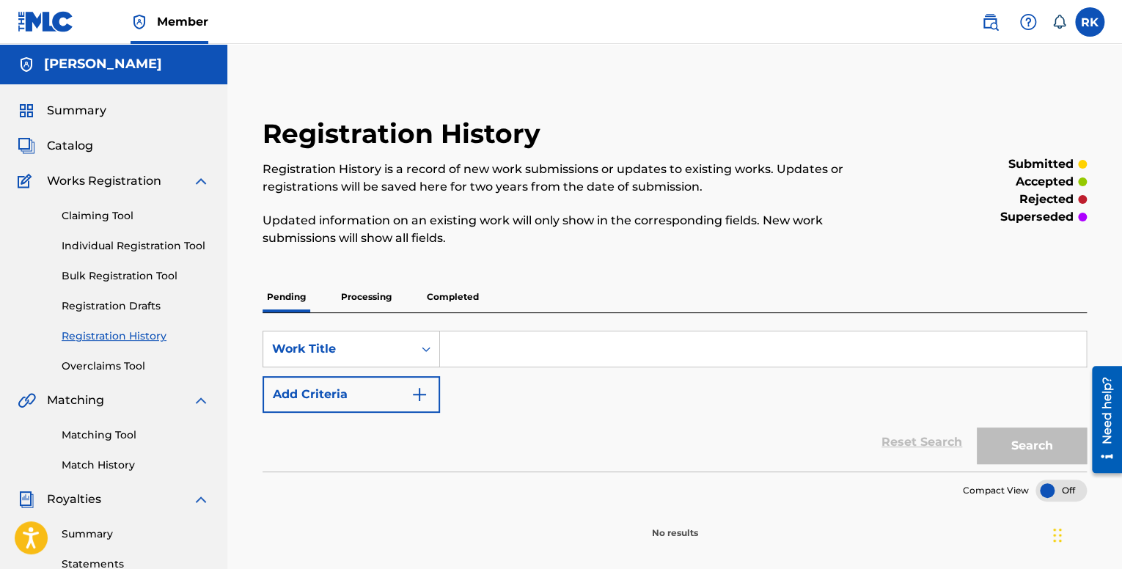
click at [385, 299] on p "Processing" at bounding box center [366, 297] width 59 height 31
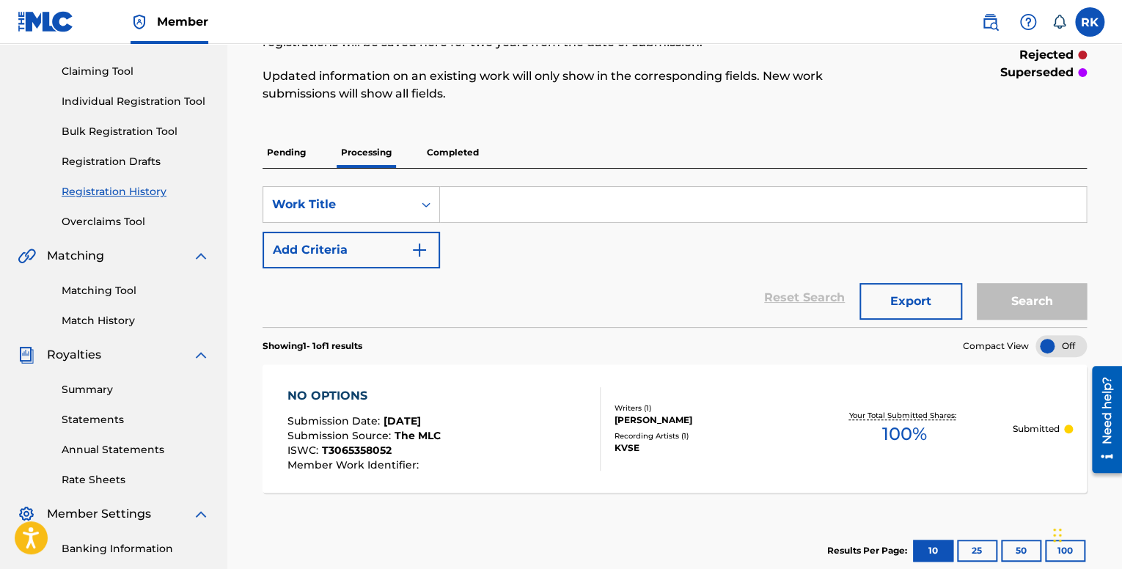
scroll to position [73, 0]
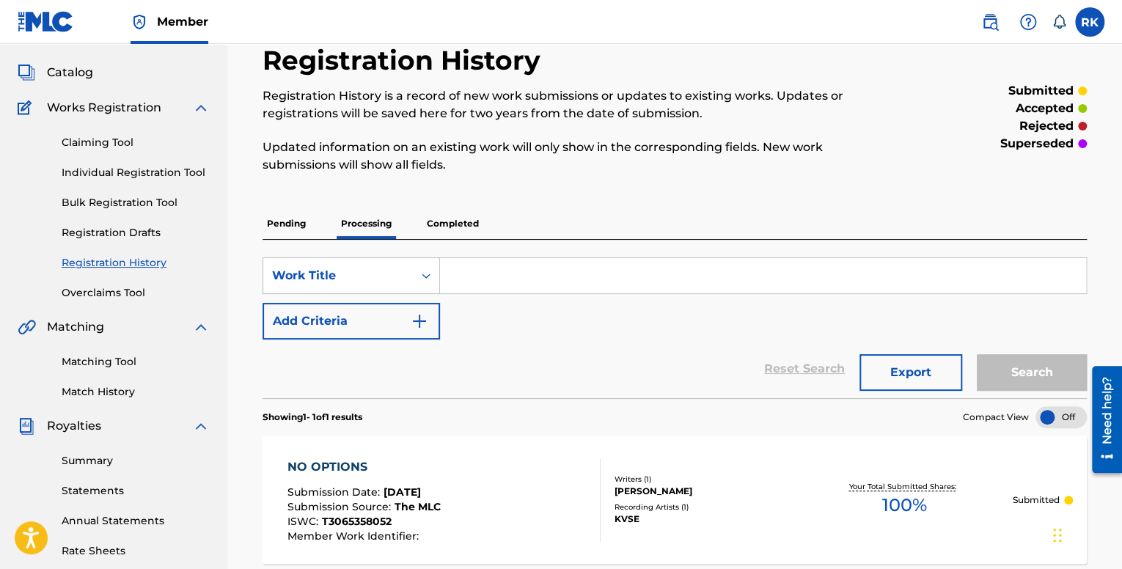
click at [452, 235] on p "Completed" at bounding box center [453, 223] width 61 height 31
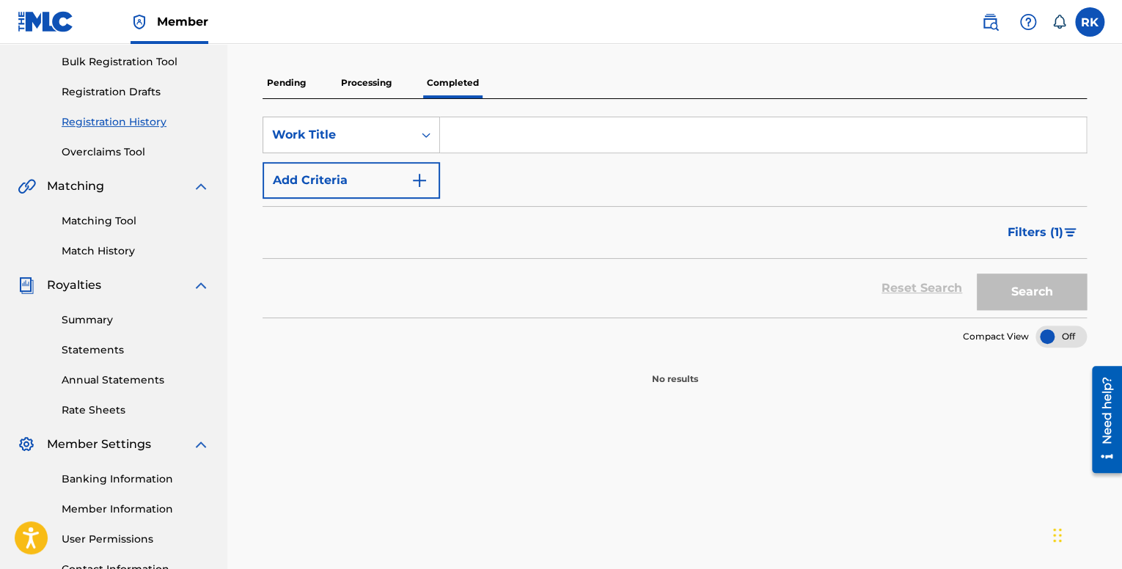
scroll to position [220, 0]
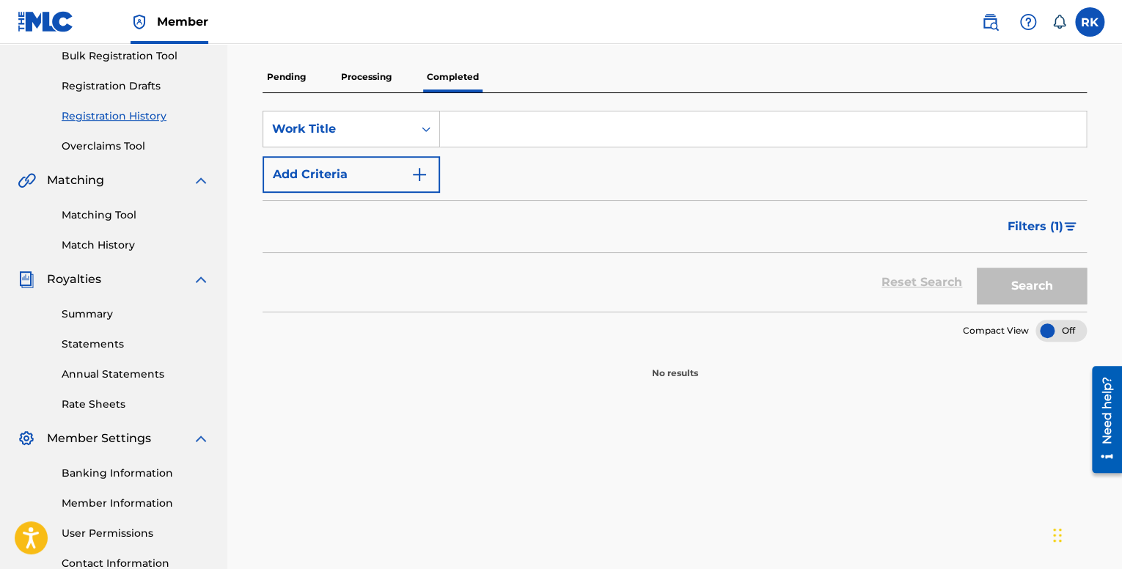
click at [379, 93] on div "SearchWithCriteriab0f4070f-8da4-4275-9d64-c3e31ccb1bf0 Work Title Add Criteria …" at bounding box center [675, 202] width 825 height 219
click at [373, 83] on p "Processing" at bounding box center [366, 77] width 59 height 31
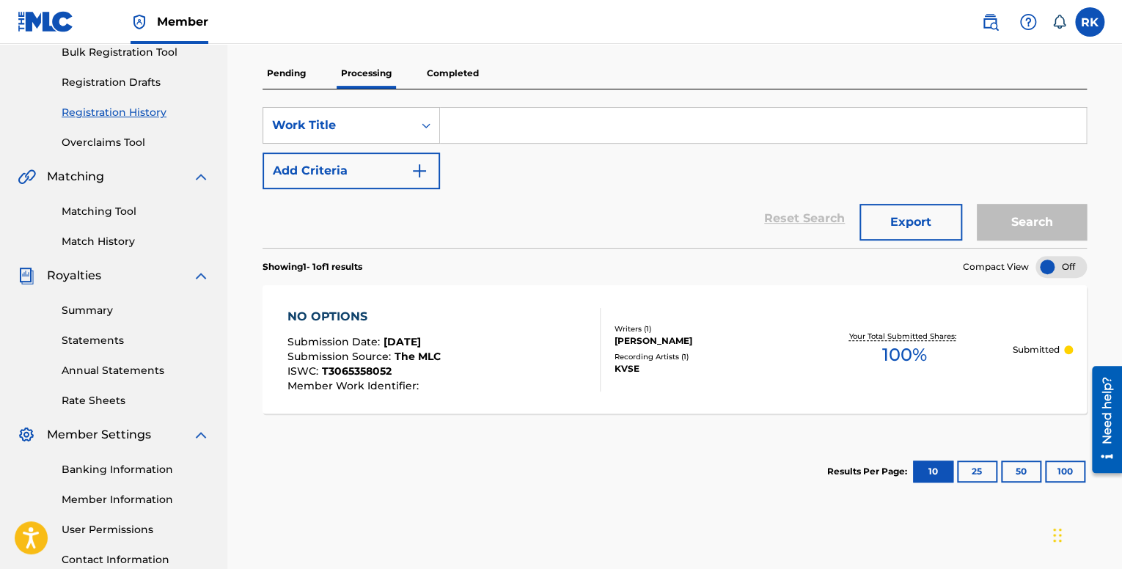
scroll to position [220, 0]
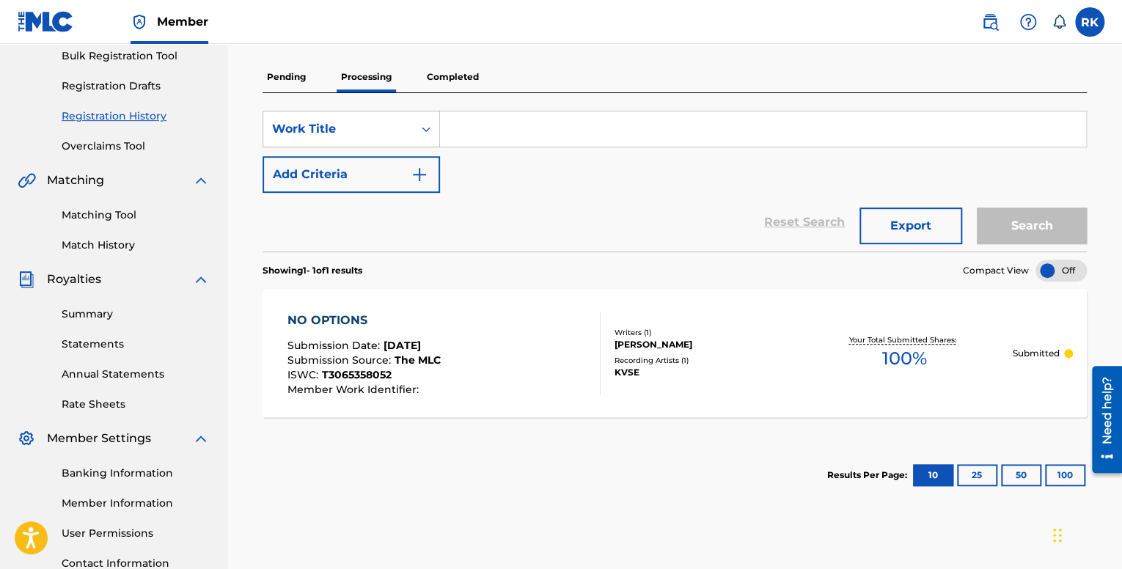
click at [297, 77] on p "Pending" at bounding box center [287, 77] width 48 height 31
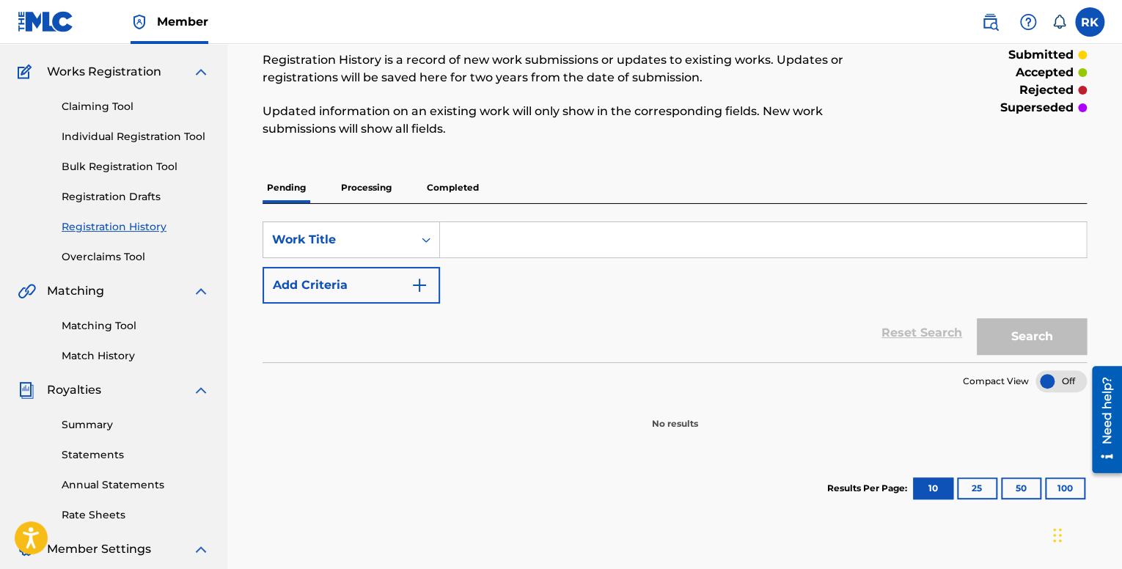
scroll to position [147, 0]
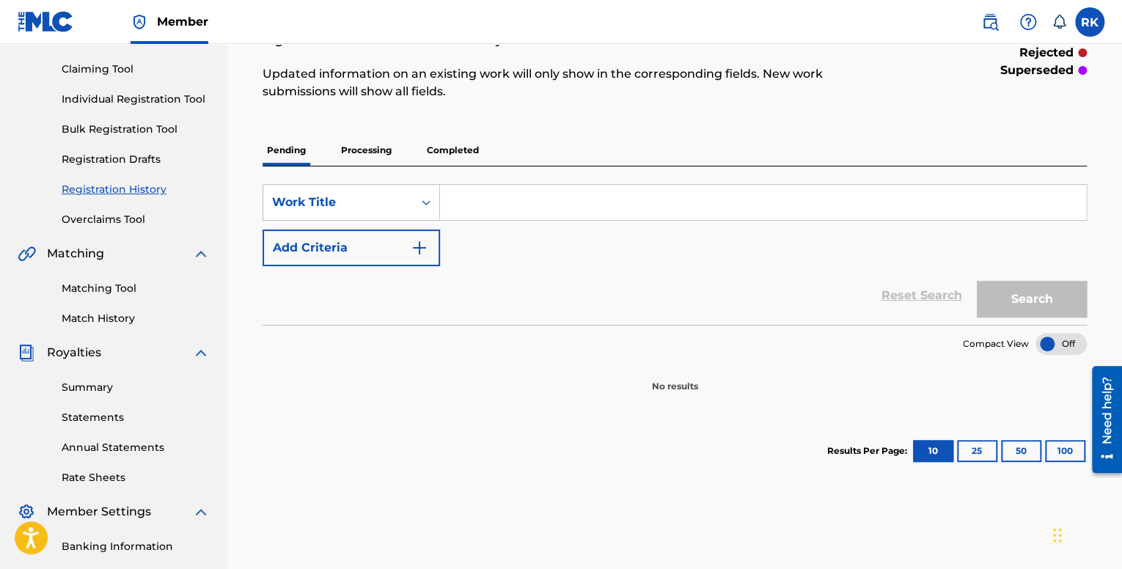
click at [362, 144] on p "Processing" at bounding box center [366, 150] width 59 height 31
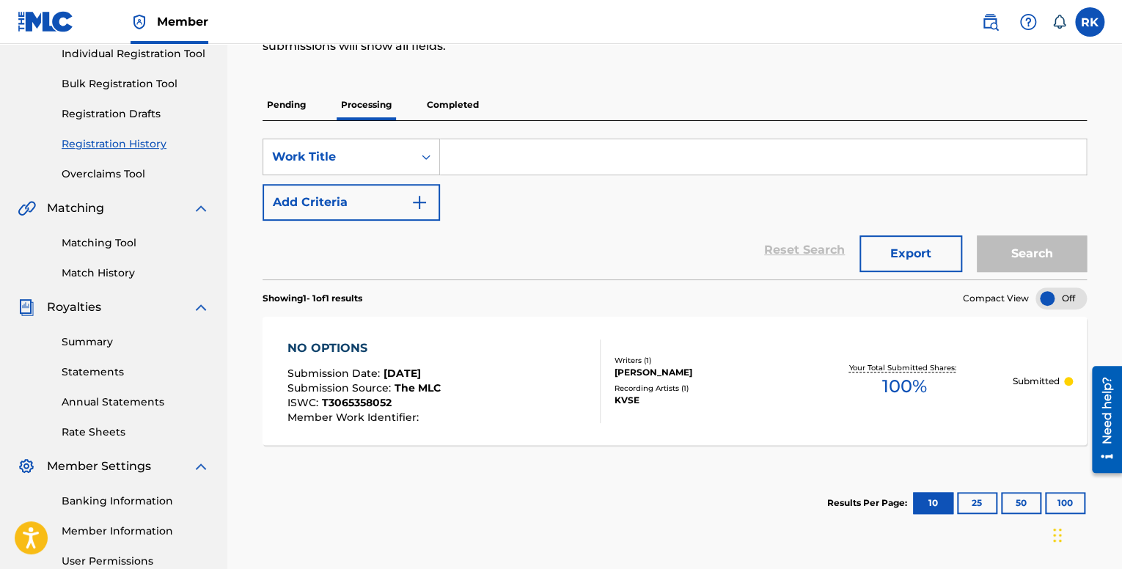
scroll to position [220, 0]
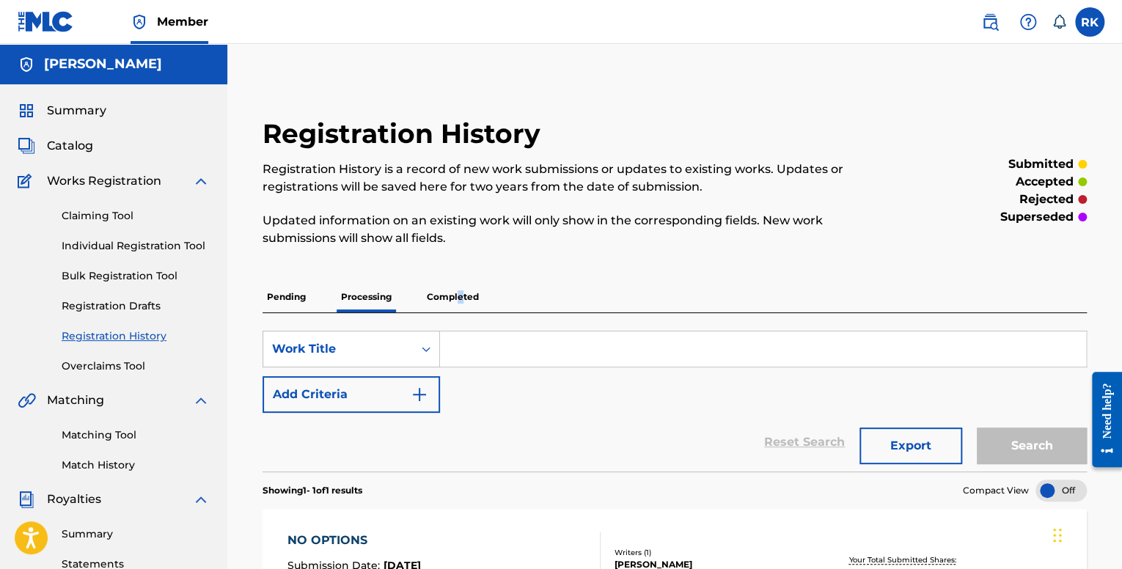
click at [460, 297] on p "Completed" at bounding box center [453, 297] width 61 height 31
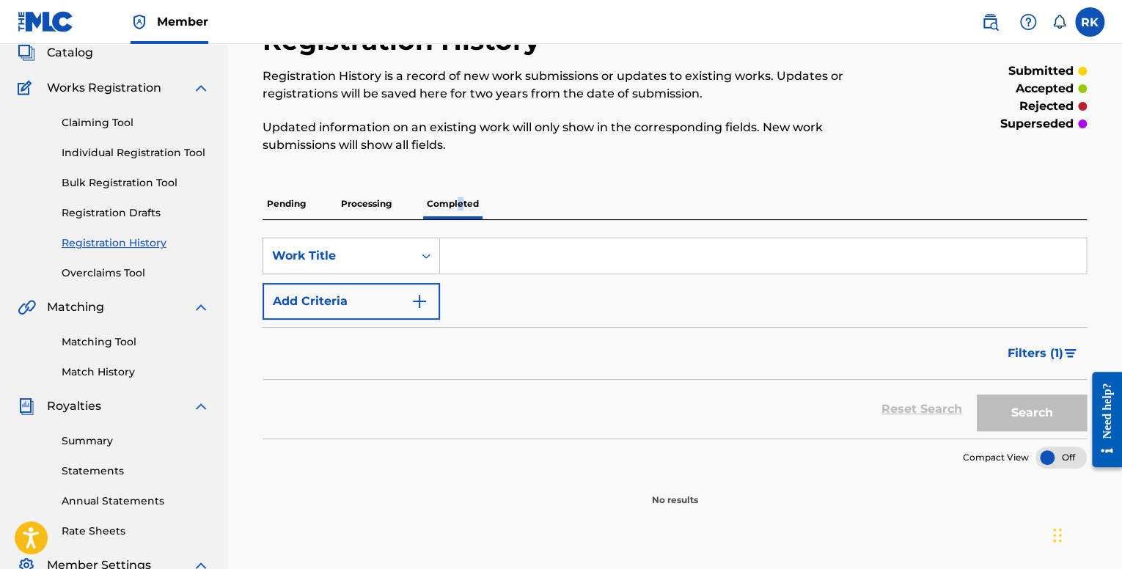
scroll to position [73, 0]
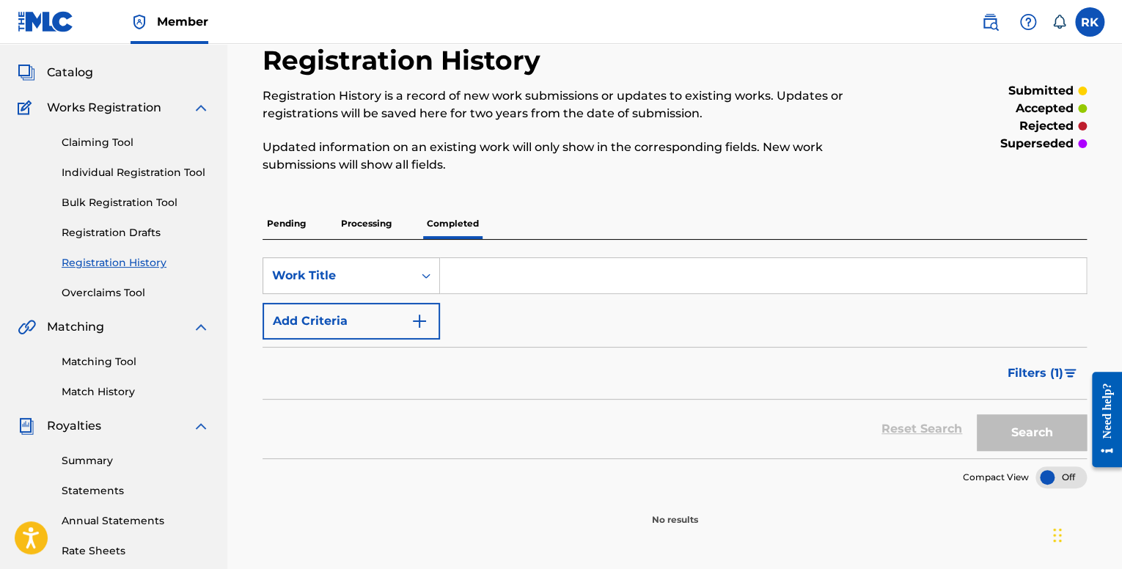
click at [294, 229] on p "Pending" at bounding box center [287, 223] width 48 height 31
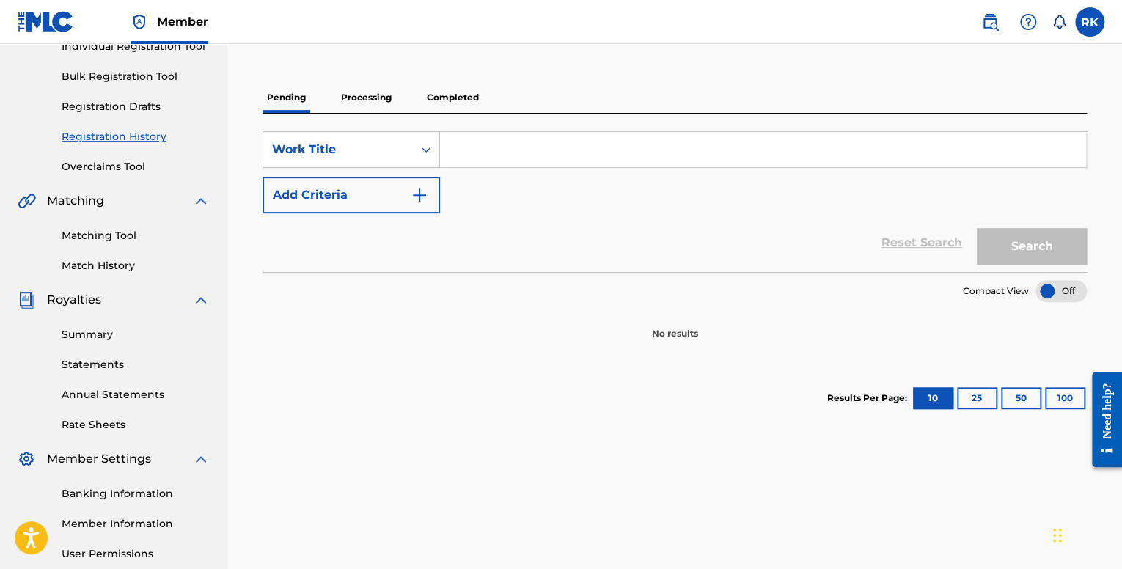
scroll to position [220, 0]
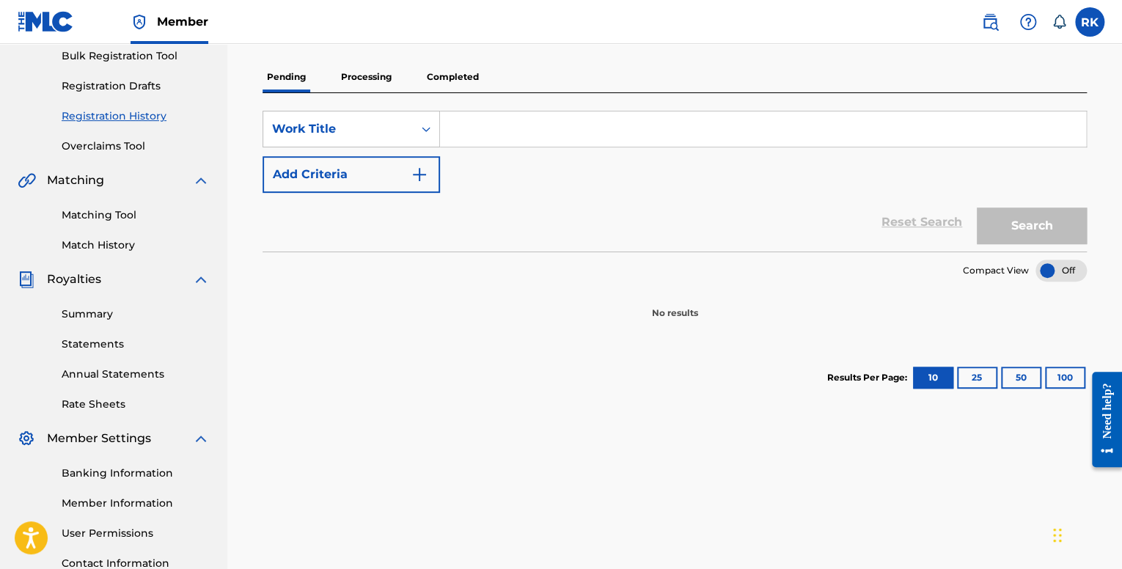
click at [123, 121] on link "Registration History" at bounding box center [136, 116] width 148 height 15
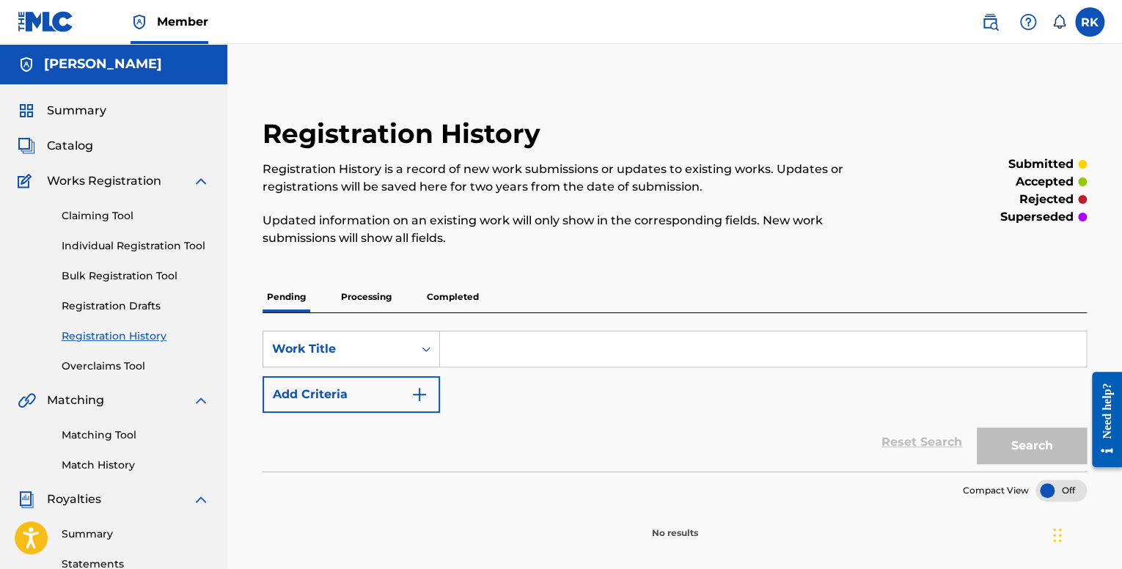
click at [106, 215] on link "Claiming Tool" at bounding box center [136, 215] width 148 height 15
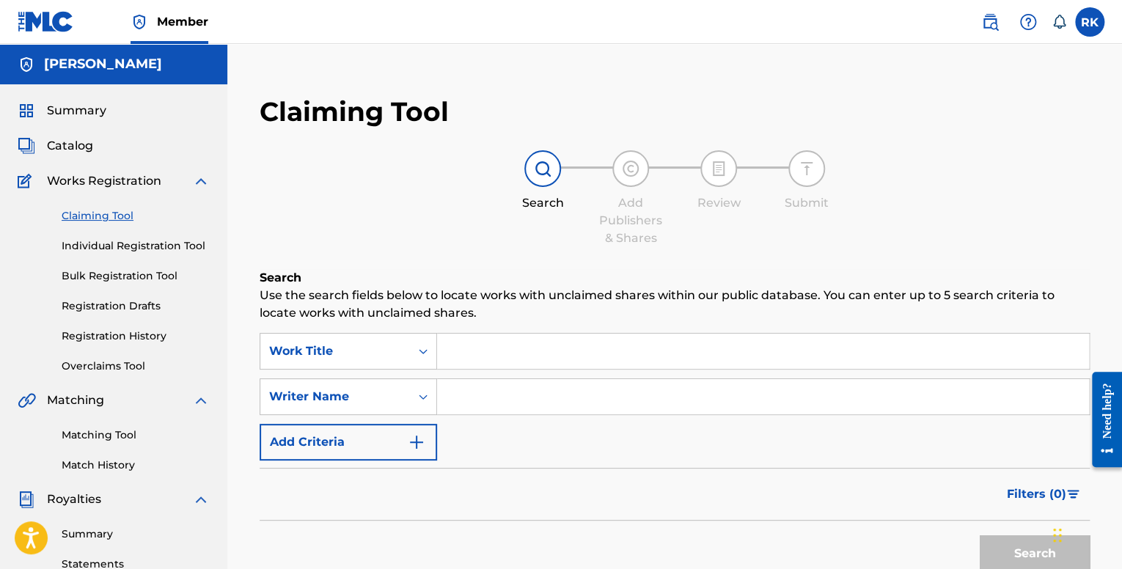
click at [84, 147] on span "Catalog" at bounding box center [70, 146] width 46 height 18
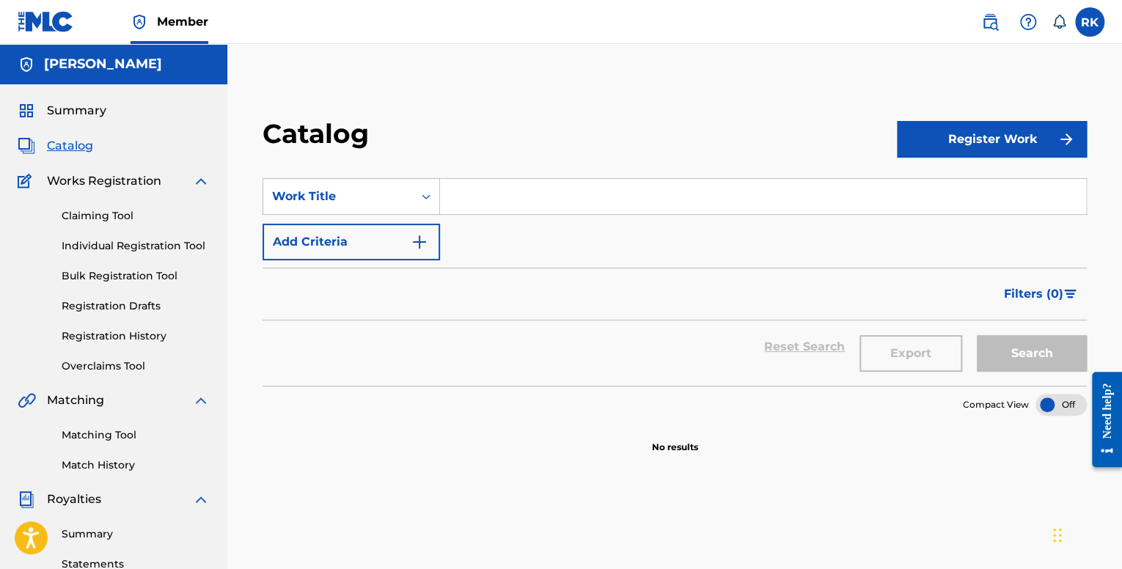
click at [79, 107] on span "Summary" at bounding box center [76, 111] width 59 height 18
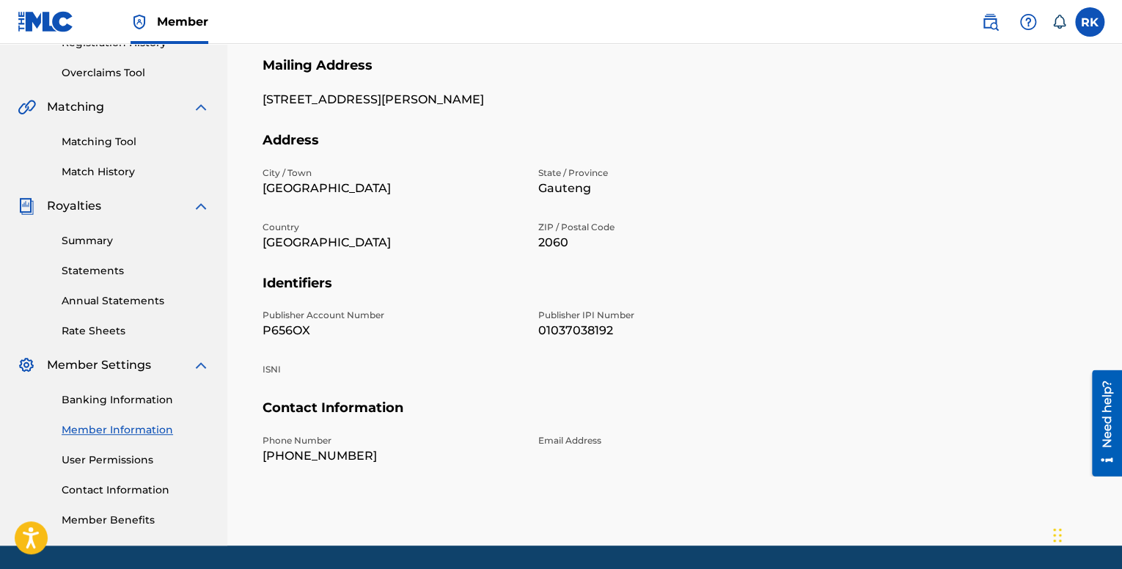
drag, startPoint x: 0, startPoint y: 0, endPoint x: 103, endPoint y: 178, distance: 206.1
click at [103, 178] on link "Match History" at bounding box center [136, 171] width 148 height 15
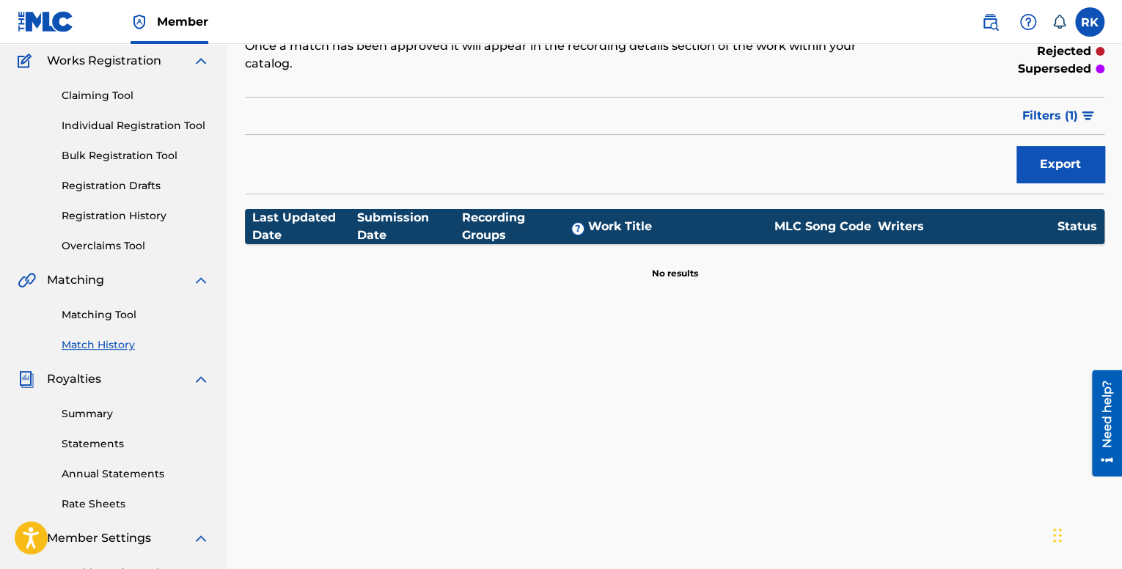
scroll to position [147, 0]
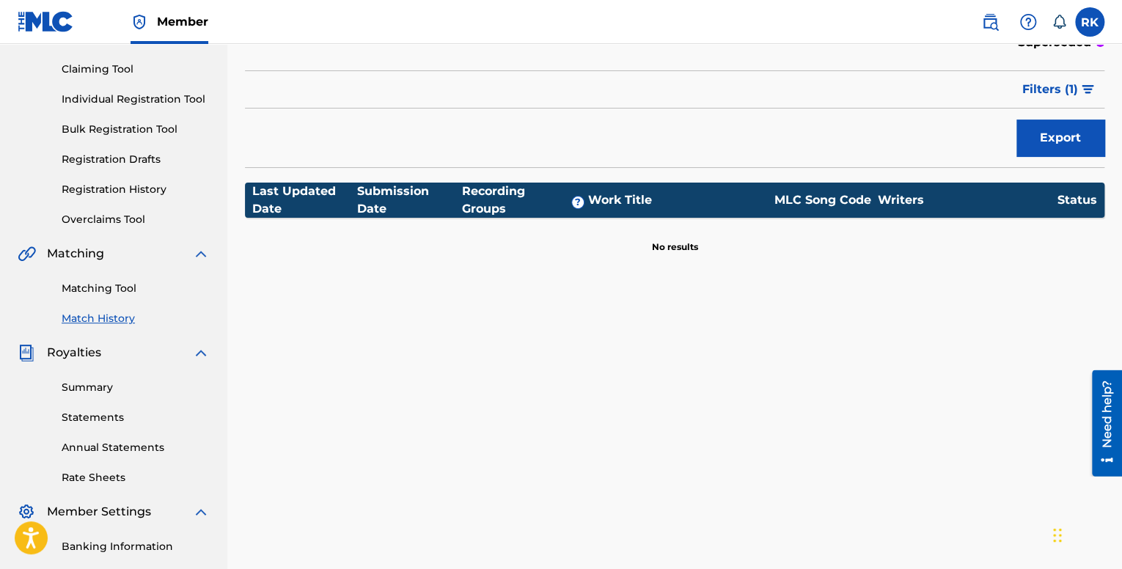
click at [120, 190] on link "Registration History" at bounding box center [136, 189] width 148 height 15
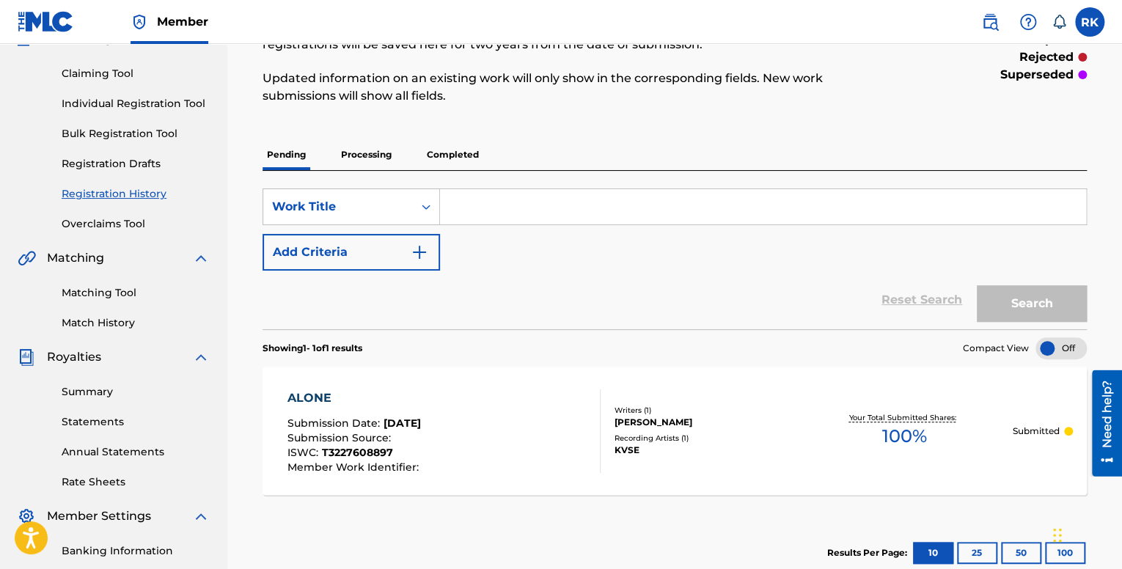
scroll to position [73, 0]
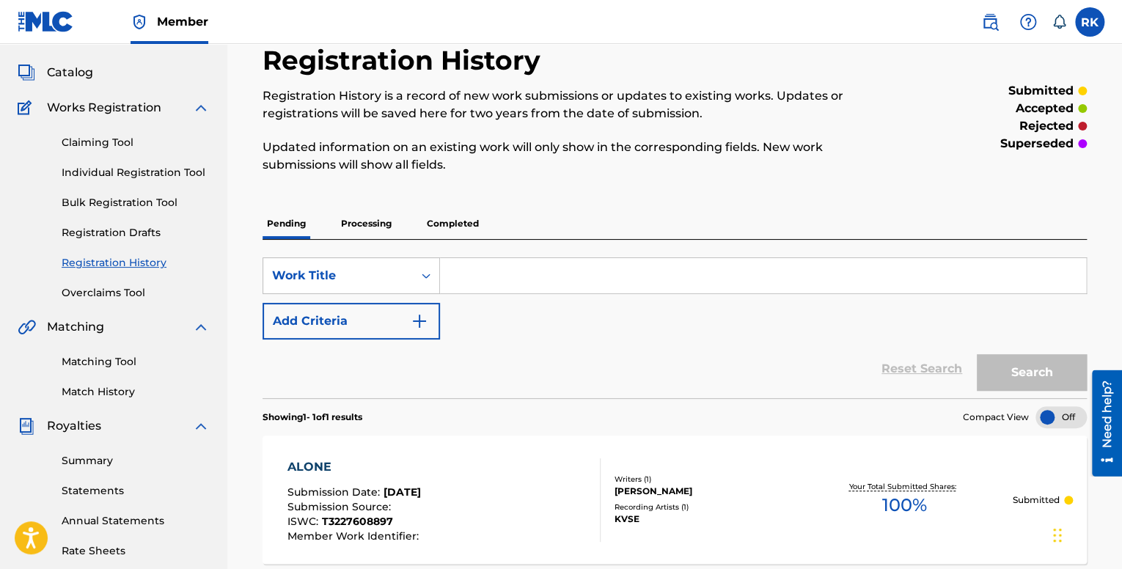
click at [373, 227] on p "Processing" at bounding box center [366, 223] width 59 height 31
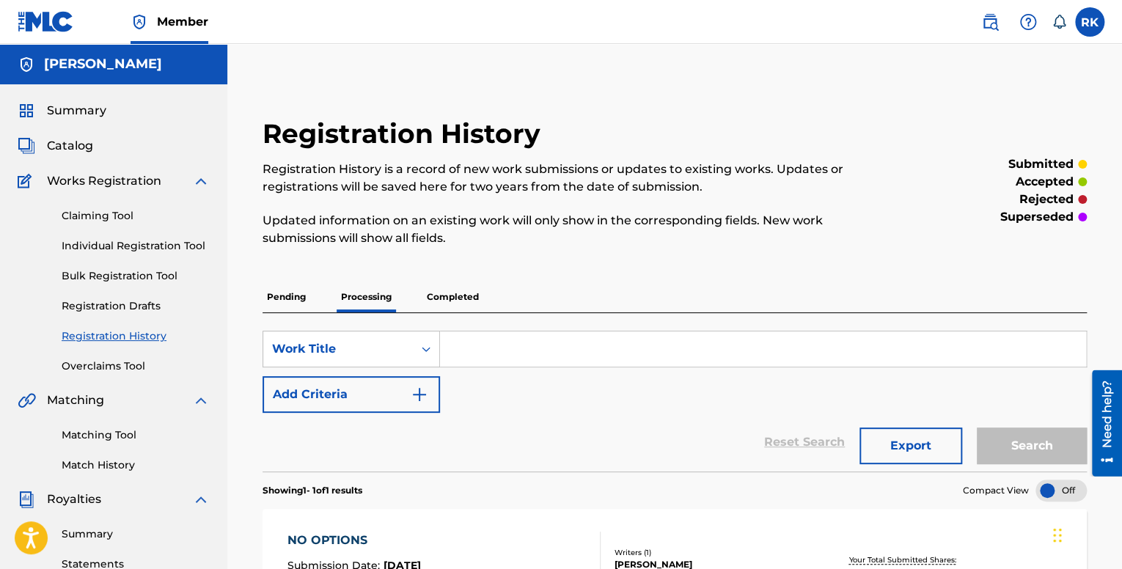
click at [441, 294] on p "Completed" at bounding box center [453, 297] width 61 height 31
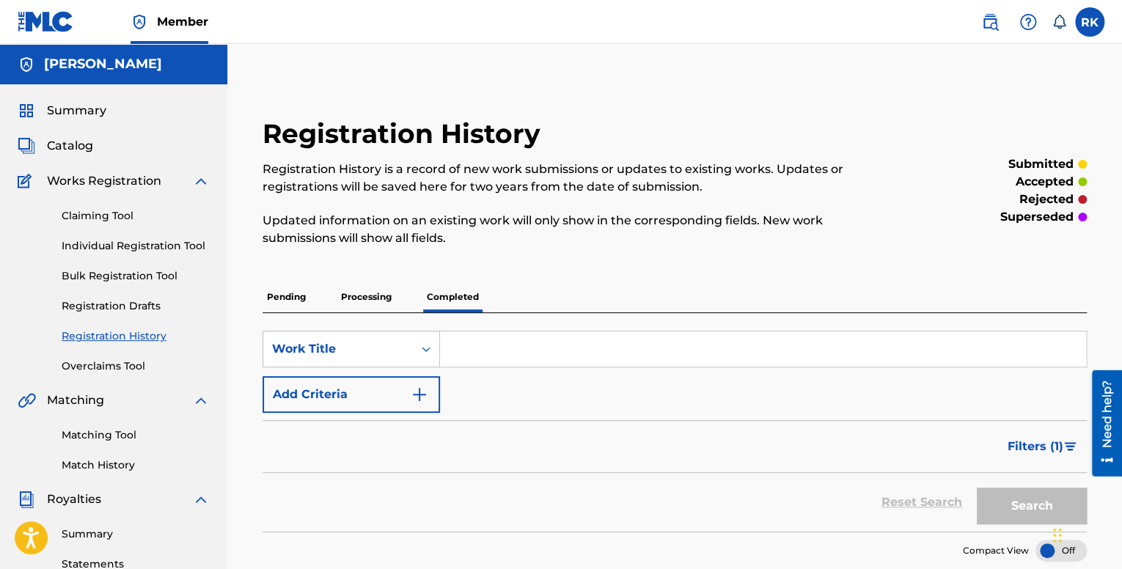
click at [370, 302] on p "Processing" at bounding box center [366, 297] width 59 height 31
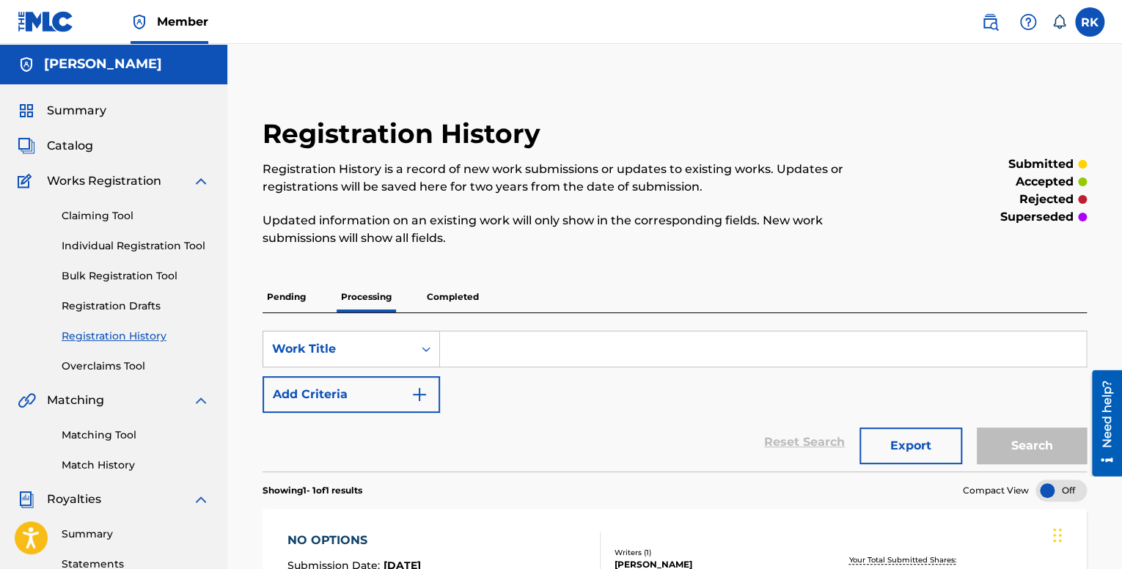
click at [309, 302] on p "Pending" at bounding box center [287, 297] width 48 height 31
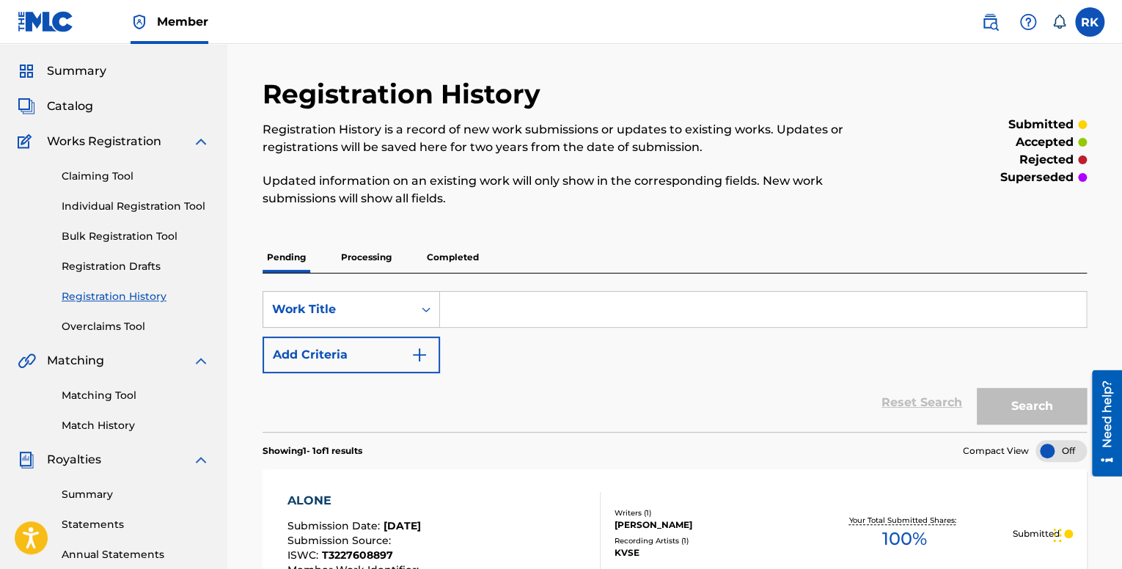
scroll to position [220, 0]
